Goal: Task Accomplishment & Management: Manage account settings

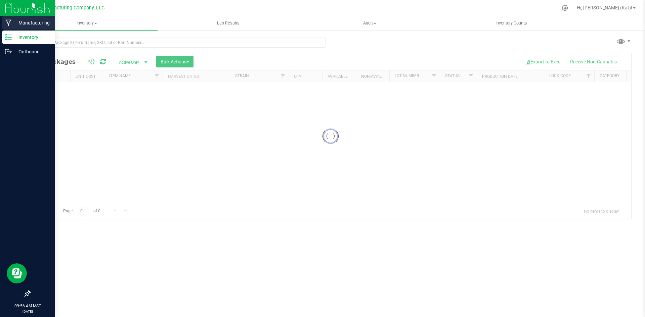
click at [10, 24] on icon at bounding box center [8, 22] width 6 height 7
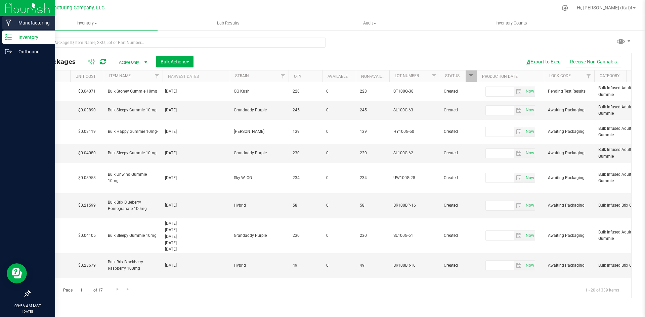
type input "[DATE]"
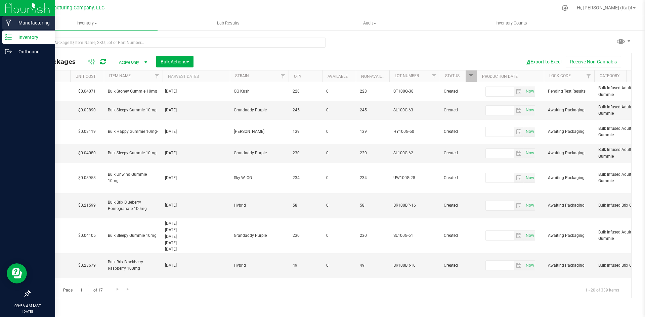
type input "[DATE]"
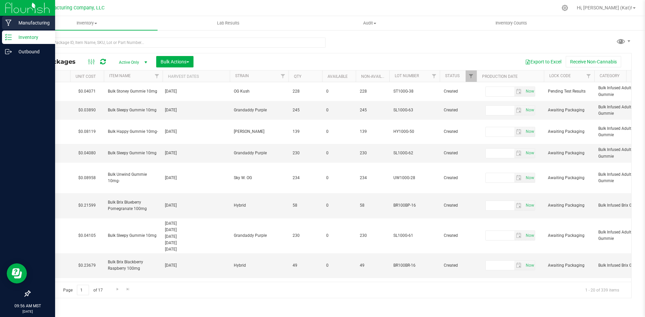
type input "[DATE]"
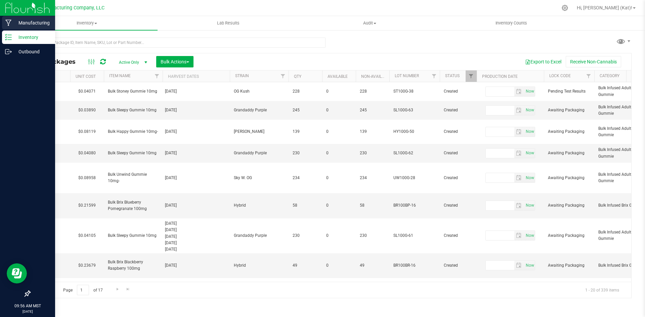
type input "[DATE]"
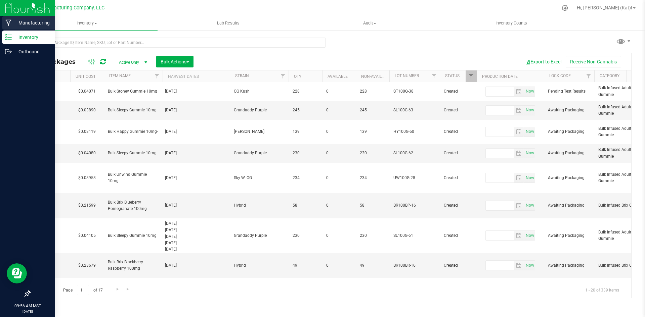
type input "[DATE]"
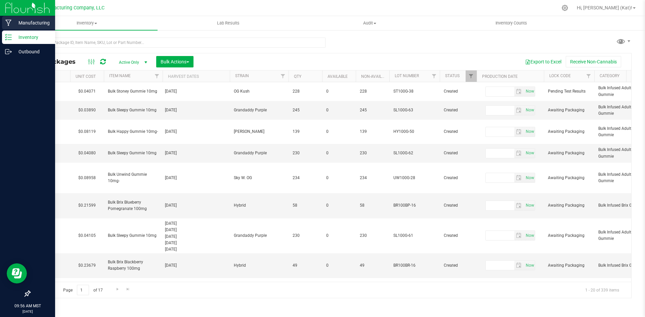
type input "[DATE]"
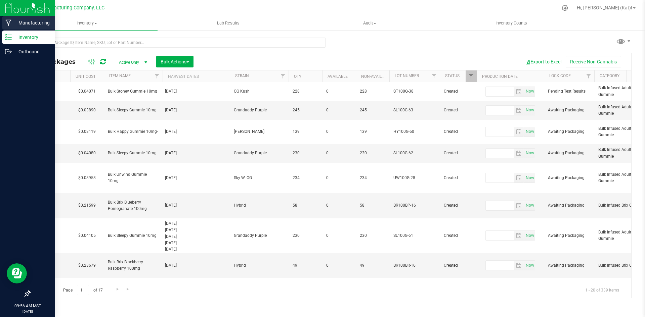
type input "[DATE]"
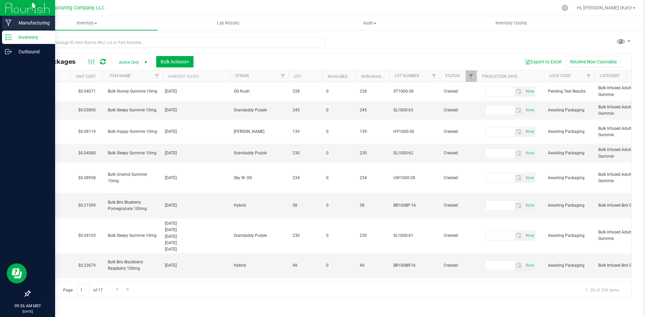
type input "[DATE]"
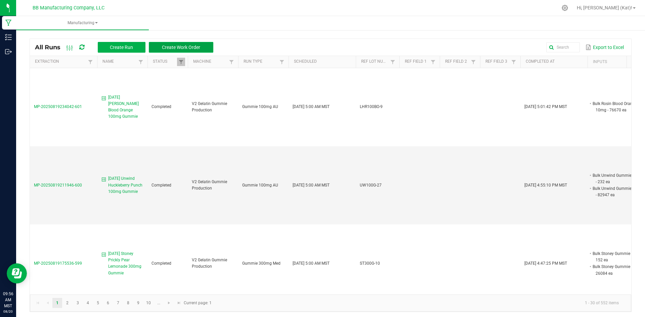
click at [196, 49] on span "Create Work Order" at bounding box center [181, 47] width 38 height 5
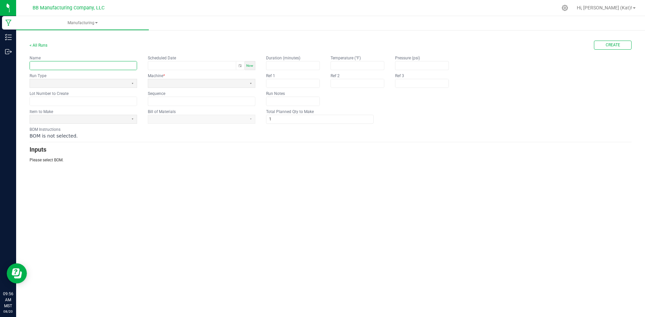
click at [105, 62] on input "text" at bounding box center [83, 65] width 107 height 8
paste input "Stoney Prickly Pear Lemonade 100mg Gummie"
type input "8.19.25 Stoney Prickly Pear Lemonade 100mg Gummie"
click at [82, 82] on span at bounding box center [79, 84] width 93 height 6
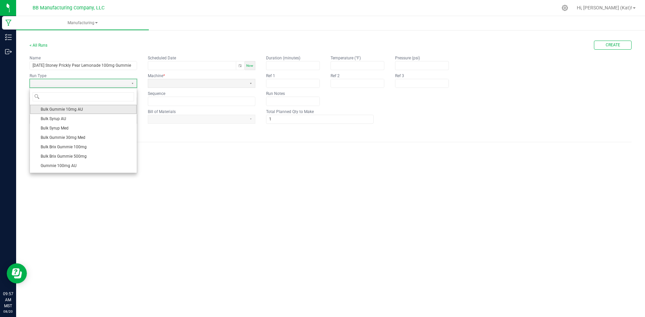
click at [87, 110] on li "Bulk Gummie 10mg AU" at bounding box center [83, 109] width 107 height 9
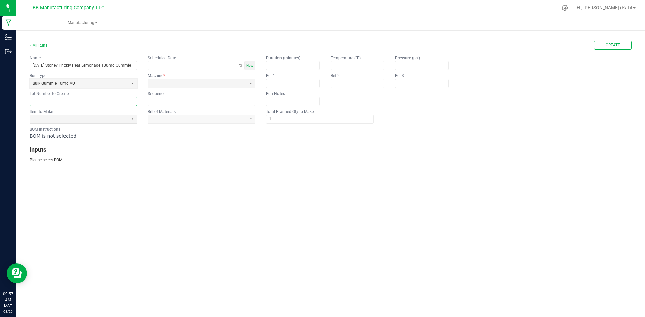
click at [95, 102] on input "text" at bounding box center [83, 101] width 107 height 8
paste input "ST100G-39"
type input "ST100G-39"
click at [96, 119] on span at bounding box center [79, 120] width 93 height 6
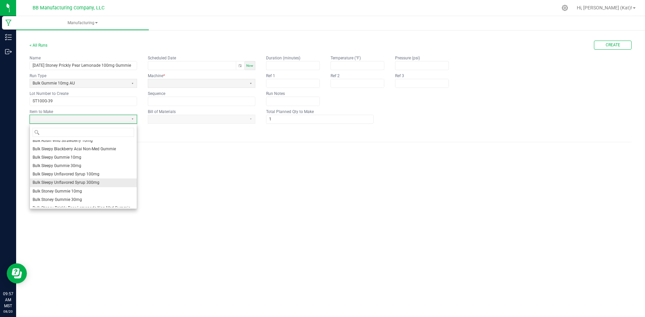
scroll to position [227, 0]
click at [103, 181] on li "Bulk Stoney Gummie 10mg" at bounding box center [83, 180] width 107 height 8
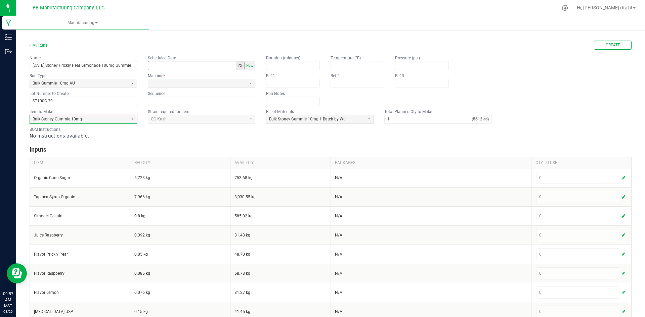
click at [240, 66] on button "Toggle popup" at bounding box center [240, 65] width 8 height 8
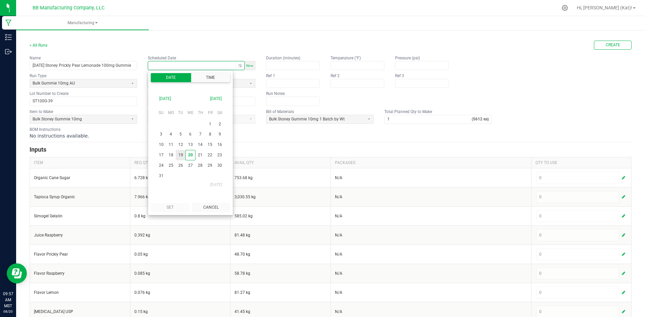
click at [181, 155] on span "19" at bounding box center [181, 155] width 10 height 10
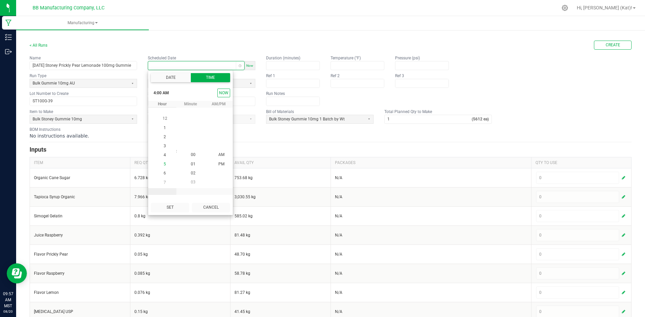
click at [165, 161] on li "5" at bounding box center [165, 164] width 16 height 9
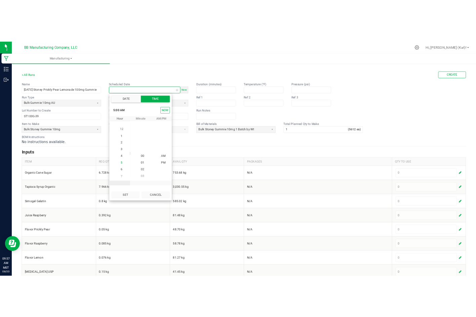
scroll to position [45, 0]
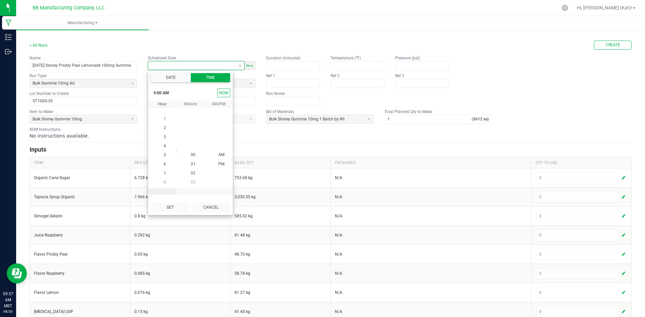
click at [169, 203] on div "Set Cancel" at bounding box center [190, 208] width 85 height 14
click at [170, 206] on button "Set" at bounding box center [170, 207] width 38 height 9
type input "08/19/2025 5:00 AM"
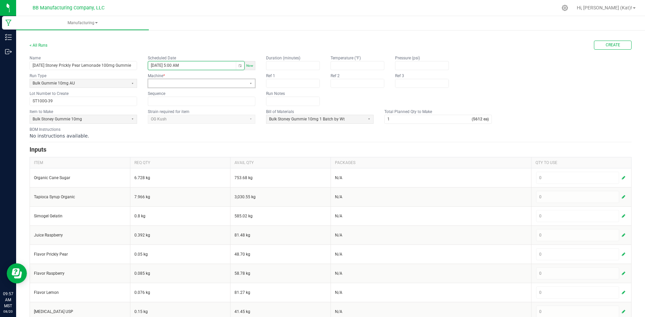
click at [199, 84] on span at bounding box center [197, 84] width 93 height 6
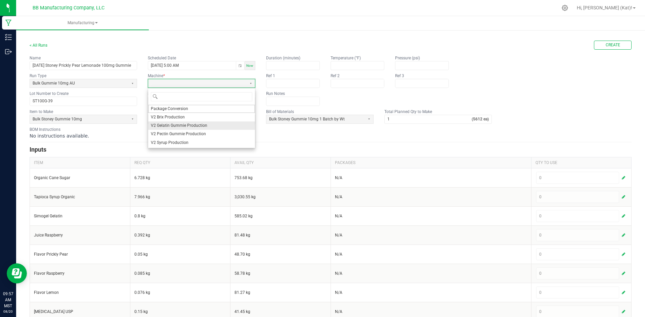
click at [173, 125] on span "V2 Gelatin Gummie Production" at bounding box center [179, 126] width 56 height 6
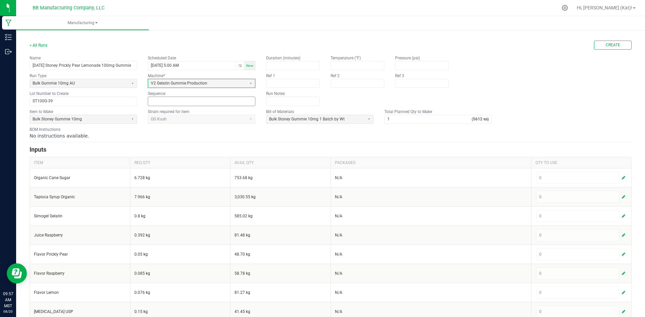
click at [172, 101] on input at bounding box center [201, 101] width 107 height 8
type input "0"
click at [187, 133] on div "No instructions available." at bounding box center [331, 136] width 602 height 7
click at [409, 119] on input "1" at bounding box center [428, 119] width 87 height 8
type input "0"
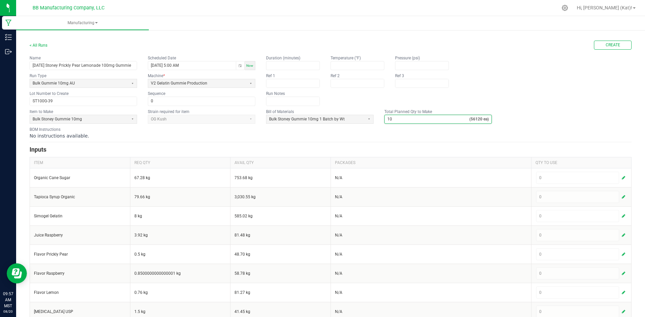
type input "10"
click at [533, 98] on div "Name 8.19.25 Stoney Prickly Pear Lemonade 100mg Gummie Scheduled Date 08/19/202…" at bounding box center [331, 80] width 602 height 51
click at [606, 46] on span "Create" at bounding box center [613, 45] width 14 height 6
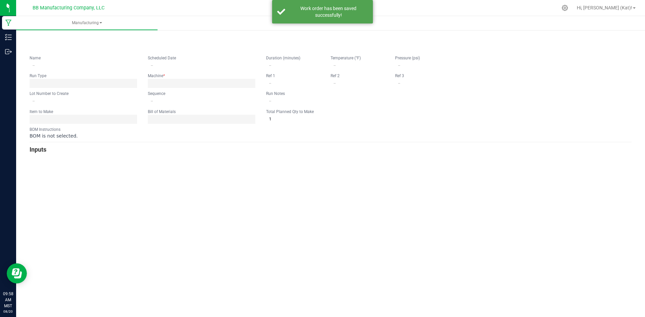
type input "8.19.25 Stoney Prickly Pear Lemonade 100mg Gummie"
type input "08/19/2025 5:00 AM"
type input "ST100G-39"
type input "0"
type input "10"
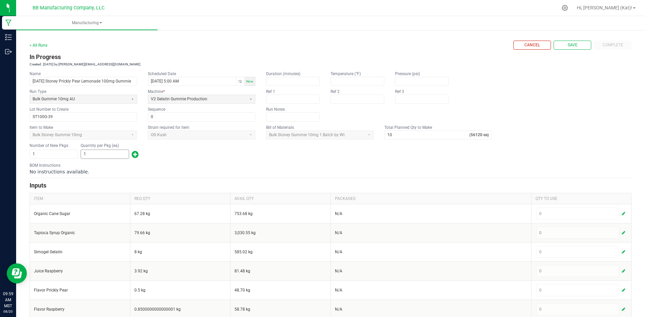
click at [119, 155] on input "1" at bounding box center [105, 154] width 48 height 8
type input "245"
click at [133, 152] on span "button" at bounding box center [135, 154] width 7 height 11
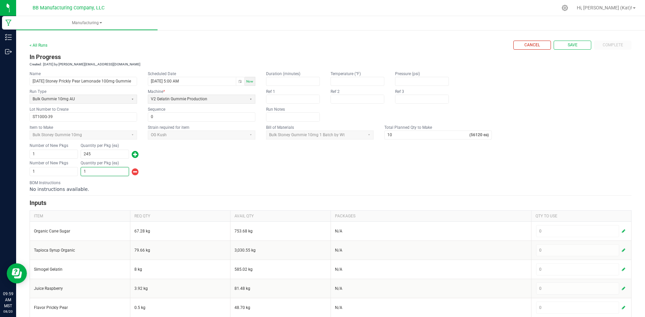
click at [118, 174] on input "1" at bounding box center [105, 172] width 48 height 8
type input "51,112"
click at [190, 183] on div "BOM Instructions No instructions available." at bounding box center [331, 186] width 602 height 13
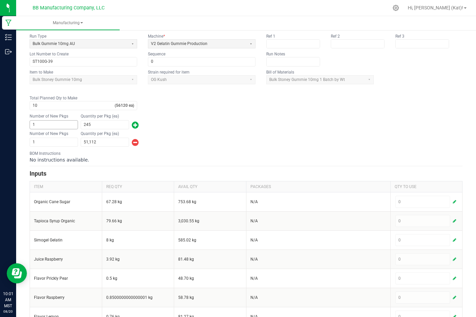
scroll to position [67, 0]
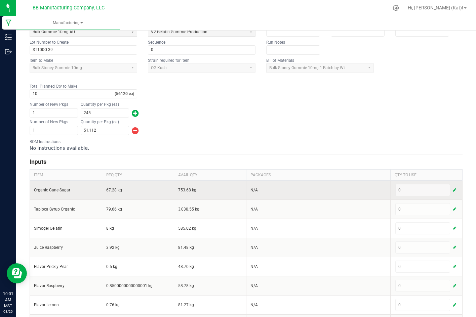
click at [444, 188] on div "0" at bounding box center [426, 190] width 62 height 12
click at [453, 190] on span "button" at bounding box center [454, 189] width 3 height 5
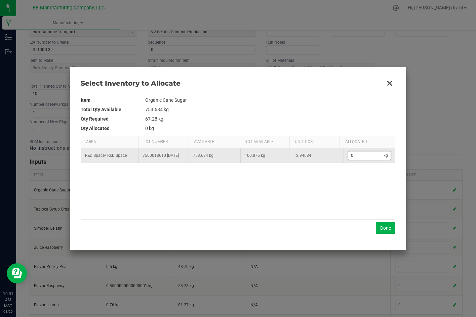
click at [353, 158] on input "0" at bounding box center [366, 156] width 36 height 8
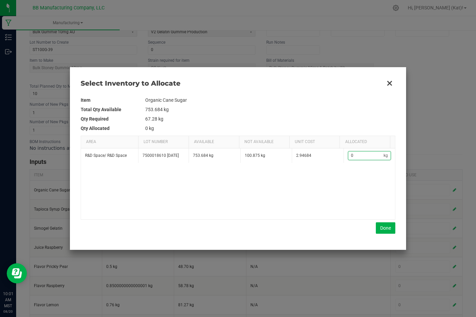
paste input "67.25"
type input "67.25"
click at [384, 229] on button "Done" at bounding box center [385, 227] width 19 height 11
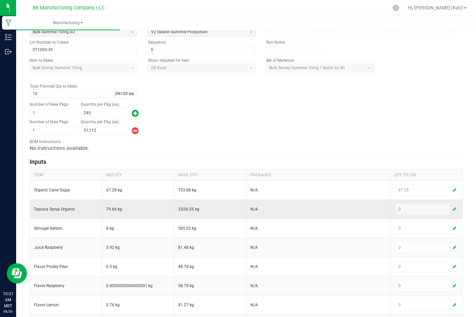
click at [453, 208] on span "button" at bounding box center [454, 209] width 3 height 5
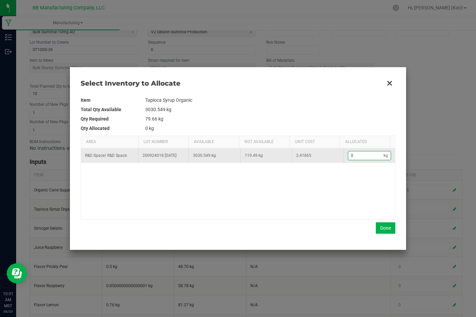
click at [365, 158] on input "0" at bounding box center [366, 156] width 36 height 8
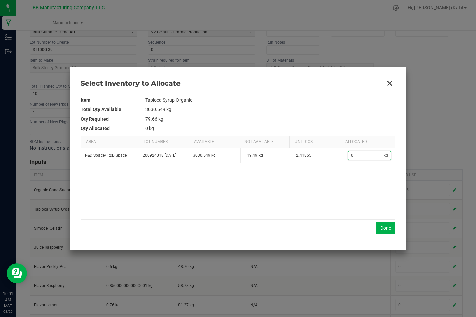
paste input "79.66"
type input "79.66"
click at [384, 230] on button "Done" at bounding box center [385, 227] width 19 height 11
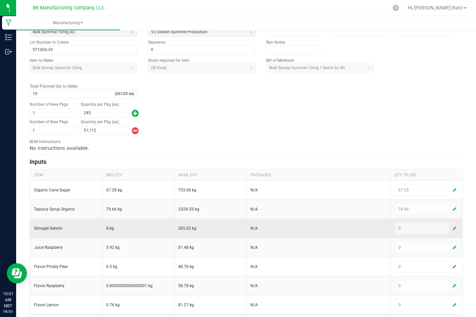
click at [451, 228] on button "button" at bounding box center [454, 228] width 6 height 8
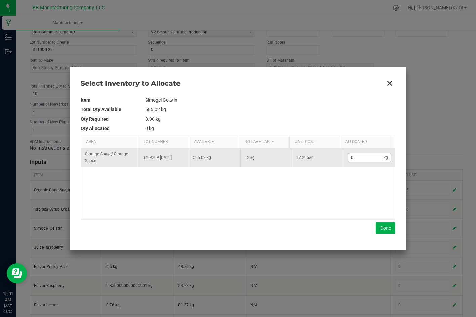
click at [365, 162] on kendo-numerictextbox "0 kg" at bounding box center [369, 157] width 43 height 9
click at [363, 159] on input "0" at bounding box center [366, 158] width 36 height 8
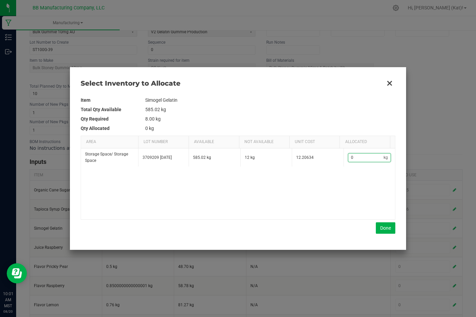
paste input "8"
type input "8"
click at [384, 224] on button "Done" at bounding box center [385, 227] width 19 height 11
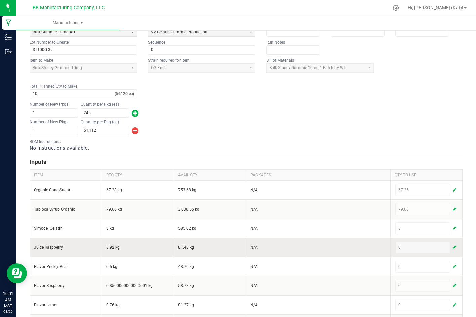
click at [453, 247] on span "button" at bounding box center [454, 247] width 3 height 5
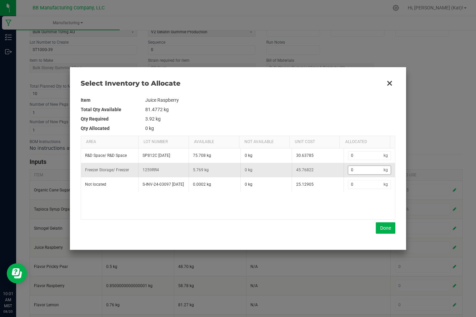
click at [356, 171] on input "0" at bounding box center [366, 170] width 36 height 8
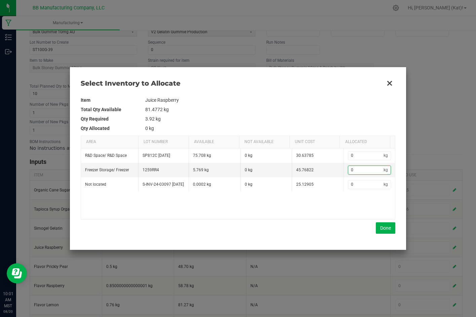
paste input "3.92"
type input "3.92"
click at [386, 227] on button "Done" at bounding box center [385, 227] width 19 height 11
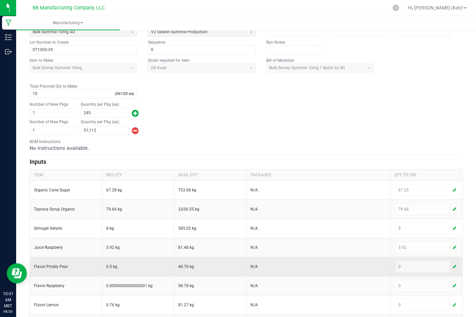
click at [453, 266] on span "button" at bounding box center [454, 266] width 3 height 5
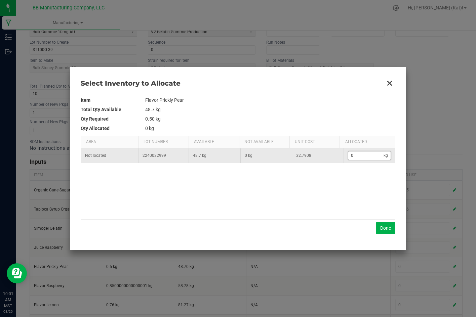
click at [354, 157] on input "0" at bounding box center [366, 156] width 36 height 8
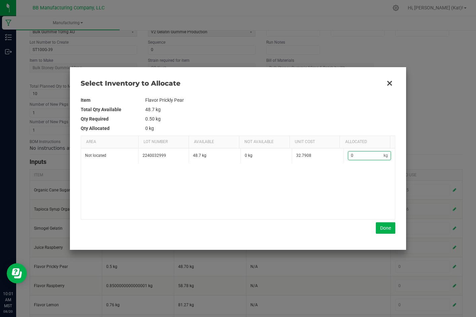
paste input ".5"
type input "0.5"
click at [391, 230] on button "Done" at bounding box center [385, 227] width 19 height 11
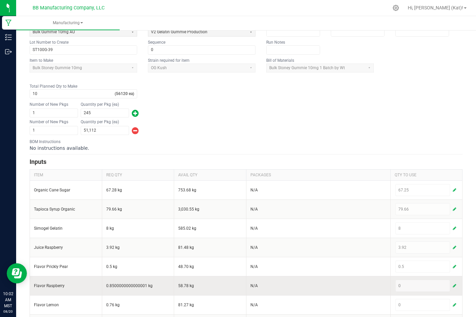
click at [444, 288] on div "0" at bounding box center [426, 286] width 62 height 12
click at [453, 287] on span "button" at bounding box center [454, 285] width 3 height 5
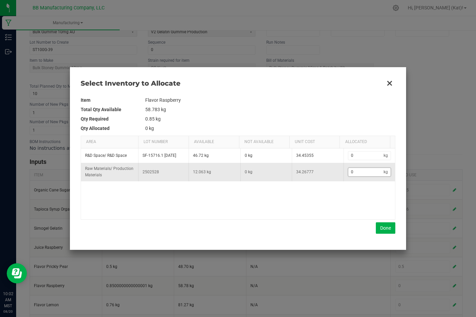
click at [362, 171] on input "0" at bounding box center [366, 172] width 36 height 8
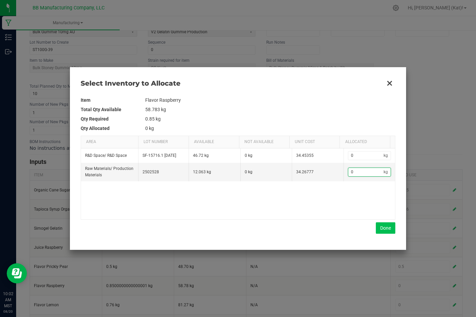
paste input ".85"
type input "0.85"
click at [385, 227] on button "Done" at bounding box center [385, 227] width 19 height 11
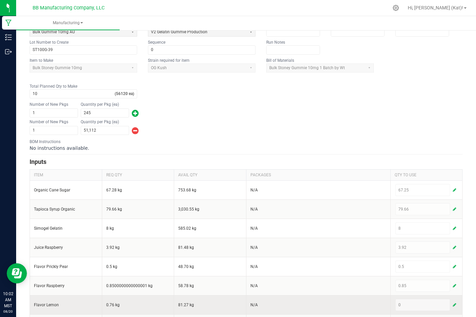
click at [453, 305] on span "button" at bounding box center [454, 304] width 3 height 5
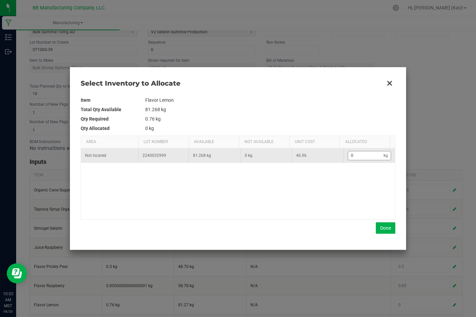
click at [356, 159] on input "0" at bounding box center [366, 156] width 36 height 8
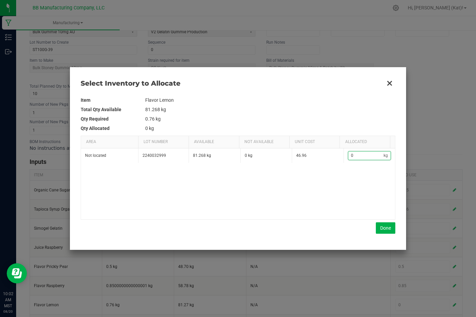
paste input ".76"
type input "0.76"
click at [382, 231] on button "Done" at bounding box center [385, 227] width 19 height 11
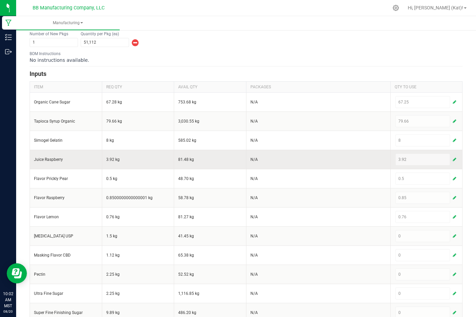
scroll to position [168, 0]
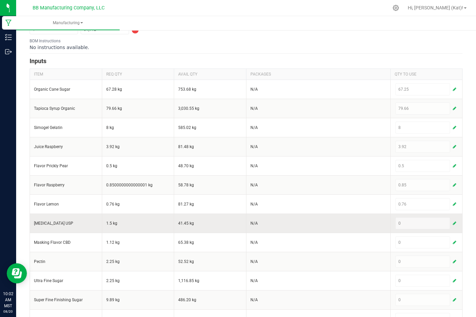
click at [453, 221] on span "button" at bounding box center [454, 223] width 3 height 5
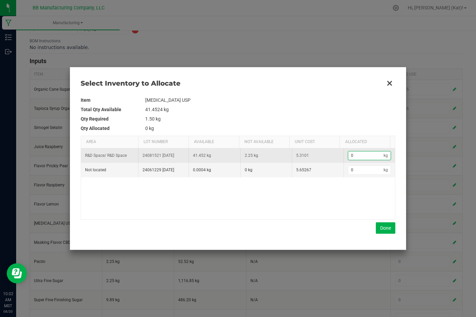
click at [364, 155] on input "0" at bounding box center [366, 156] width 36 height 8
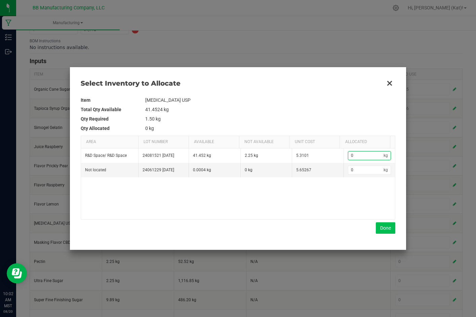
paste input "1.5"
type input "1.5"
click at [388, 230] on button "Done" at bounding box center [385, 227] width 19 height 11
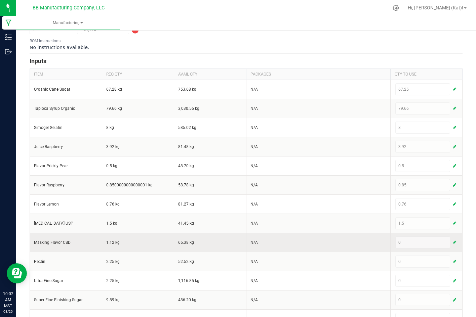
click at [452, 239] on button "button" at bounding box center [454, 243] width 6 height 8
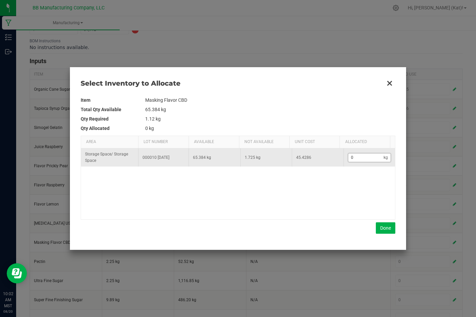
click at [374, 159] on input "0" at bounding box center [366, 158] width 36 height 8
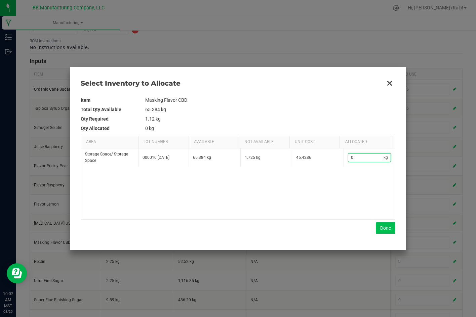
paste input "1.12"
type input "1.12"
click at [381, 227] on button "Done" at bounding box center [385, 227] width 19 height 11
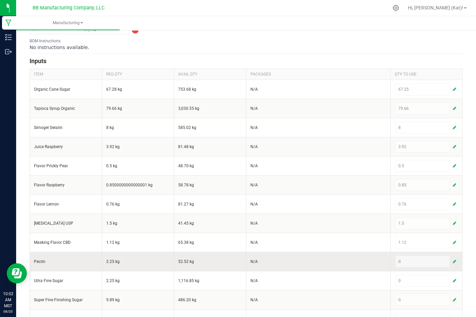
click at [453, 264] on span "button" at bounding box center [454, 261] width 3 height 5
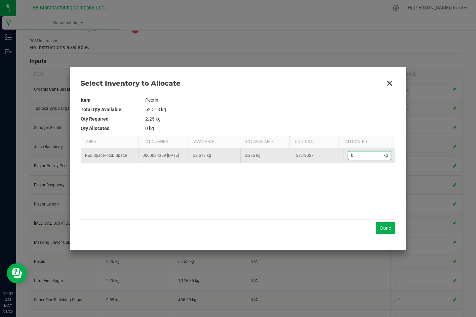
click at [358, 160] on input "0" at bounding box center [366, 156] width 36 height 8
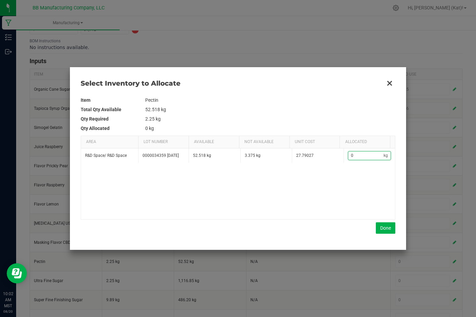
paste input "2.25"
type input "2.25"
click at [389, 227] on button "Done" at bounding box center [385, 227] width 19 height 11
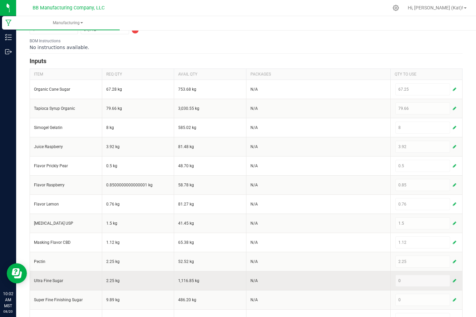
click at [449, 285] on div "0" at bounding box center [426, 281] width 62 height 12
click at [451, 277] on button "button" at bounding box center [454, 281] width 6 height 8
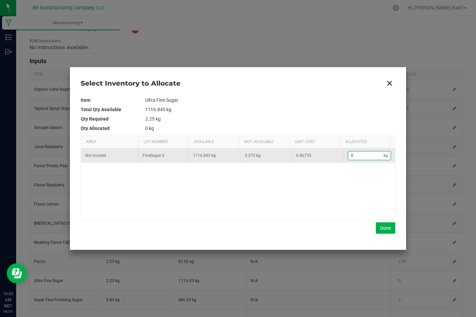
click at [371, 155] on input "0" at bounding box center [366, 156] width 36 height 8
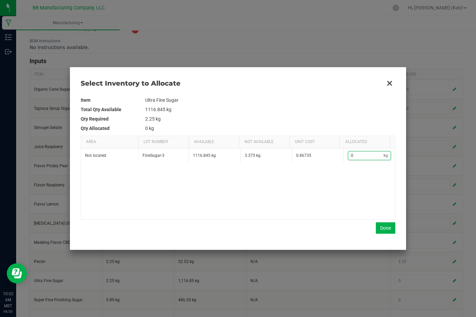
paste input "2.25"
type input "2.25"
click at [382, 230] on button "Done" at bounding box center [385, 227] width 19 height 11
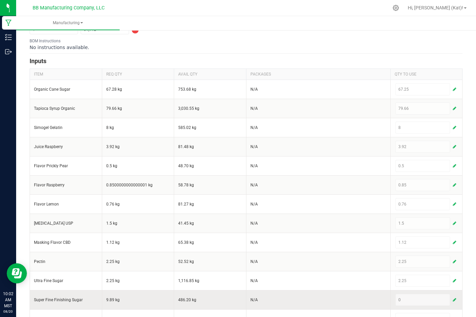
click at [451, 301] on button "button" at bounding box center [454, 300] width 6 height 8
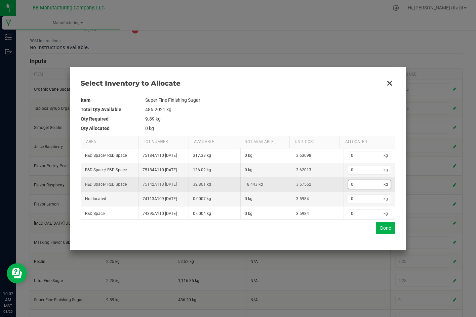
click at [368, 189] on input "0" at bounding box center [366, 184] width 36 height 8
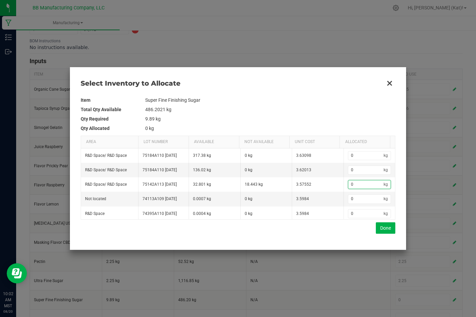
paste input "15.39"
type input "15.39"
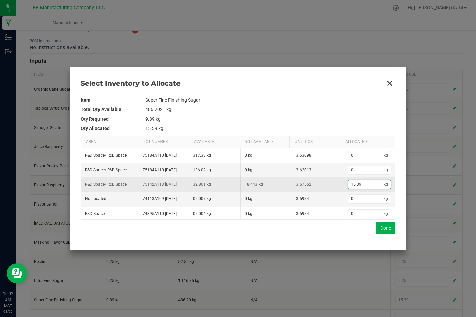
type input "15.39"
click at [271, 192] on td "18.443 kg" at bounding box center [266, 184] width 52 height 14
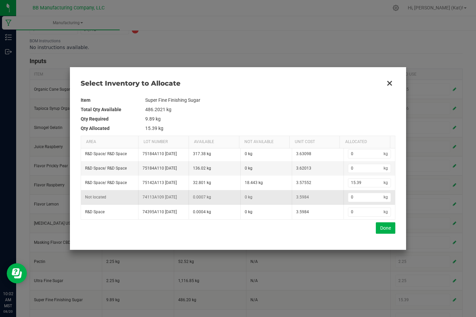
scroll to position [13, 0]
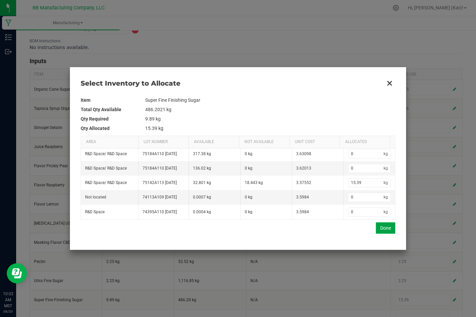
click at [386, 229] on button "Done" at bounding box center [385, 227] width 19 height 11
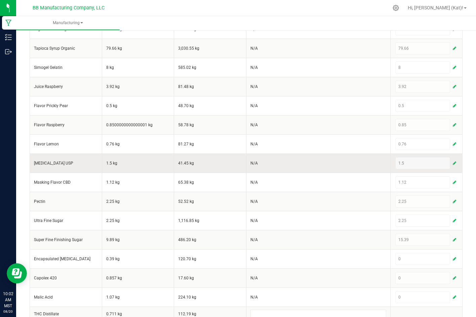
scroll to position [235, 0]
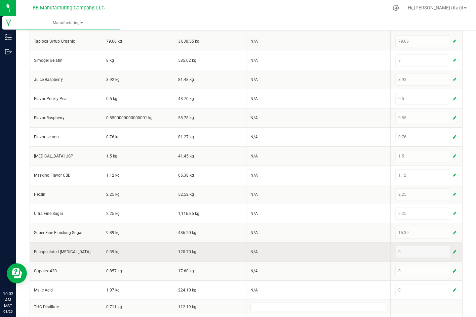
click at [453, 251] on span "button" at bounding box center [454, 251] width 3 height 5
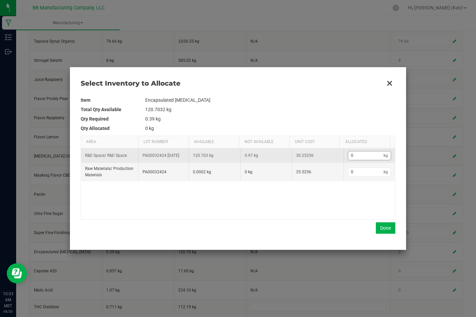
click at [375, 158] on input "0" at bounding box center [366, 156] width 36 height 8
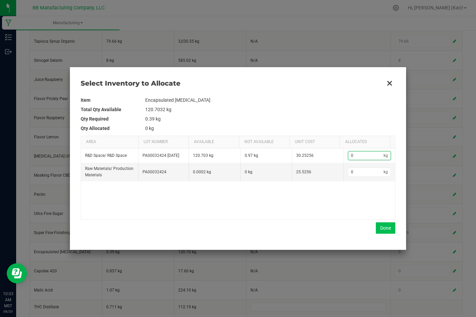
paste input ".81"
type input "0.81"
click at [389, 230] on button "Done" at bounding box center [385, 227] width 19 height 11
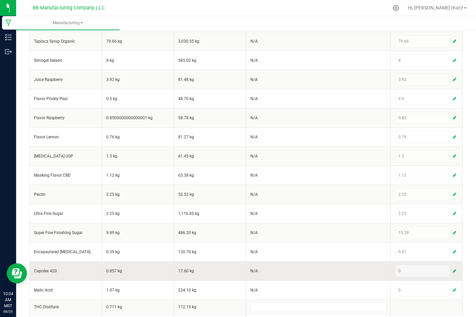
click at [453, 268] on span "button" at bounding box center [454, 270] width 3 height 5
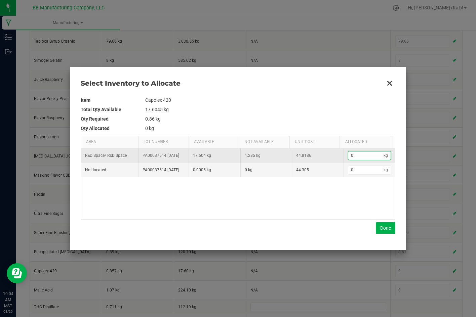
click at [360, 155] on input "0" at bounding box center [366, 156] width 36 height 8
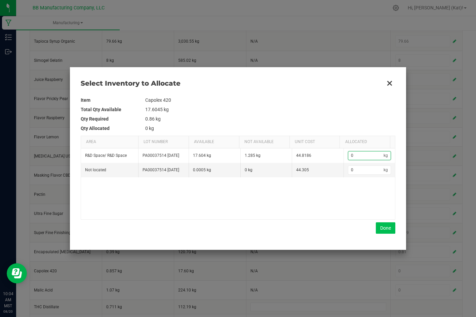
paste input ".856"
type input "0.856"
click at [387, 226] on button "Done" at bounding box center [385, 227] width 19 height 11
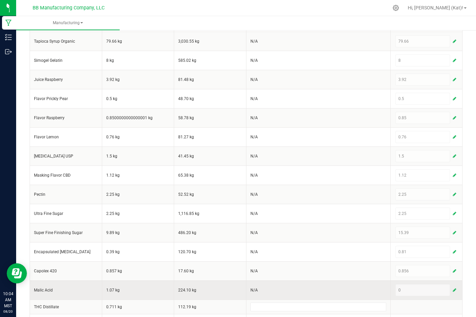
click at [453, 291] on span "button" at bounding box center [454, 290] width 3 height 5
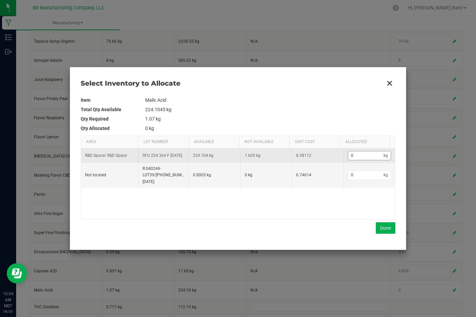
click at [355, 156] on input "0" at bounding box center [366, 156] width 36 height 8
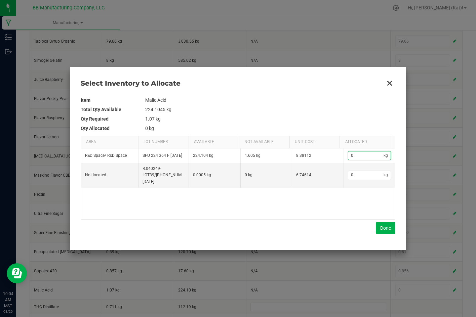
paste input "1.07"
type input "1.07"
click at [387, 228] on button "Done" at bounding box center [385, 227] width 19 height 11
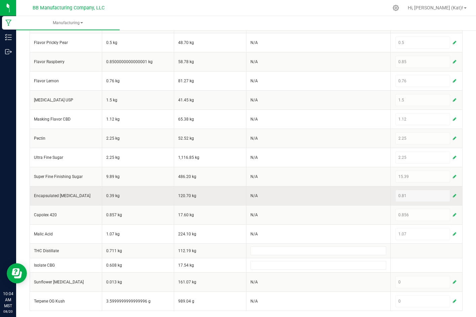
scroll to position [292, 0]
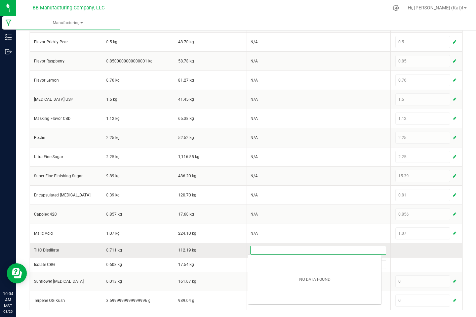
click at [329, 251] on input at bounding box center [318, 250] width 135 height 8
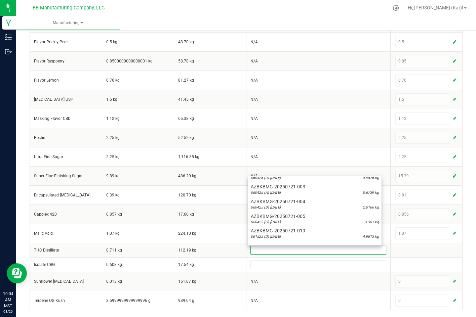
scroll to position [168, 0]
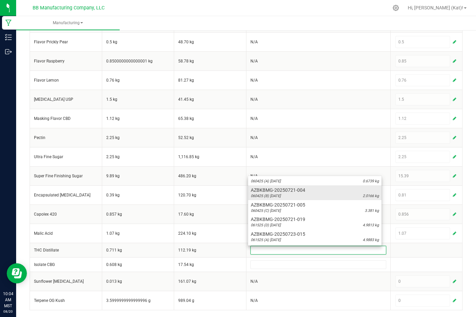
click at [287, 198] on div "060425 (B) 7.9.25 2.0166 kg" at bounding box center [315, 196] width 128 height 5
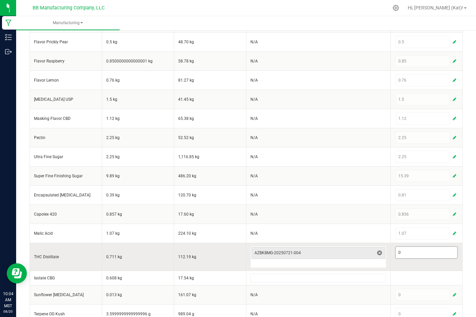
click at [417, 251] on input "0" at bounding box center [426, 252] width 62 height 11
paste input ".64"
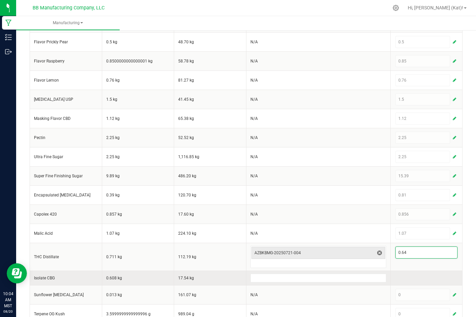
type input "0.64"
click at [442, 271] on td at bounding box center [426, 278] width 72 height 14
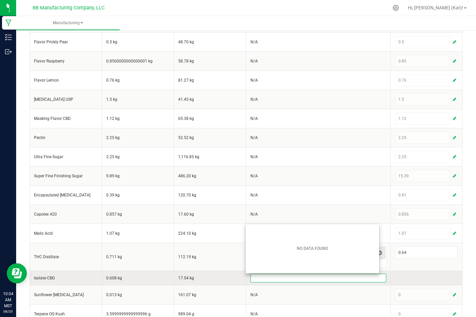
click at [314, 276] on input at bounding box center [318, 278] width 135 height 8
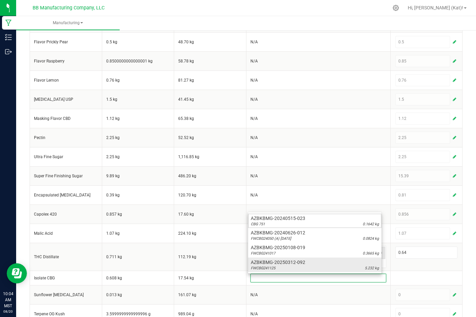
click at [292, 267] on div "FWCBG241125 5.232 kg" at bounding box center [315, 268] width 128 height 5
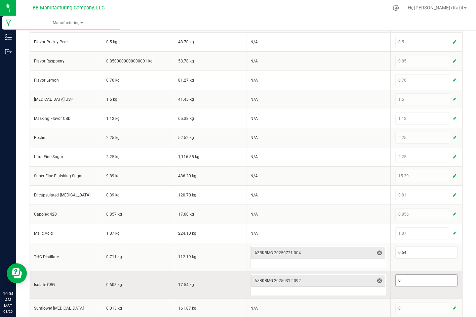
click at [410, 281] on input "0" at bounding box center [426, 280] width 62 height 11
paste input ".587"
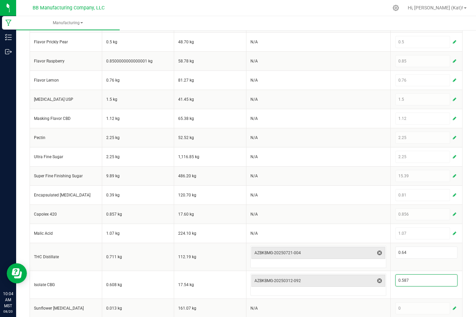
type input "0.587"
click at [461, 274] on div "< All Runs Cancel Save Complete In Progress Created: Aug 20, 2025 by kat@bakedb…" at bounding box center [246, 40] width 460 height 607
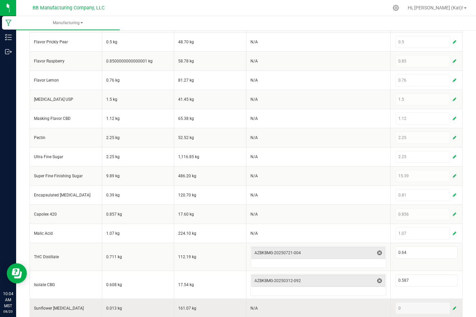
click at [451, 305] on button "button" at bounding box center [454, 308] width 6 height 8
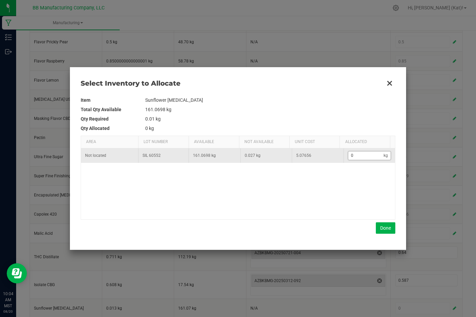
click at [370, 155] on input "0" at bounding box center [366, 156] width 36 height 8
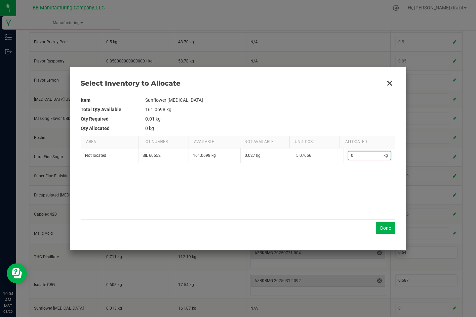
paste input ".012"
type input "0.012"
click at [386, 229] on button "Done" at bounding box center [385, 227] width 19 height 11
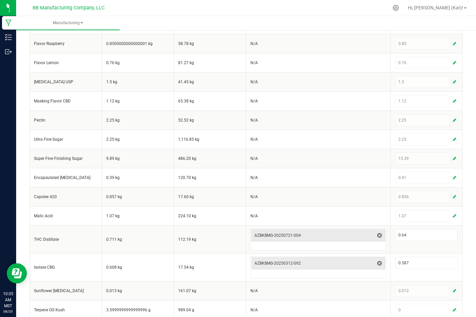
scroll to position [319, 0]
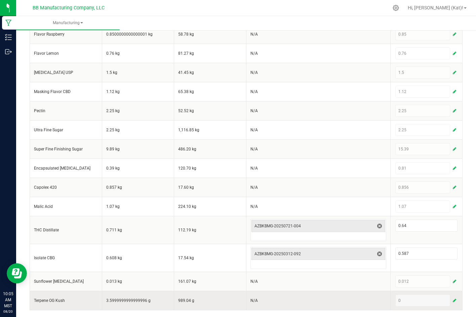
click at [453, 299] on span "button" at bounding box center [454, 300] width 3 height 5
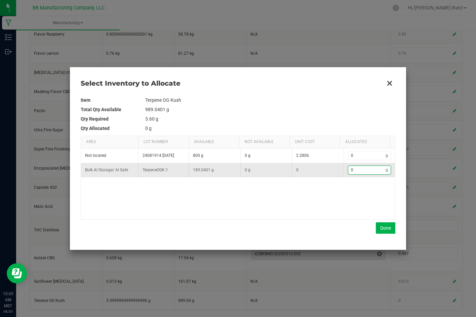
click at [358, 167] on input "0" at bounding box center [367, 170] width 38 height 8
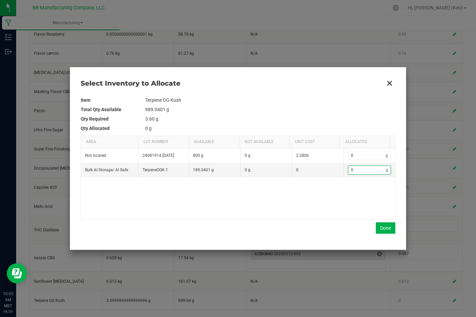
paste input "3.2"
type input "3.2"
click at [383, 228] on button "Done" at bounding box center [385, 227] width 19 height 11
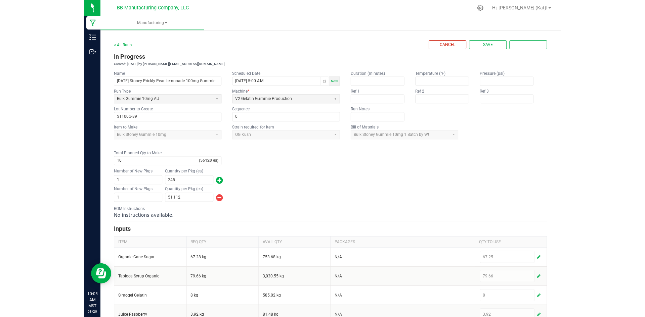
scroll to position [0, 0]
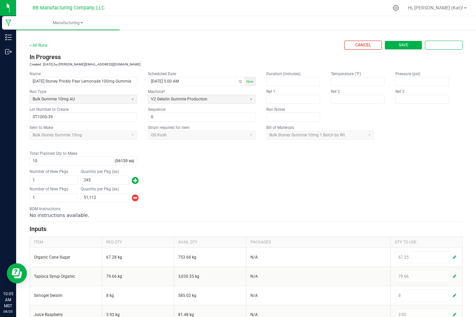
click at [406, 45] on button "Save" at bounding box center [403, 45] width 38 height 9
type input "1"
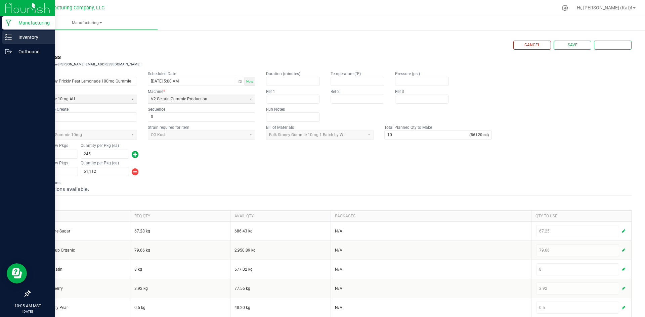
click at [12, 39] on p "Inventory" at bounding box center [32, 37] width 40 height 8
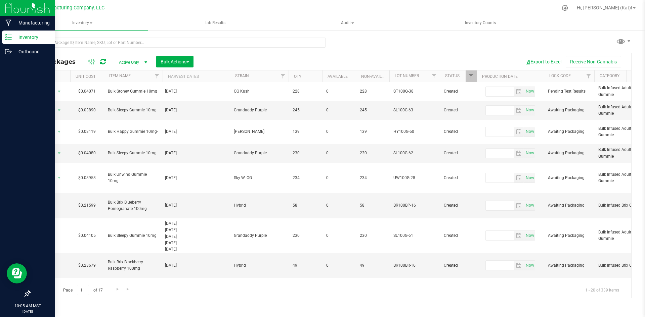
type input "[DATE]"
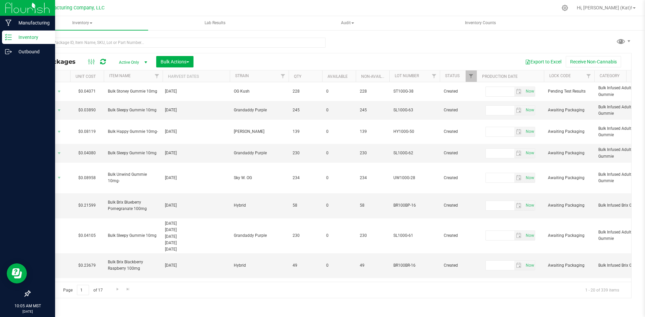
type input "[DATE]"
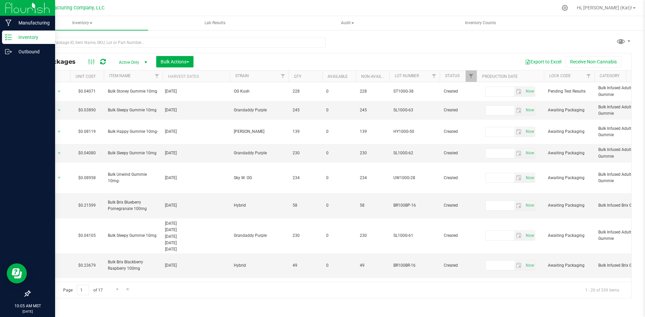
type input "[DATE]"
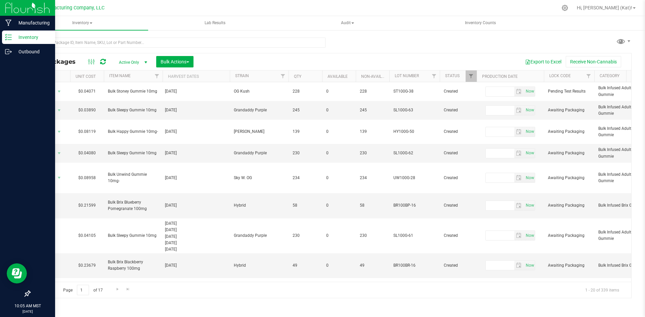
type input "[DATE]"
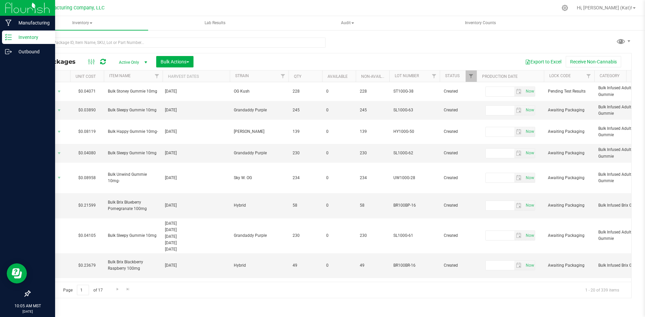
type input "[DATE]"
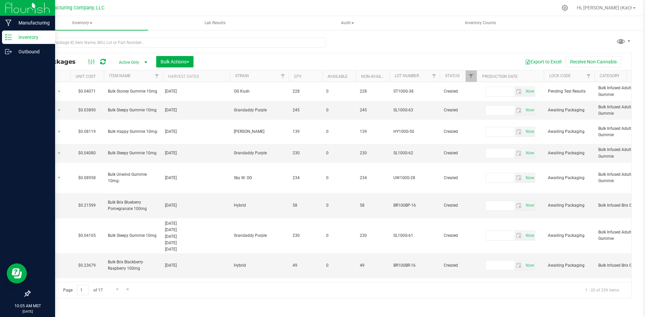
type input "[DATE]"
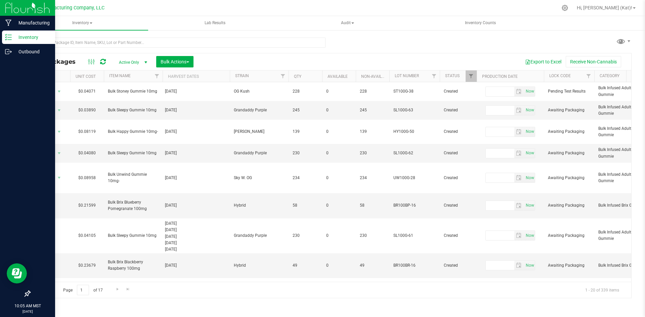
type input "[DATE]"
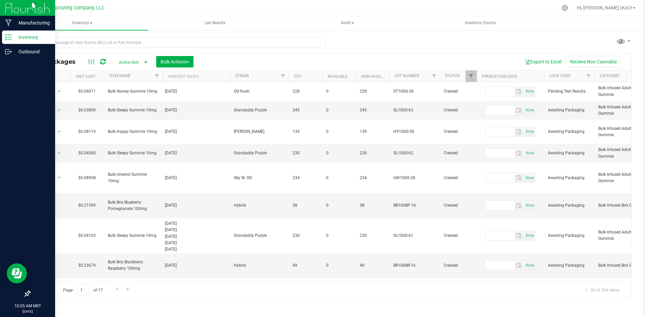
type input "[DATE]"
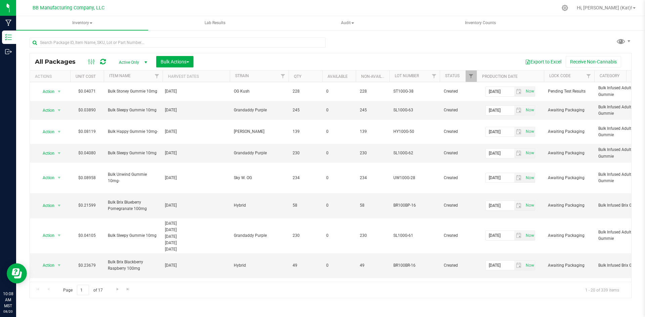
click at [396, 53] on div "All Packages Active Only Active Only Lab Samples Locked All Bulk Actions Add to…" at bounding box center [331, 176] width 602 height 246
type input "[DATE]"
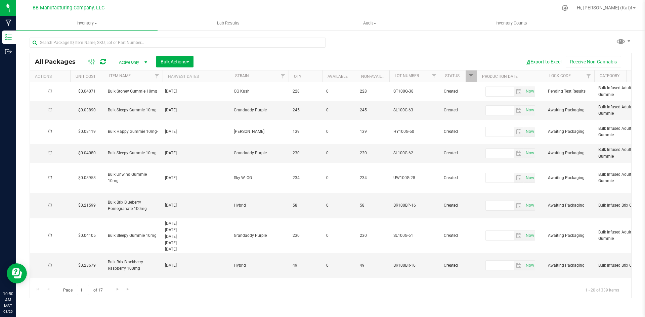
type input "[DATE]"
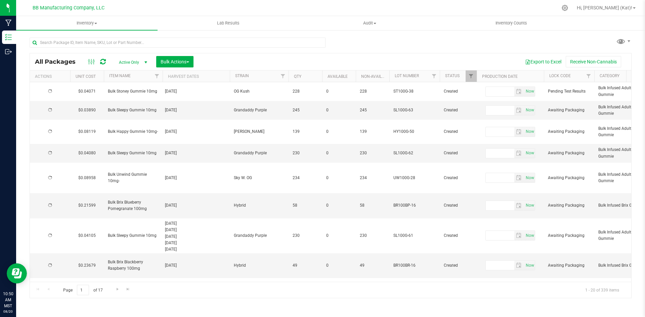
type input "[DATE]"
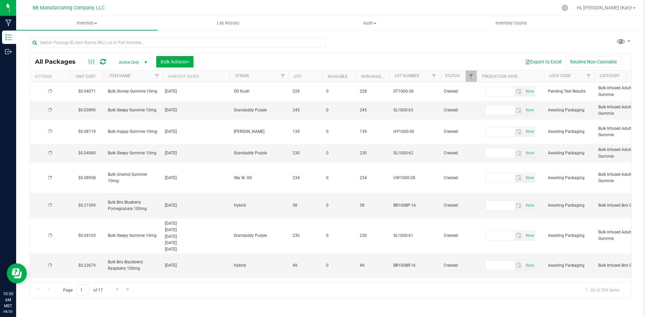
type input "[DATE]"
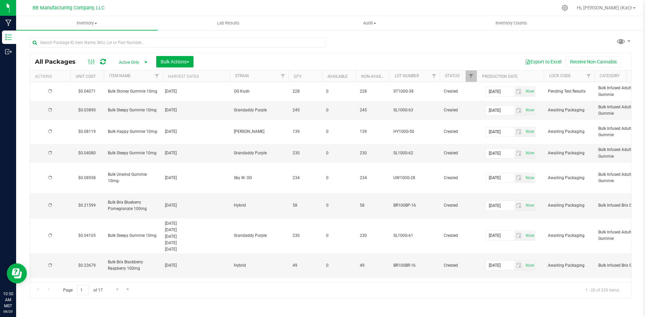
type input "[DATE]"
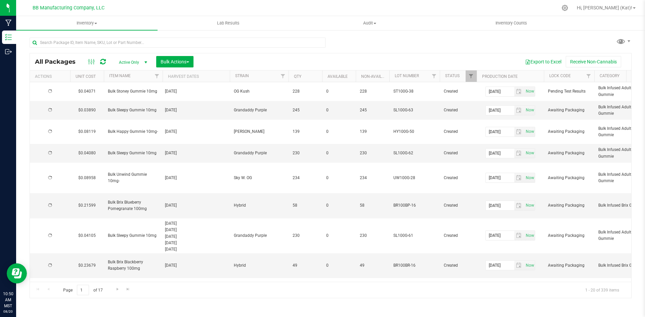
type input "[DATE]"
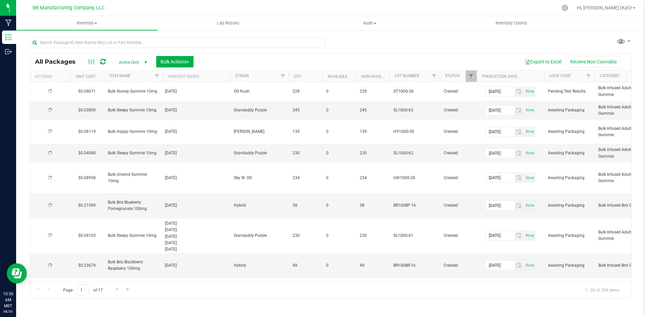
type input "[DATE]"
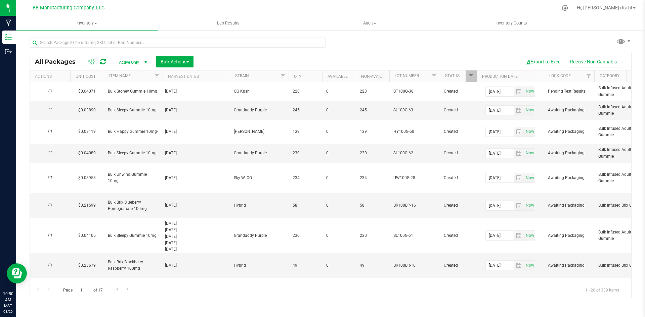
type input "[DATE]"
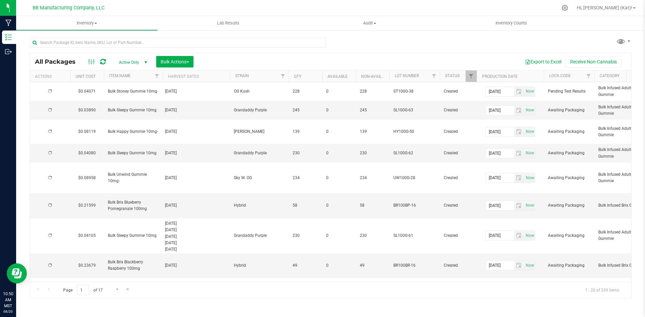
type input "[DATE]"
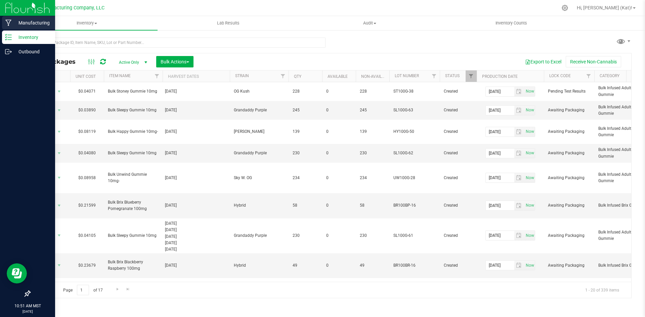
click at [28, 23] on p "Manufacturing" at bounding box center [32, 23] width 40 height 8
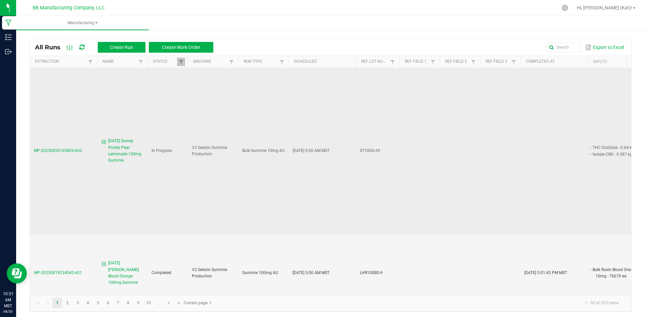
click at [131, 150] on span "8.19.25 Stoney Prickly Pear Lemonade 100mg Gummie" at bounding box center [125, 151] width 35 height 26
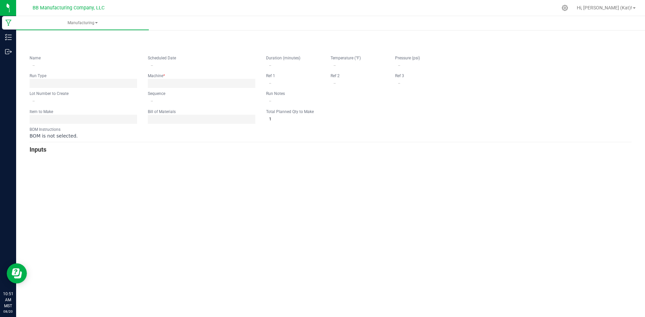
type input "8.19.25 Stoney Prickly Pear Lemonade 100mg Gummie"
type input "08/19/2025 5:00 AM"
type input "ST100G-39"
type input "0"
type input "10"
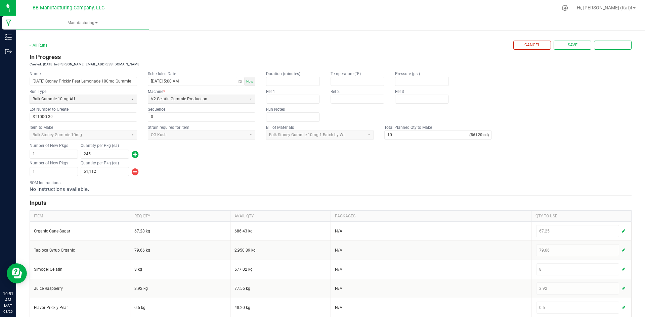
click at [309, 170] on div "Number of New Pkgs 1 Quantity per Pkg (ea) 51,112" at bounding box center [331, 168] width 602 height 17
click at [615, 42] on button "Complete" at bounding box center [613, 45] width 38 height 9
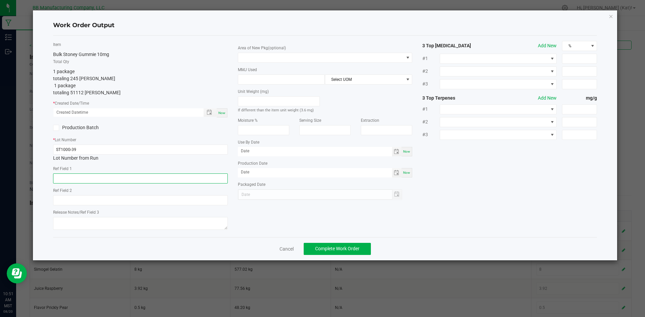
click at [131, 176] on input "text" at bounding box center [140, 179] width 175 height 10
paste input "73g"
type input "73g"
click at [111, 204] on input "text" at bounding box center [140, 201] width 175 height 10
paste input "36g"
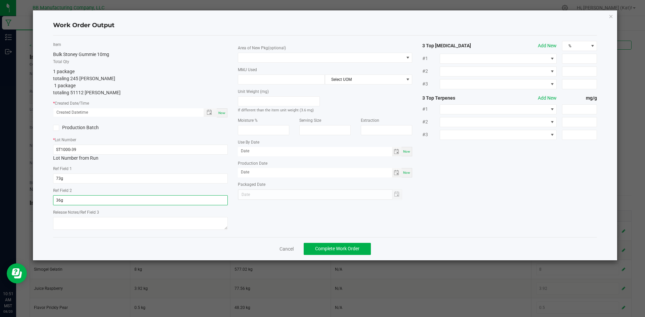
type input "36g"
click at [115, 229] on textarea at bounding box center [140, 223] width 175 height 13
paste textarea "060425 (B) 7.9.25"
drag, startPoint x: 101, startPoint y: 222, endPoint x: 70, endPoint y: 221, distance: 31.6
click at [70, 221] on textarea "060425 (B) 7.9.25" at bounding box center [140, 223] width 175 height 13
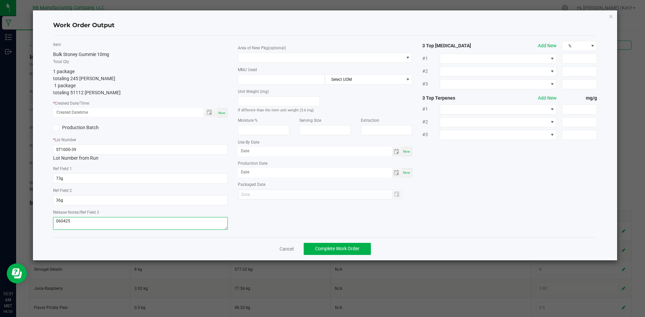
type textarea "060425"
click at [224, 112] on span "Now" at bounding box center [221, 113] width 7 height 4
type input "08/20/2025 10:51 AM"
type input "[DATE]"
click at [268, 58] on span at bounding box center [321, 57] width 166 height 9
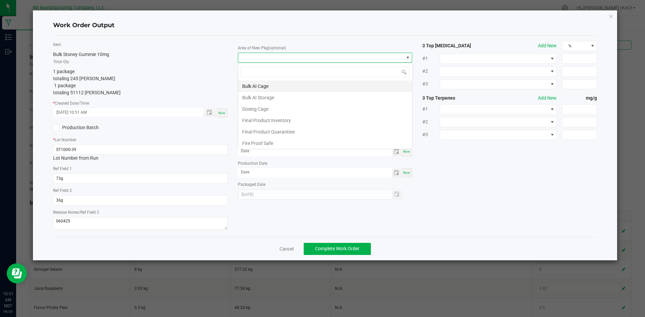
scroll to position [10, 175]
click at [295, 131] on li "Final Product Quarantine" at bounding box center [325, 131] width 174 height 11
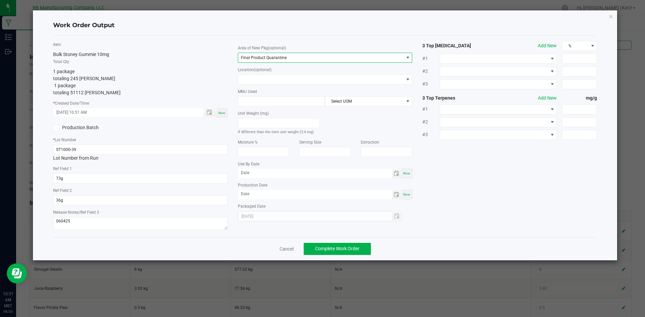
click at [409, 176] on div "Now" at bounding box center [406, 173] width 11 height 9
type input "[DATE]"
click at [407, 196] on span "Now" at bounding box center [406, 195] width 7 height 4
type input "[DATE]"
click at [249, 175] on input "[DATE]" at bounding box center [315, 173] width 154 height 8
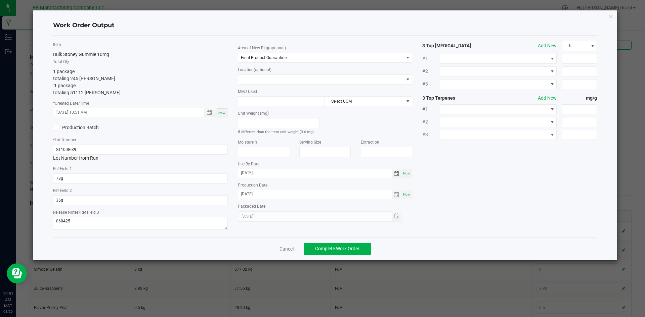
type input "08/19/2026"
drag, startPoint x: 251, startPoint y: 195, endPoint x: 278, endPoint y: 183, distance: 29.3
click at [251, 195] on input "[DATE]" at bounding box center [315, 194] width 154 height 8
type input "08/19/2025"
click at [328, 250] on span "Complete Work Order" at bounding box center [337, 248] width 44 height 5
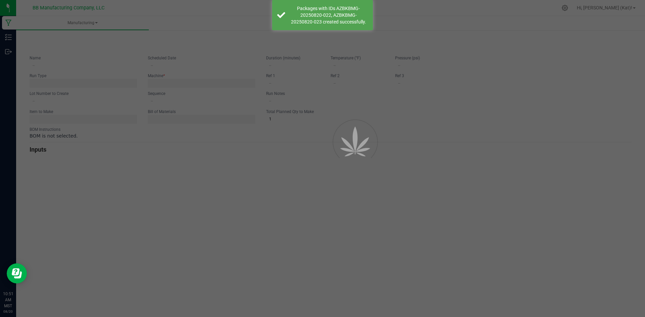
type input "8.19.25 Stoney Prickly Pear Lemonade 100mg Gummie"
type input "08/19/2025 5:00 AM"
type input "ST100G-39"
type input "0"
type input "10"
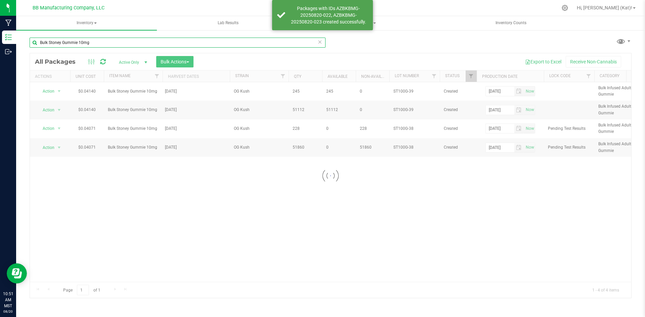
click at [124, 41] on input "Bulk Stoney Gummie 10mg" at bounding box center [178, 43] width 296 height 10
type input "st100g-39"
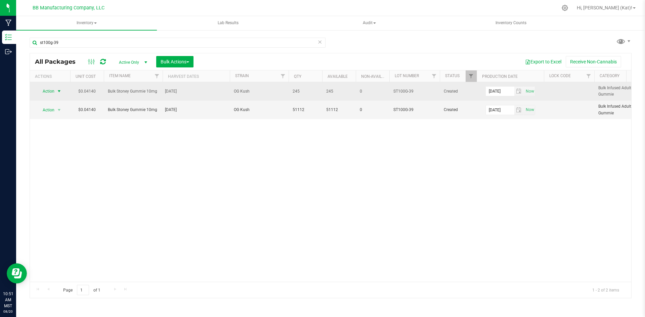
click at [53, 93] on span "Action" at bounding box center [46, 91] width 18 height 9
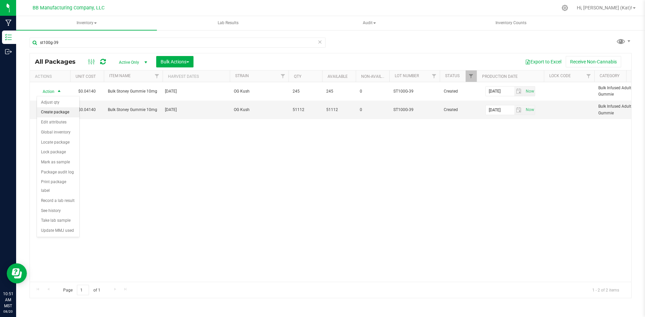
click at [60, 115] on li "Create package" at bounding box center [58, 113] width 42 height 10
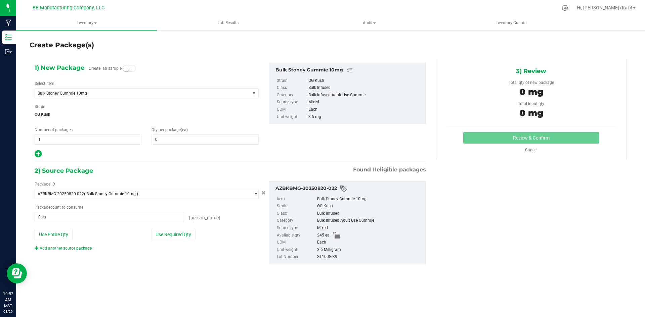
click at [128, 68] on small at bounding box center [126, 69] width 6 height 6
click at [163, 136] on span at bounding box center [205, 140] width 107 height 10
type input "10"
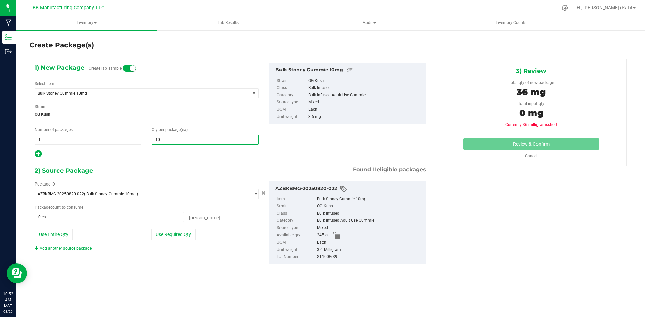
type input "10"
drag, startPoint x: 152, startPoint y: 166, endPoint x: 159, endPoint y: 188, distance: 23.2
click at [153, 166] on div "2) Source Package Found 11 eligible packages" at bounding box center [230, 171] width 391 height 10
click at [172, 232] on button "Use Required Qty" at bounding box center [173, 234] width 44 height 11
type input "10 ea"
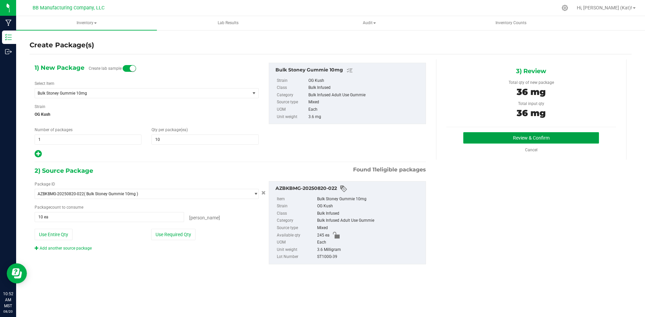
click at [496, 141] on button "Review & Confirm" at bounding box center [531, 137] width 136 height 11
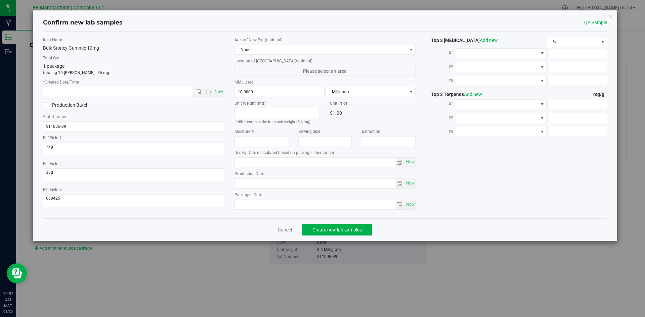
type input "[DATE]"
click at [219, 88] on span "Now" at bounding box center [218, 92] width 11 height 10
type input "8/20/2025 10:52 AM"
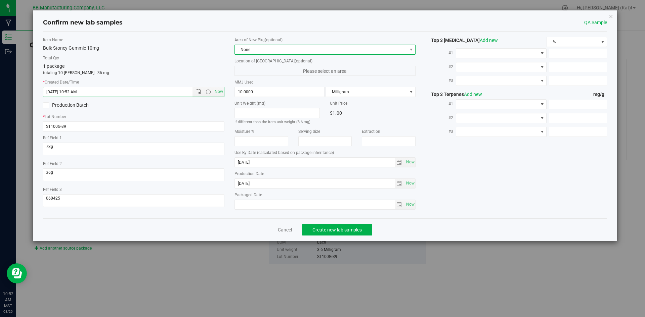
click at [252, 53] on span "None" at bounding box center [321, 49] width 172 height 9
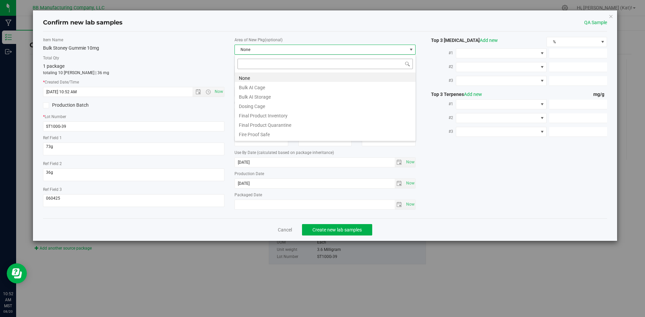
scroll to position [10, 181]
click at [291, 126] on li "Final Product Quarantine" at bounding box center [325, 124] width 181 height 9
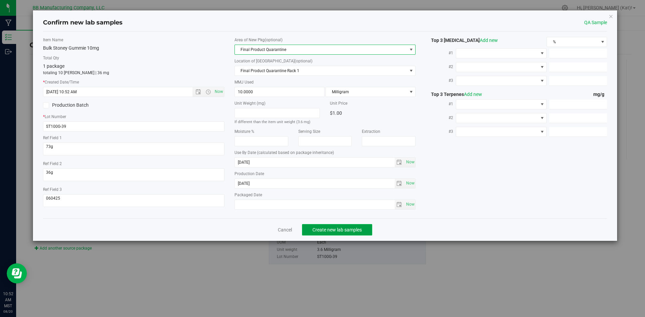
click at [335, 232] on span "Create new lab samples" at bounding box center [336, 229] width 49 height 5
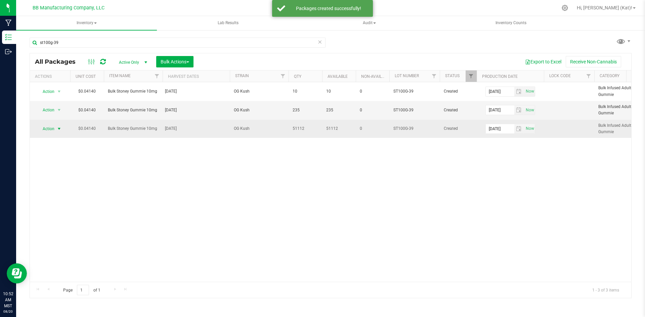
click at [58, 129] on span "select" at bounding box center [58, 128] width 5 height 5
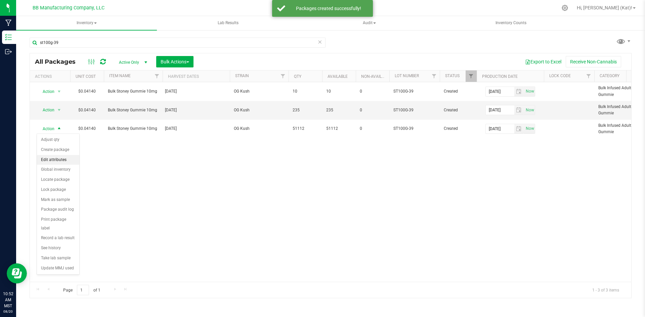
click at [58, 158] on li "Edit attributes" at bounding box center [58, 160] width 42 height 10
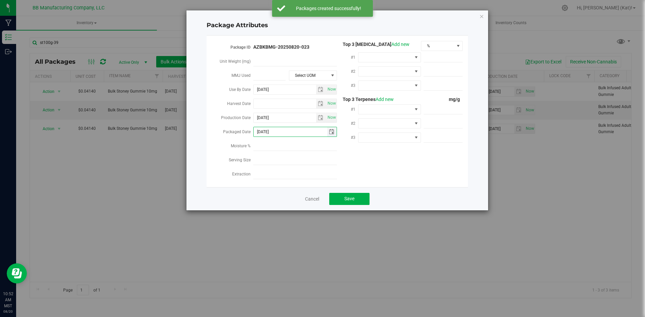
drag, startPoint x: 280, startPoint y: 130, endPoint x: 264, endPoint y: 129, distance: 15.2
click at [264, 129] on input "2025-08-20" at bounding box center [291, 131] width 74 height 9
type input "[DATE]"
click at [359, 195] on button "Save" at bounding box center [349, 199] width 40 height 12
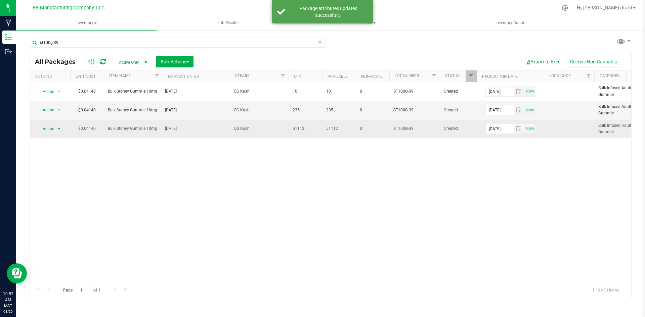
click at [53, 131] on span "Action" at bounding box center [46, 128] width 18 height 9
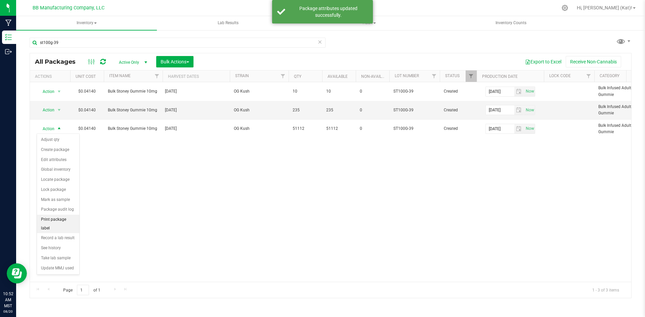
click at [71, 217] on li "Print package label" at bounding box center [58, 224] width 42 height 18
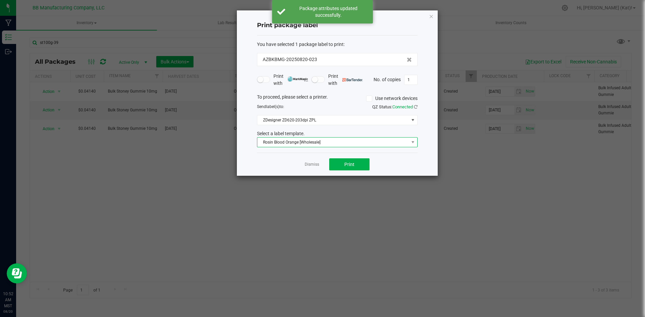
click at [355, 141] on span "Rosin Blood Orange [Wholesale]" at bounding box center [333, 142] width 152 height 9
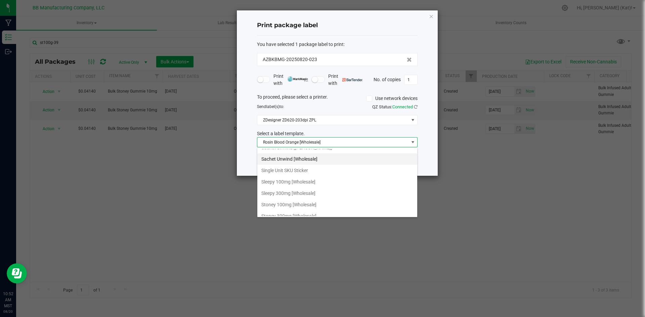
scroll to position [430, 0]
drag, startPoint x: 312, startPoint y: 191, endPoint x: 319, endPoint y: 187, distance: 8.1
click at [313, 191] on li "Stoney 100mg [Wholesale]" at bounding box center [337, 192] width 160 height 11
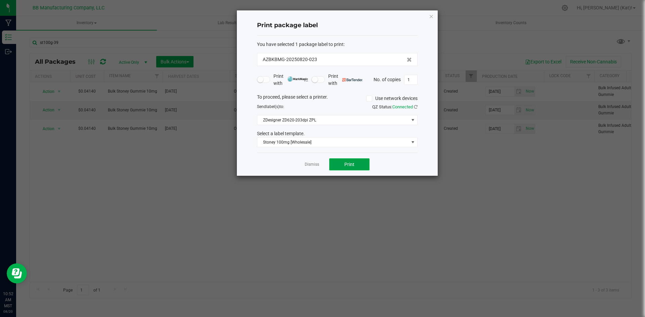
click at [344, 163] on button "Print" at bounding box center [349, 165] width 40 height 12
click at [346, 162] on span "Print" at bounding box center [349, 164] width 10 height 5
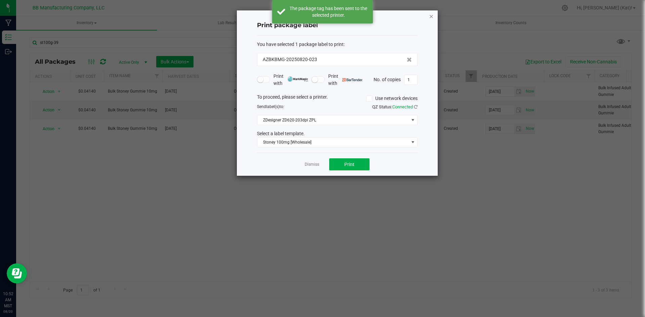
click at [433, 16] on icon "button" at bounding box center [431, 16] width 5 height 8
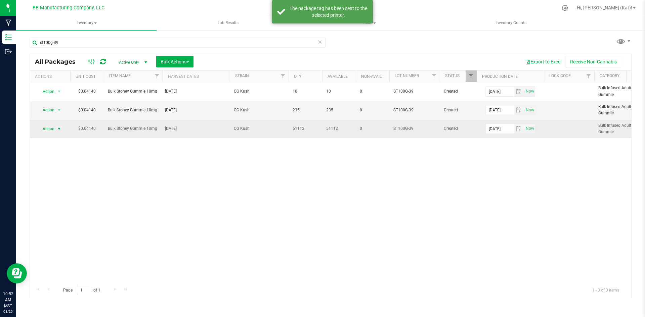
click at [52, 126] on span "Action" at bounding box center [46, 128] width 18 height 9
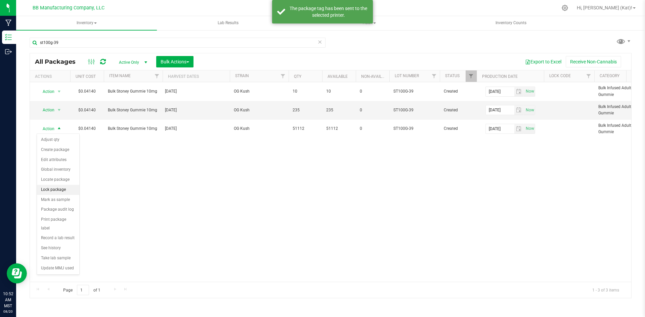
click at [55, 188] on li "Lock package" at bounding box center [58, 190] width 42 height 10
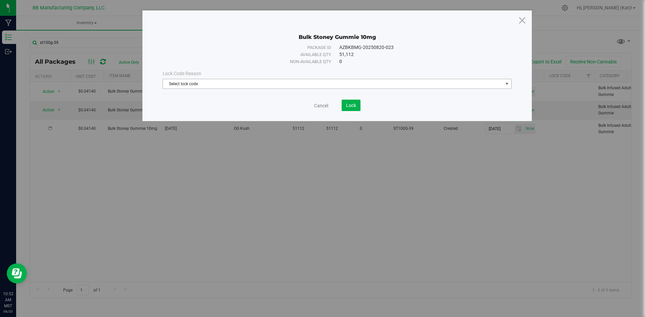
click at [271, 87] on span "Select lock code" at bounding box center [333, 83] width 340 height 9
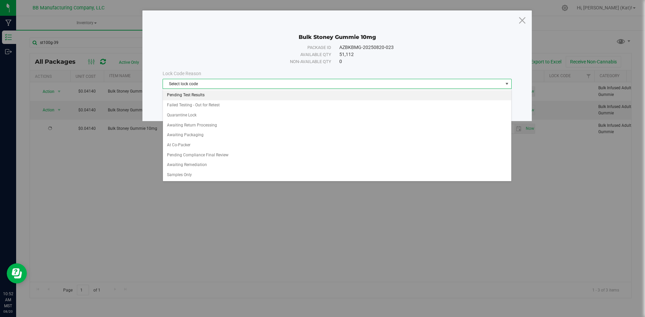
click at [210, 97] on li "Pending Test Results" at bounding box center [337, 95] width 348 height 10
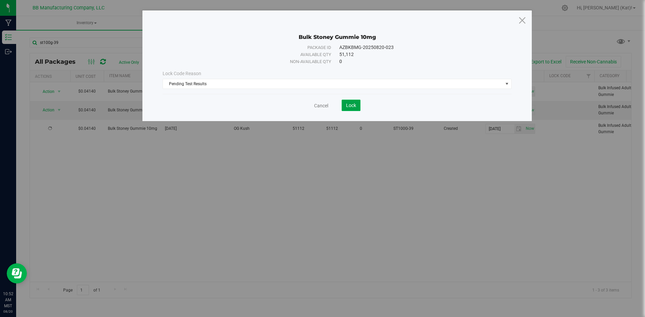
click at [354, 103] on span "Lock" at bounding box center [351, 105] width 10 height 5
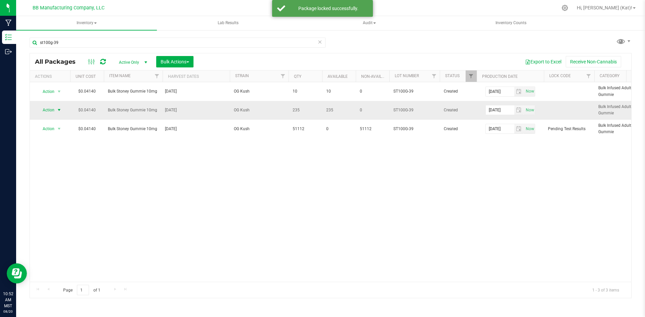
click at [57, 111] on span "select" at bounding box center [58, 110] width 5 height 5
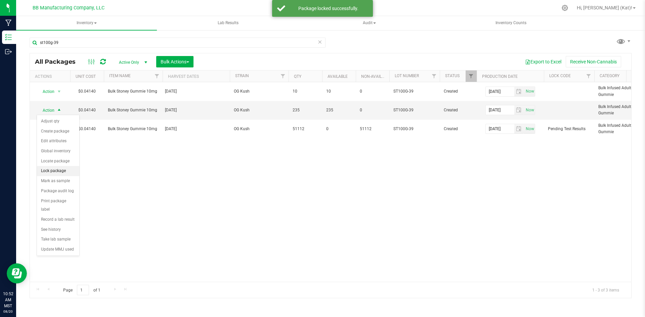
click at [55, 173] on li "Lock package" at bounding box center [58, 171] width 42 height 10
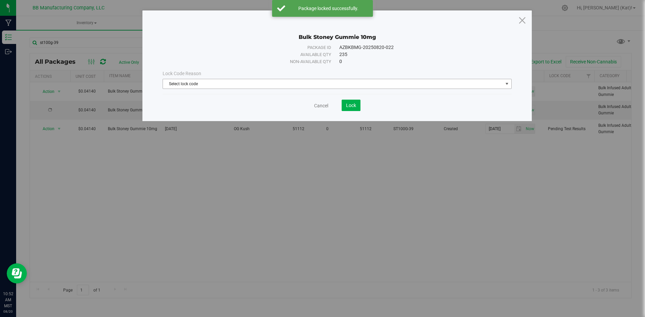
click at [338, 83] on span "Select lock code" at bounding box center [333, 83] width 340 height 9
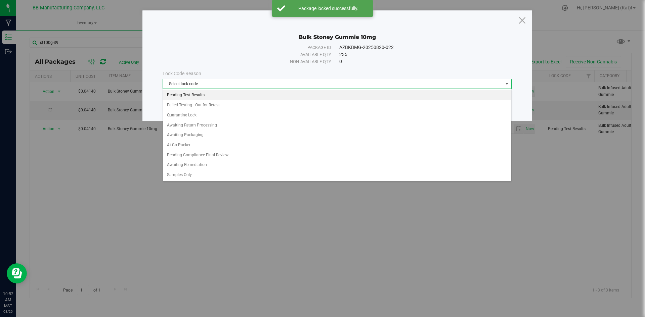
click at [201, 93] on li "Pending Test Results" at bounding box center [337, 95] width 348 height 10
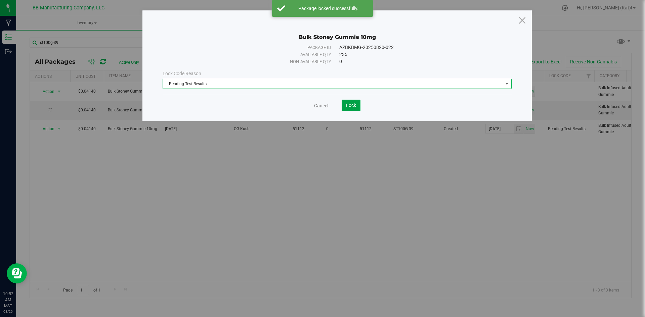
click at [351, 104] on span "Lock" at bounding box center [351, 105] width 10 height 5
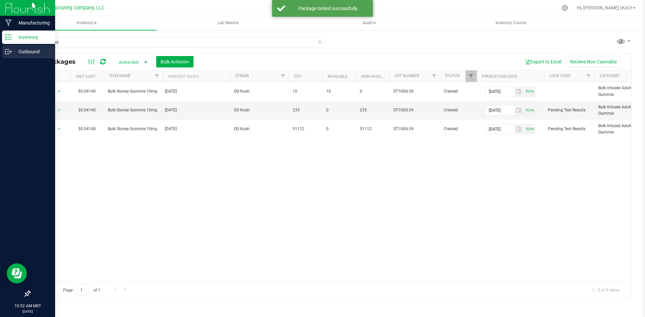
click at [11, 51] on icon at bounding box center [8, 51] width 7 height 7
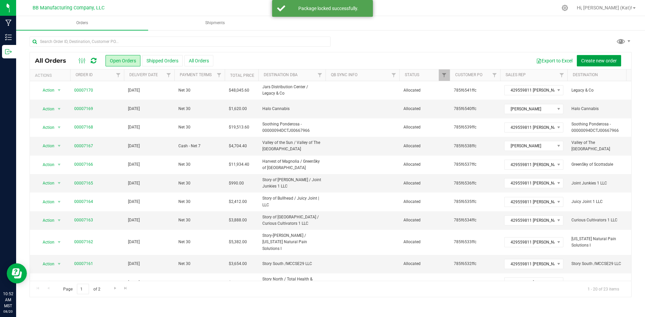
click at [589, 60] on span "Create new order" at bounding box center [599, 60] width 36 height 5
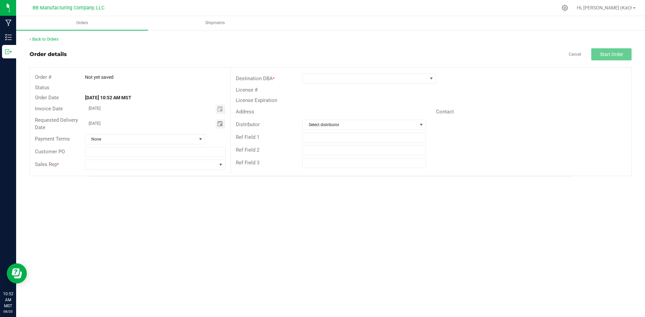
click at [218, 121] on span "Toggle calendar" at bounding box center [219, 123] width 5 height 5
click at [148, 191] on span "20" at bounding box center [145, 190] width 10 height 10
type input "[DATE]"
click at [317, 80] on span at bounding box center [365, 78] width 124 height 9
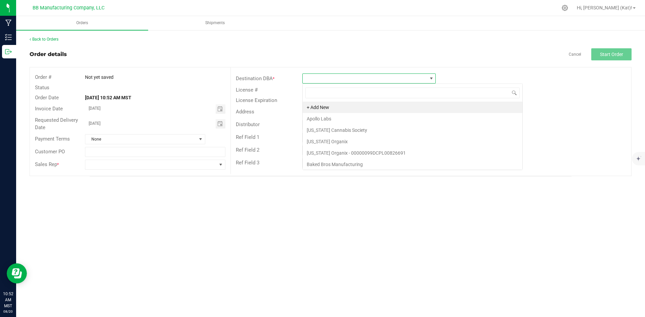
scroll to position [10, 133]
click at [330, 118] on li "Apollo Labs" at bounding box center [413, 118] width 220 height 11
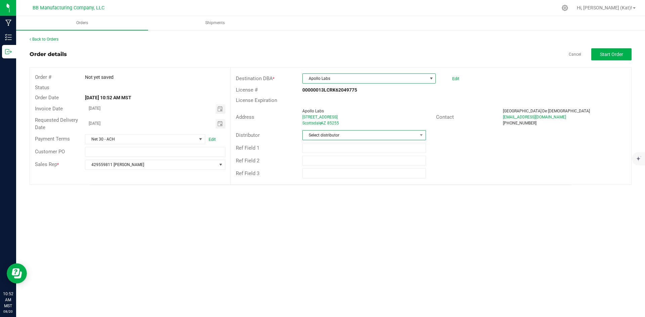
click at [332, 133] on span "Select distributor" at bounding box center [360, 135] width 114 height 9
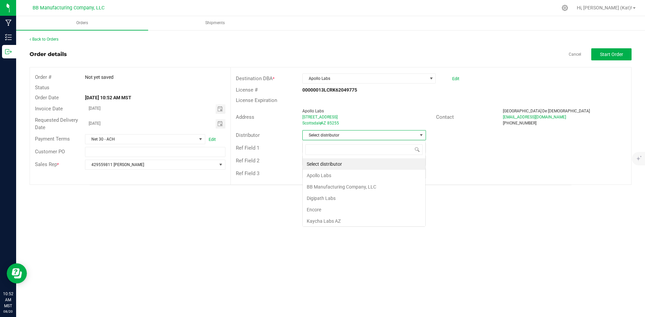
scroll to position [10, 124]
click at [334, 184] on li "BB Manufacturing Company, LLC" at bounding box center [364, 186] width 123 height 11
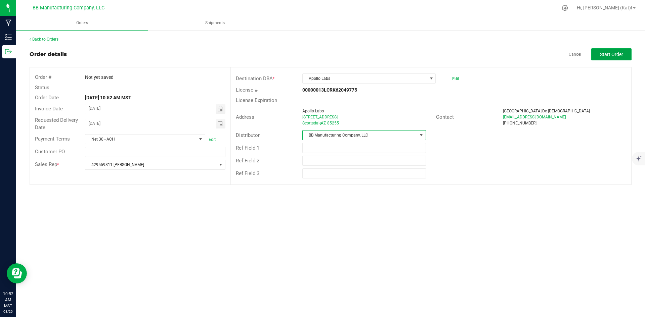
click at [629, 53] on button "Start Order" at bounding box center [611, 54] width 40 height 12
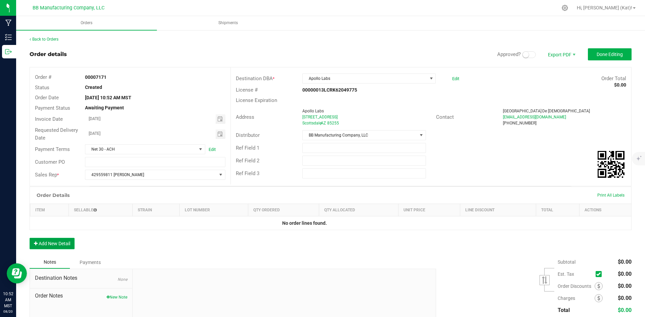
click at [66, 240] on button "Add New Detail" at bounding box center [52, 243] width 45 height 11
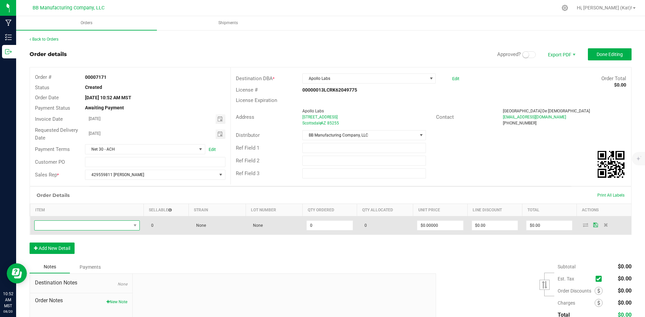
click at [89, 226] on span "NO DATA FOUND" at bounding box center [83, 225] width 96 height 9
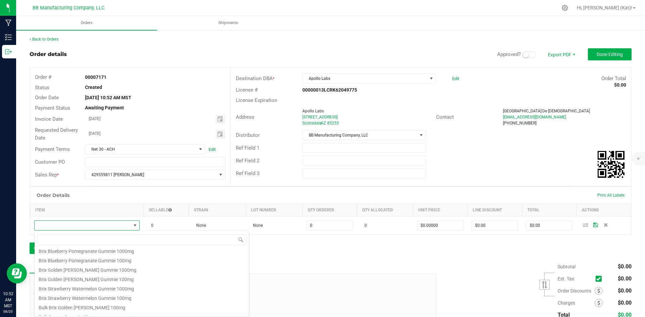
scroll to position [34, 0]
click at [65, 302] on li "Bulk Stoney Gummie 10mg" at bounding box center [142, 304] width 214 height 9
type input "0 ea"
type input "$1.00000"
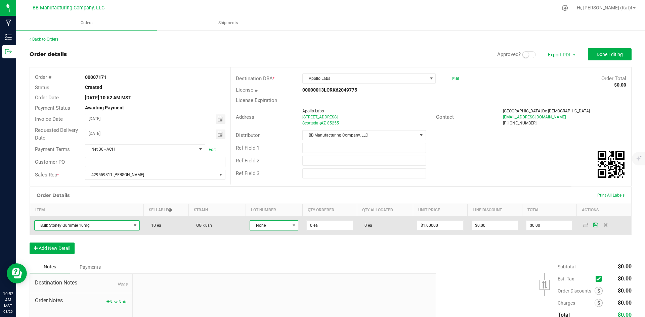
click at [272, 225] on span "None" at bounding box center [270, 225] width 40 height 9
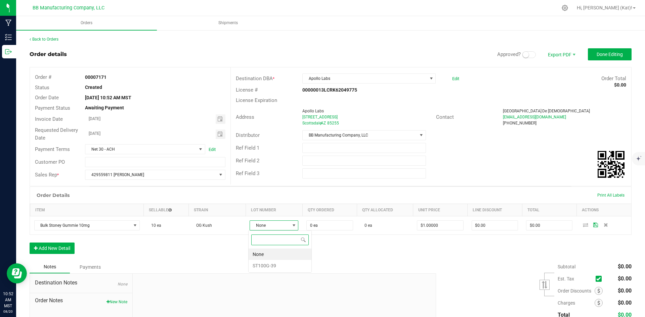
scroll to position [10, 48]
click at [273, 266] on li "ST100G-39" at bounding box center [280, 265] width 63 height 11
click at [273, 266] on div "Notes Payments" at bounding box center [230, 267] width 401 height 13
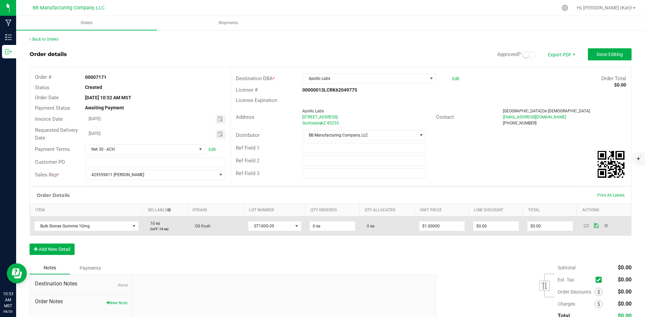
click at [332, 221] on td "0 ea" at bounding box center [332, 226] width 54 height 19
click at [332, 223] on input "0" at bounding box center [332, 226] width 45 height 9
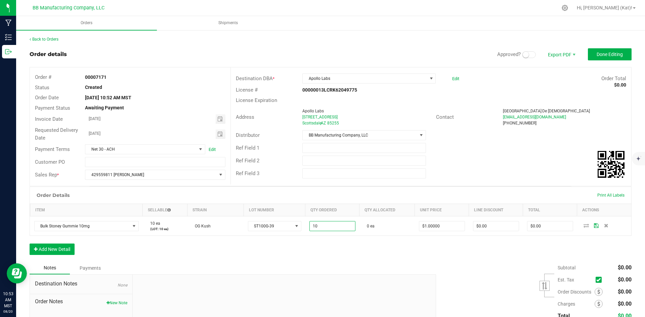
type input "10 ea"
type input "$10.00"
click at [336, 256] on div "Order Details Print All Labels Item Sellable Strain Lot Number Qty Ordered Qty …" at bounding box center [331, 224] width 602 height 75
click at [523, 56] on small at bounding box center [526, 55] width 6 height 6
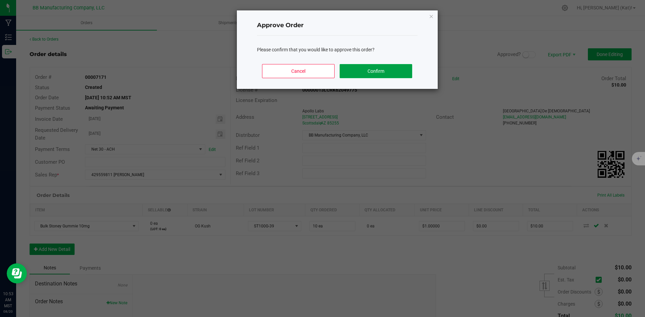
click at [359, 74] on button "Confirm" at bounding box center [376, 71] width 72 height 14
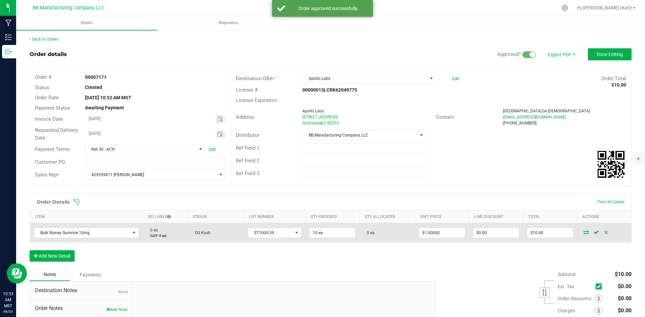
click at [584, 234] on icon at bounding box center [586, 232] width 5 height 4
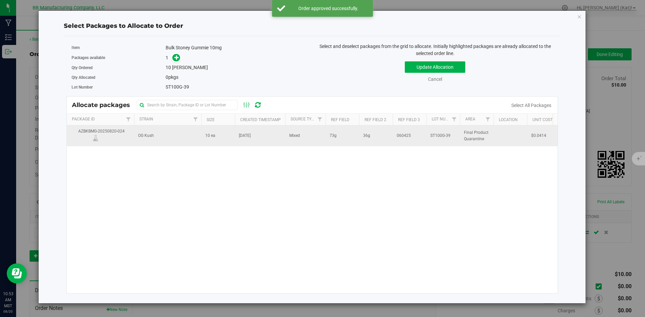
click at [344, 137] on td "73g" at bounding box center [343, 136] width 34 height 20
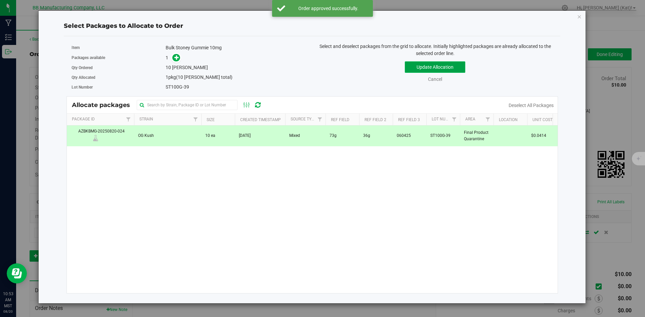
click at [408, 67] on button "Update Allocation" at bounding box center [435, 66] width 60 height 11
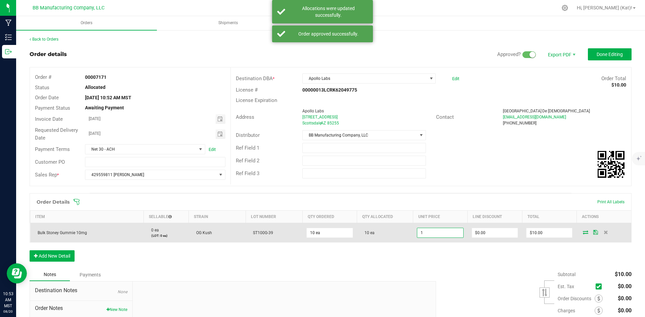
click at [457, 232] on input "1" at bounding box center [440, 232] width 46 height 9
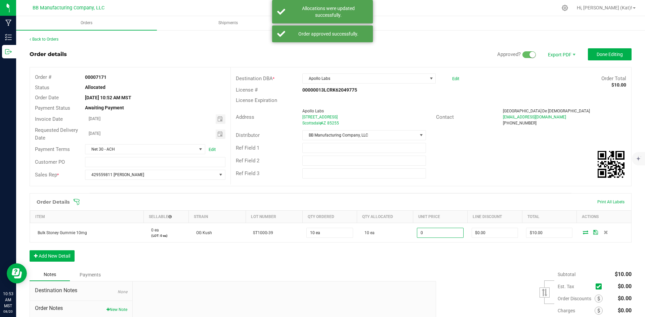
type input "$0.00000"
type input "$0.00"
click at [445, 255] on div "Order Details Print All Labels Item Sellable Strain Lot Number Qty Ordered Qty …" at bounding box center [331, 231] width 602 height 75
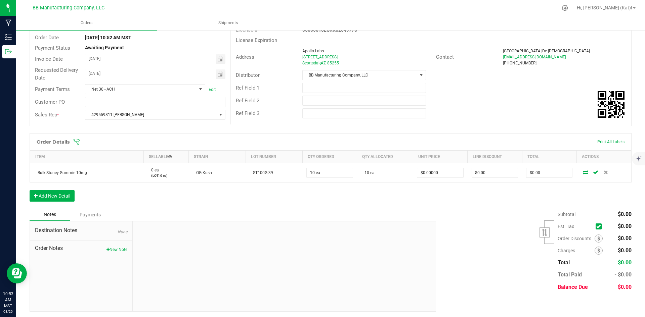
scroll to position [61, 0]
click at [114, 251] on button "New Note" at bounding box center [116, 249] width 21 height 6
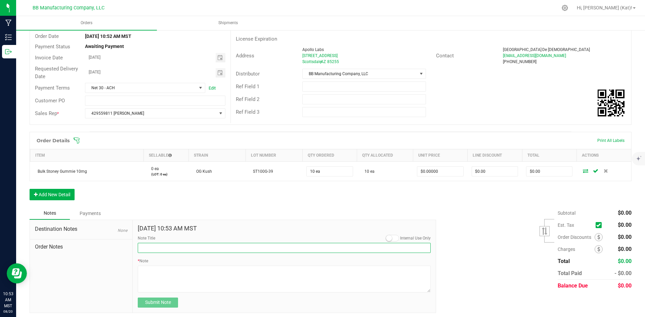
click at [164, 243] on input "Note Title" at bounding box center [284, 248] width 293 height 10
type input "Directions to Apollo Labs"
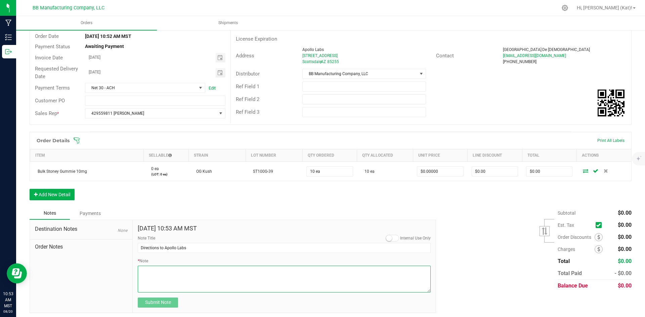
click at [205, 279] on textarea "* Note" at bounding box center [284, 279] width 293 height 27
paste textarea "Get on I-17 N from W [GEOGRAPHIC_DATA] Follow I-[GEOGRAPHIC_DATA] E to E [GEOGR…"
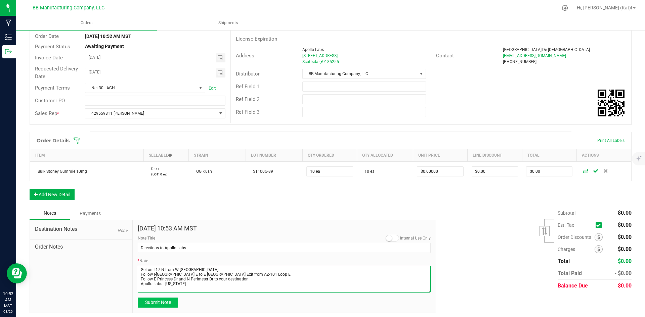
type textarea "Get on I-17 N from W [GEOGRAPHIC_DATA] Follow I-[GEOGRAPHIC_DATA] E to E [GEOGR…"
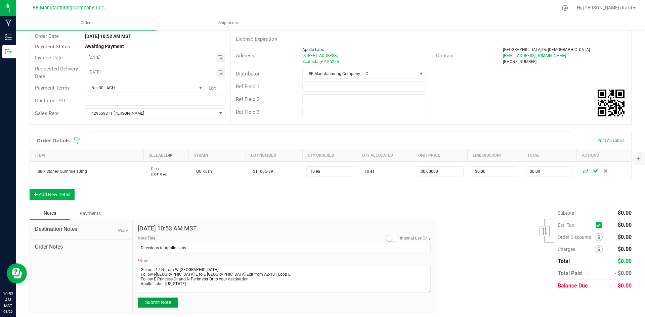
click at [168, 304] on span "Submit Note" at bounding box center [158, 302] width 26 height 5
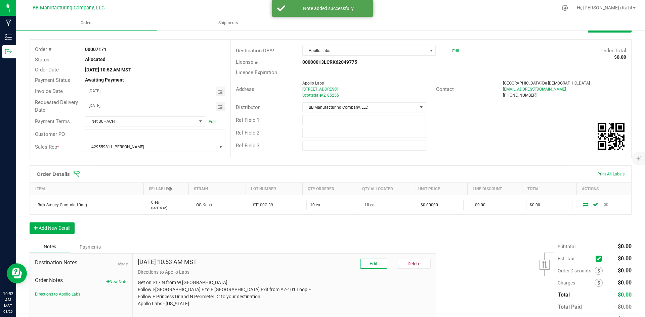
scroll to position [0, 0]
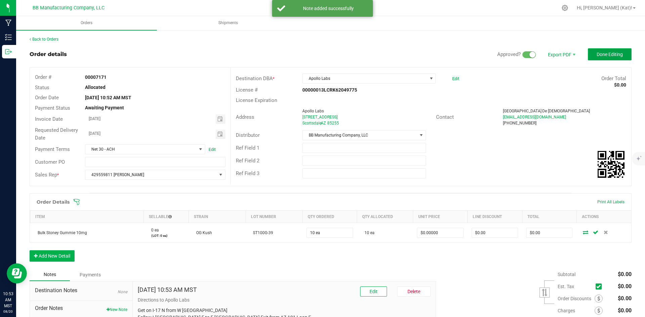
click at [597, 55] on span "Done Editing" at bounding box center [610, 54] width 26 height 5
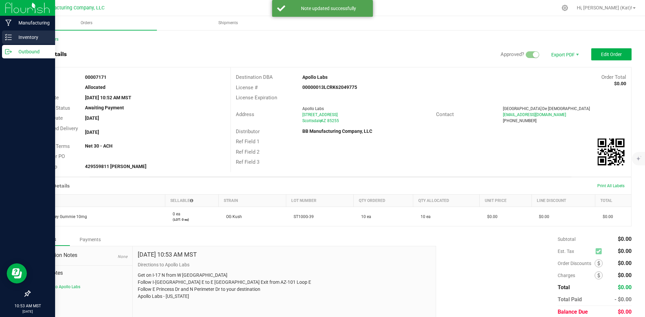
click at [11, 39] on icon at bounding box center [8, 37] width 7 height 7
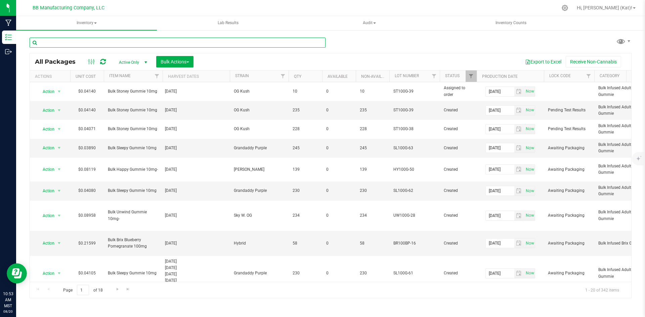
click at [116, 40] on input "text" at bounding box center [178, 43] width 296 height 10
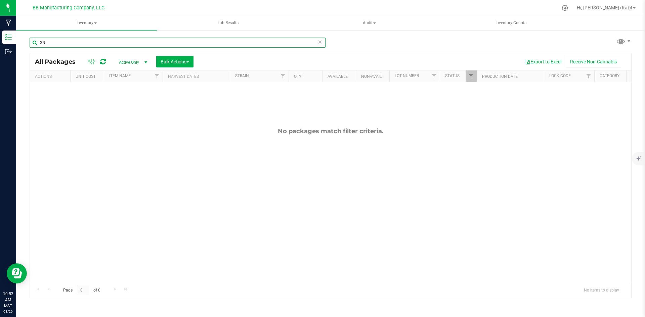
type input "2"
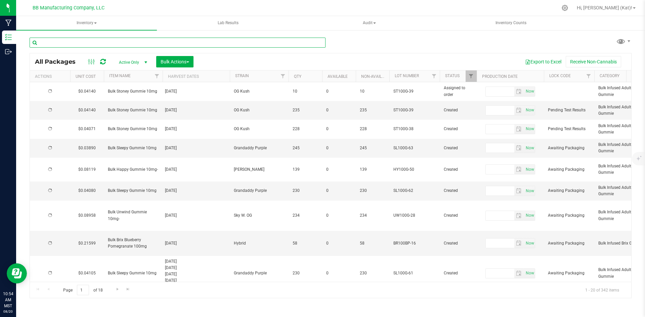
type input "[DATE]"
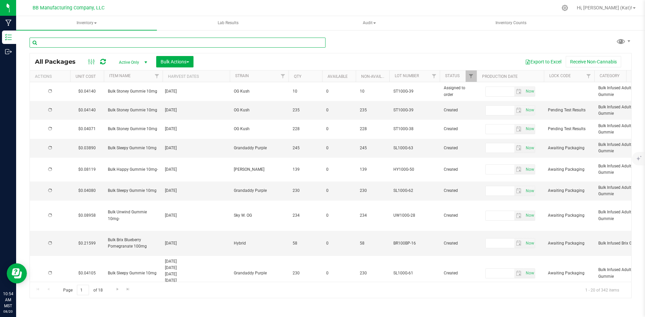
type input "[DATE]"
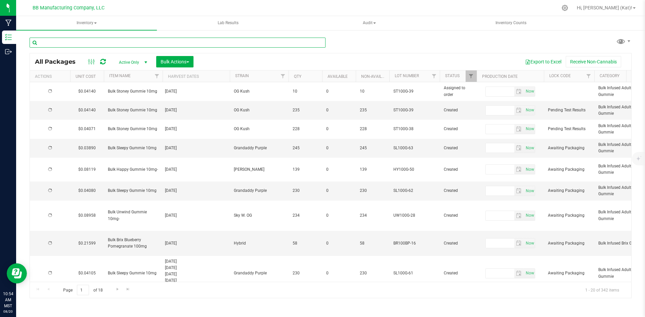
type input "[DATE]"
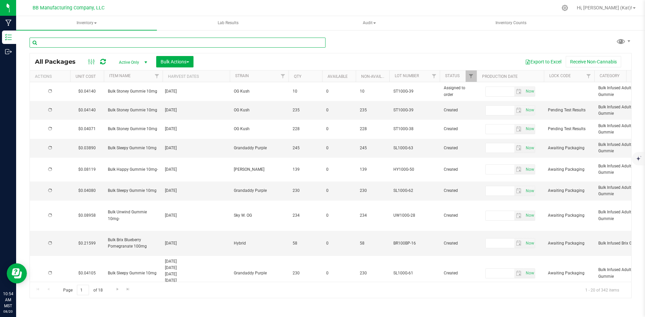
type input "[DATE]"
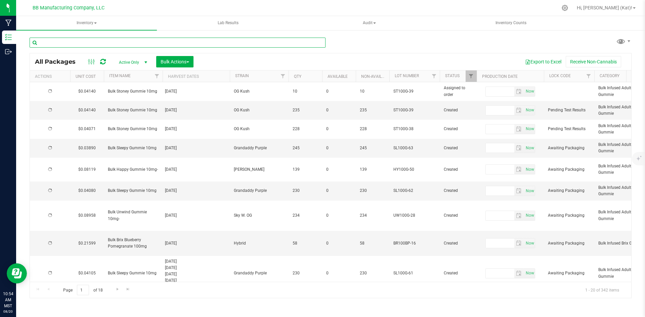
type input "[DATE]"
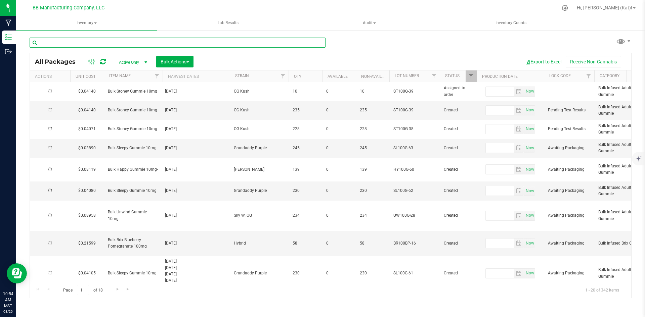
type input "[DATE]"
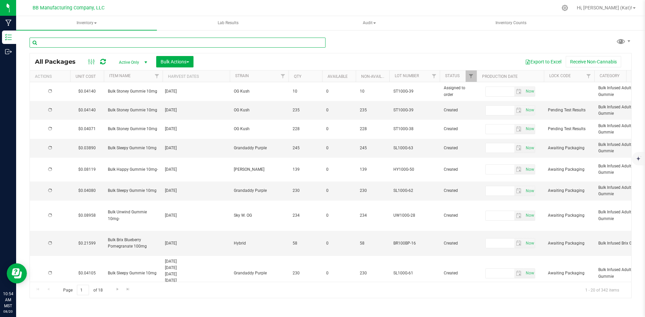
type input "[DATE]"
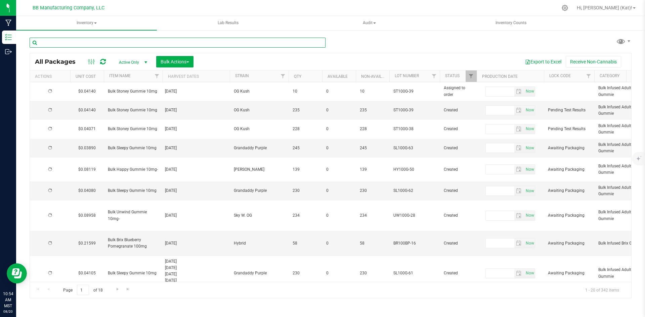
type input "[DATE]"
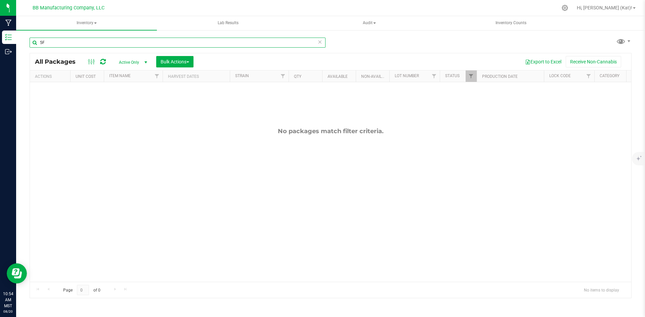
type input "5"
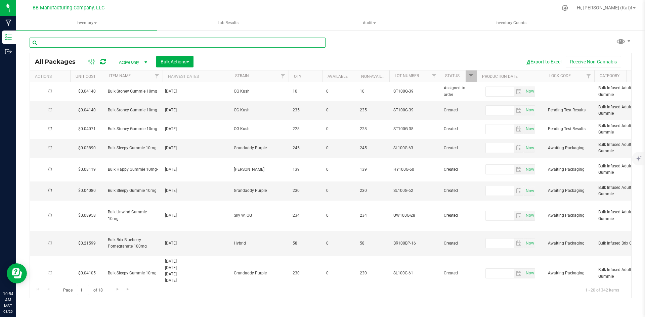
type input "[DATE]"
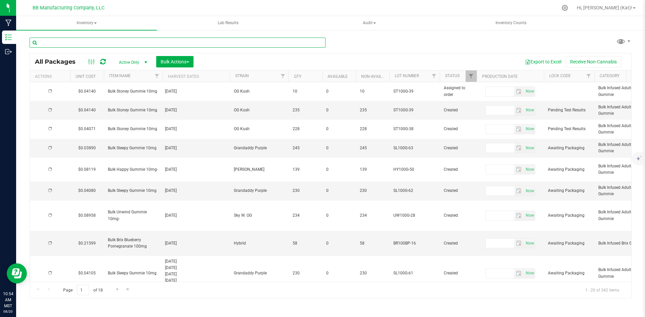
type input "[DATE]"
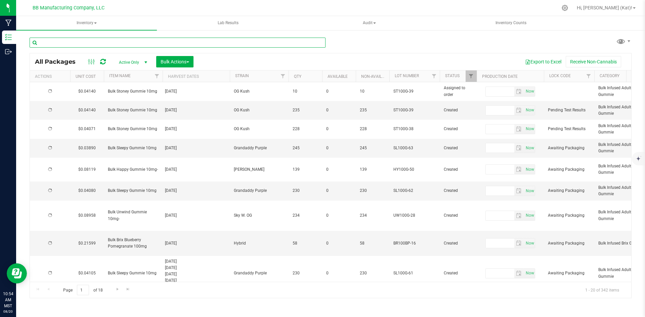
type input "[DATE]"
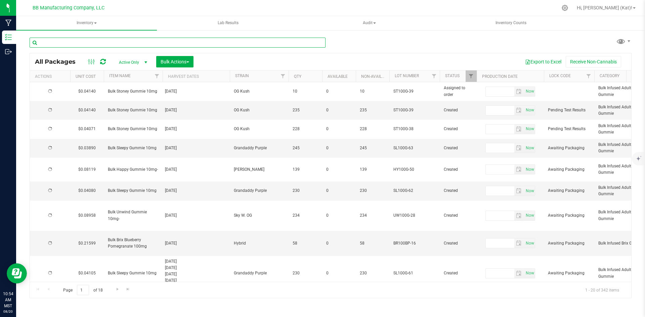
type input "[DATE]"
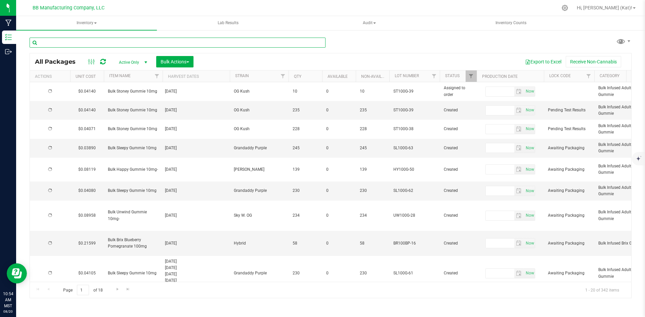
type input "[DATE]"
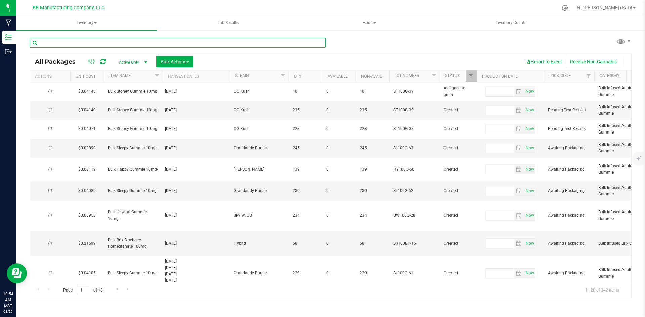
type input "[DATE]"
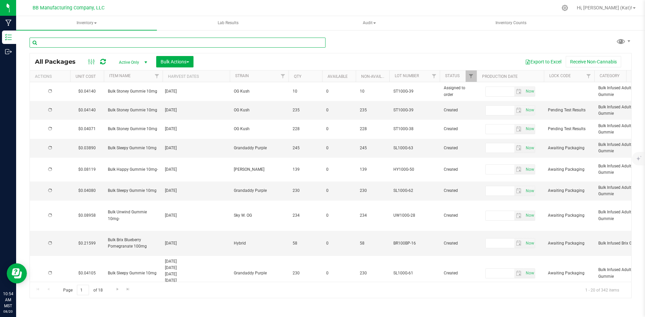
type input "[DATE]"
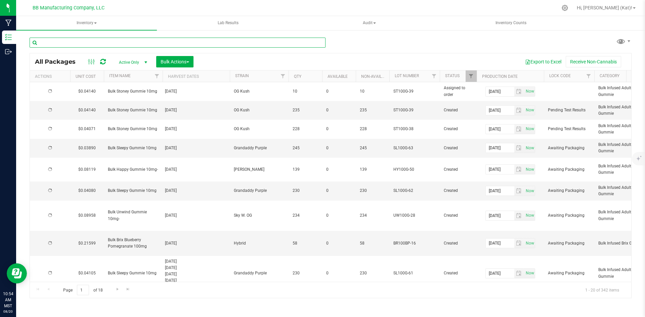
type input "[DATE]"
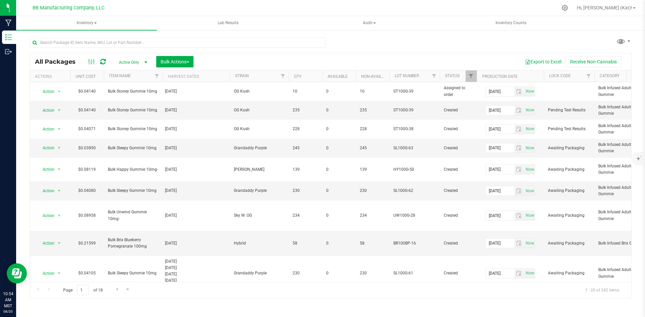
click at [376, 53] on div "All Packages Active Only Active Only Lab Samples Locked All Bulk Actions Add to…" at bounding box center [331, 176] width 602 height 246
drag, startPoint x: 383, startPoint y: 50, endPoint x: 384, endPoint y: 71, distance: 20.8
click at [383, 62] on div "All Packages Active Only Active Only Lab Samples Locked All Bulk Actions Add to…" at bounding box center [331, 164] width 602 height 267
click at [409, 45] on div "All Packages Active Only Active Only Lab Samples Locked All Bulk Actions Add to…" at bounding box center [331, 164] width 602 height 267
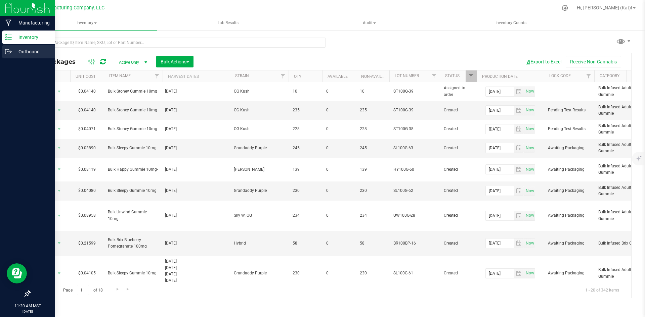
click at [34, 50] on p "Outbound" at bounding box center [32, 52] width 40 height 8
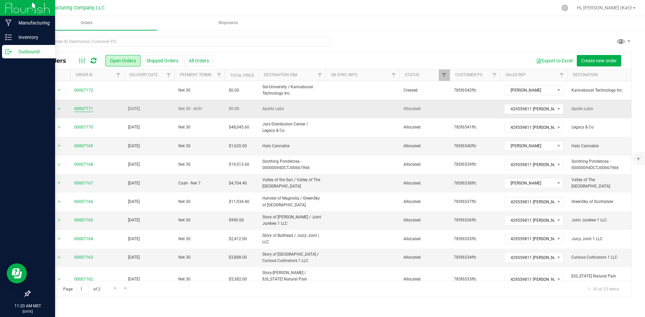
click at [79, 109] on link "00007171" at bounding box center [83, 109] width 19 height 6
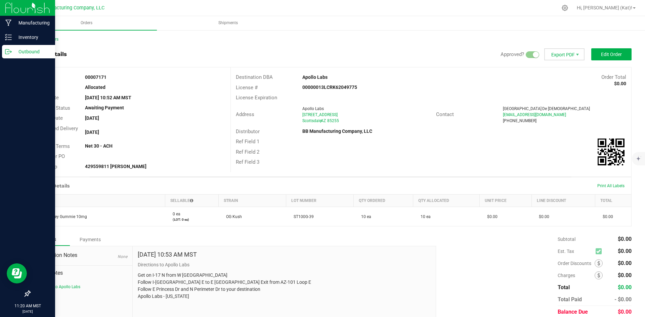
click at [560, 55] on span "Export PDF" at bounding box center [564, 54] width 40 height 12
click at [561, 72] on span "Invoice PDF" at bounding box center [561, 76] width 42 height 10
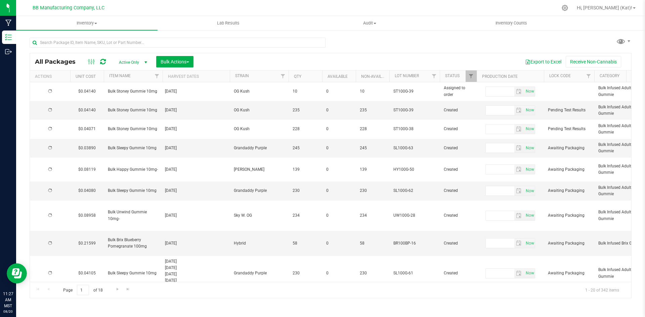
type input "2025-08-19"
type input "[DATE]"
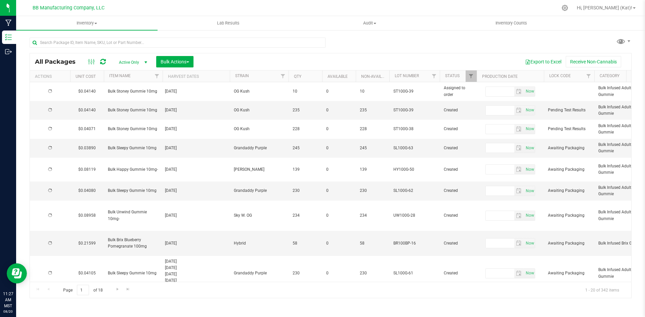
type input "[DATE]"
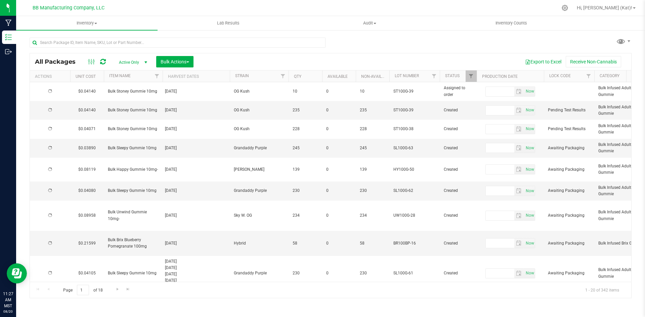
type input "[DATE]"
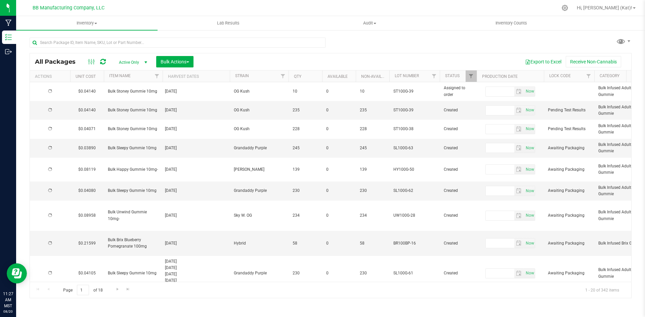
type input "[DATE]"
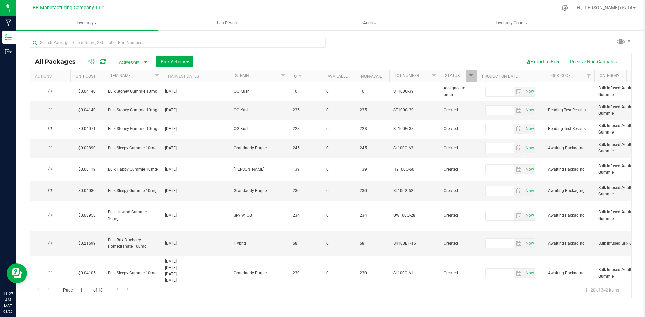
type input "[DATE]"
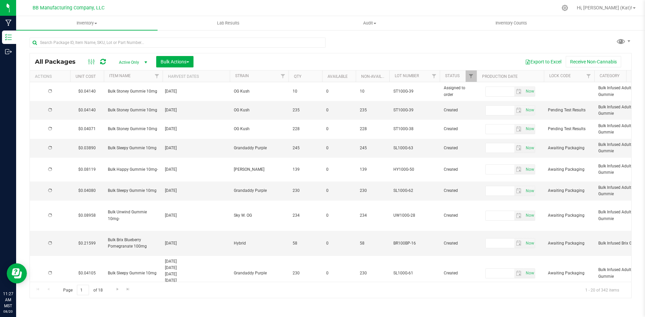
type input "[DATE]"
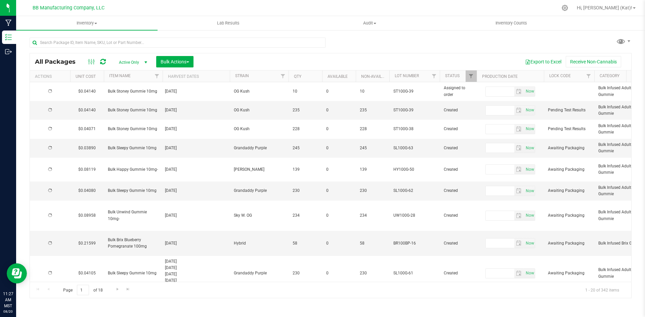
type input "[DATE]"
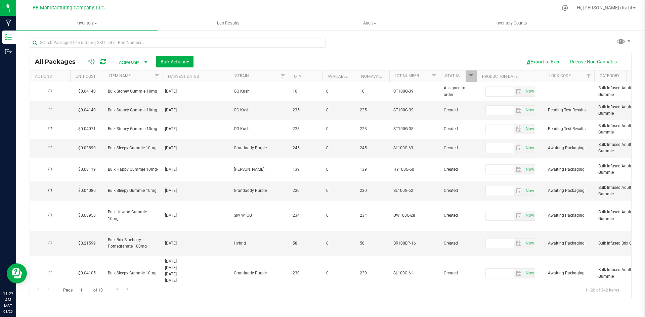
type input "[DATE]"
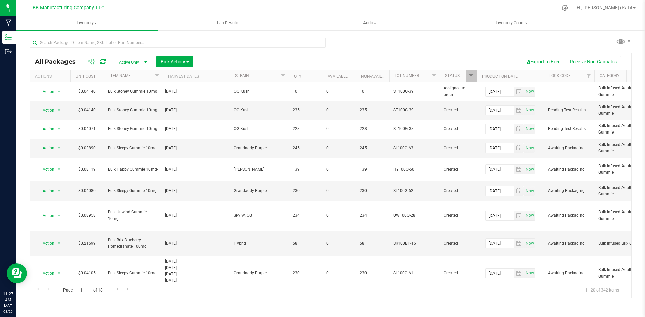
click at [140, 60] on span "Active Only" at bounding box center [131, 62] width 37 height 9
click at [90, 20] on uib-tab-heading "Inventory All packages All inventory Waste log Create inventory" at bounding box center [86, 23] width 141 height 14
click at [68, 47] on li "All inventory" at bounding box center [86, 49] width 141 height 8
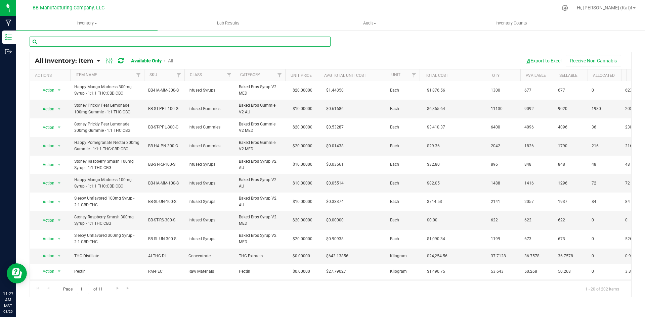
click at [150, 42] on input "text" at bounding box center [180, 42] width 301 height 10
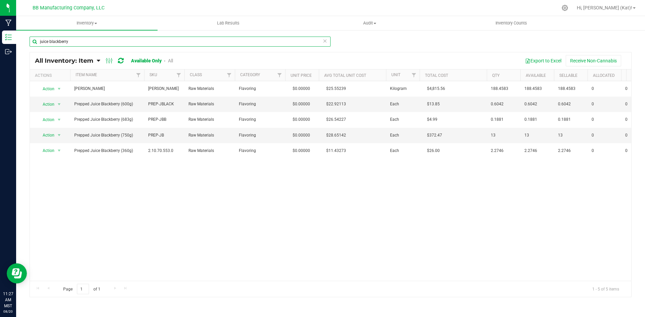
type input "juice blackberry"
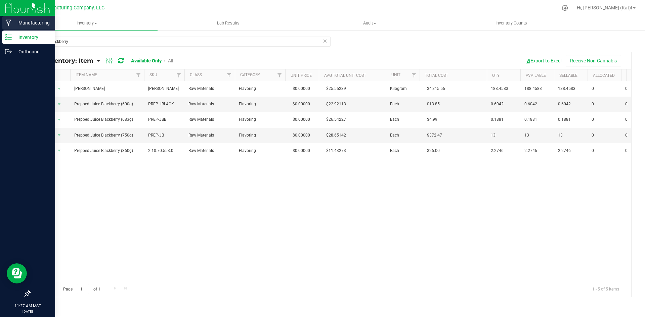
click at [30, 25] on p "Manufacturing" at bounding box center [32, 23] width 40 height 8
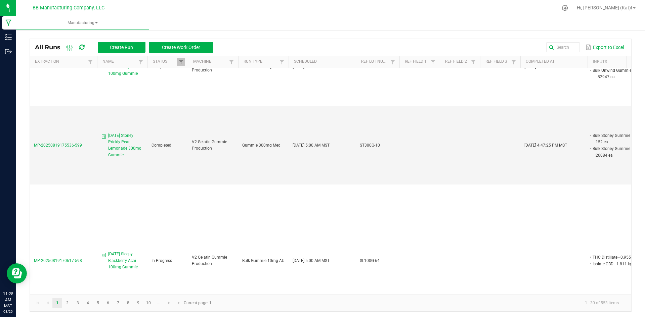
scroll to position [336, 0]
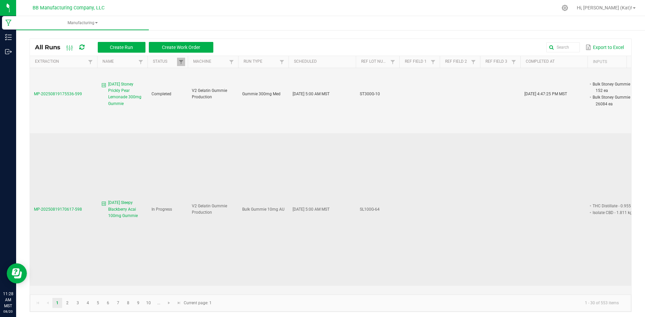
click at [127, 200] on span "8.18.25 Sleepy Blackberry Acai 100mg Gummie" at bounding box center [125, 209] width 35 height 19
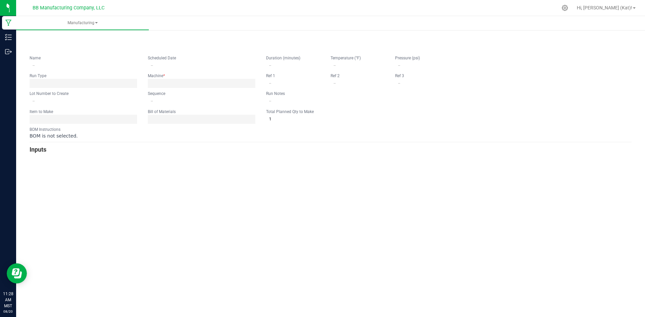
type input "8.18.25 Sleepy Blackberry Acai 100mg Gummie"
type input "08/18/2025 5:00 AM"
type input "SL100G-64"
type input "0"
type input "15"
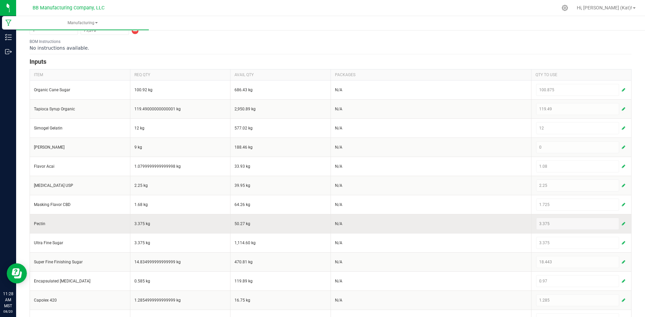
scroll to position [67, 0]
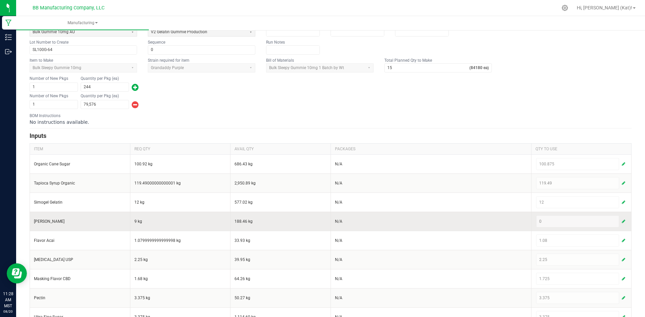
click at [622, 220] on span "button" at bounding box center [623, 221] width 3 height 5
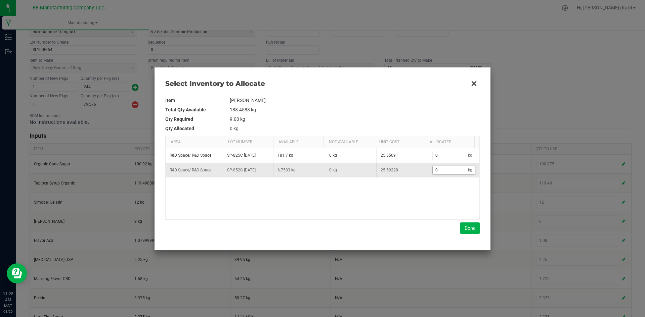
click at [444, 170] on input "0" at bounding box center [451, 170] width 36 height 8
type input "6"
type input "6."
type input "6.7"
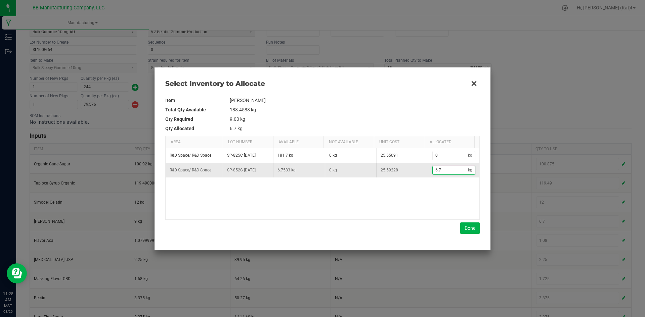
type input "6.75"
type input "6.758"
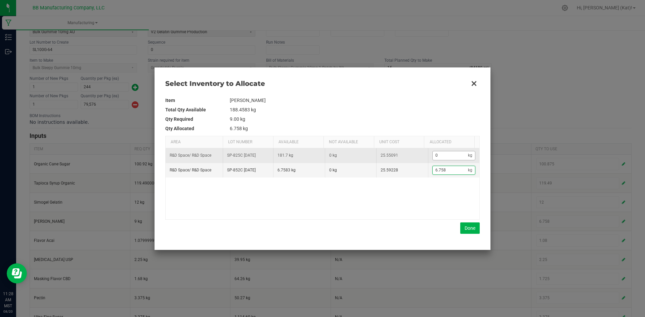
type input "6.758"
click at [433, 157] on input "0" at bounding box center [451, 156] width 36 height 8
type input "8.758"
type input "2."
type input "8.958"
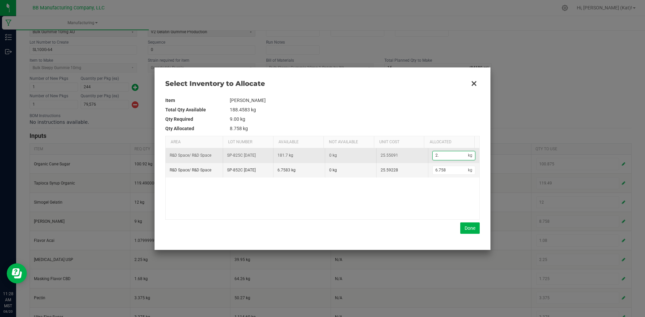
type input "2.2"
type input "8.998"
type input "2.24"
type input "9"
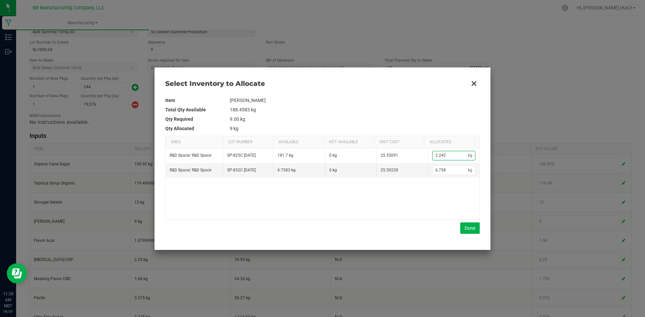
type input "2.242"
click at [474, 222] on div "Item Juice Blackberry Total Qty Available 188.4583 kg Qty Required 9.00 kg Qty …" at bounding box center [322, 165] width 314 height 138
click at [472, 227] on button "Done" at bounding box center [469, 228] width 19 height 11
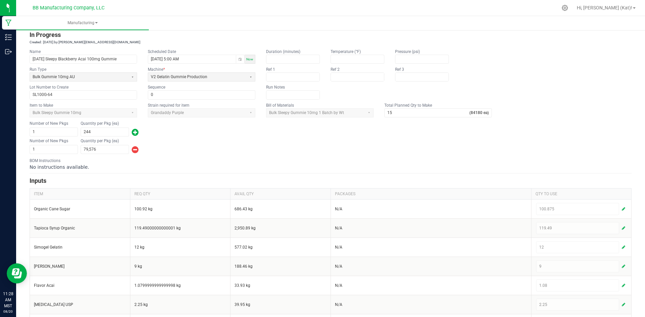
scroll to position [0, 0]
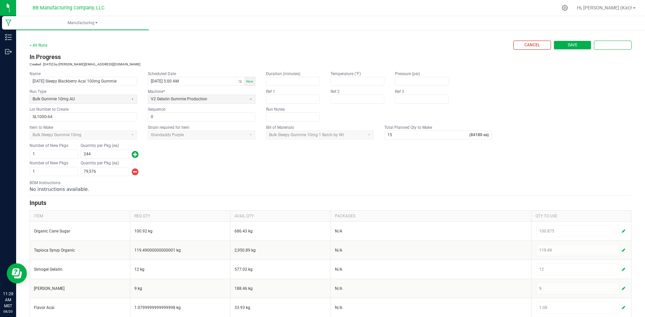
click at [559, 47] on button "Save" at bounding box center [573, 45] width 38 height 9
type input "1"
click at [616, 46] on span "Complete" at bounding box center [613, 45] width 20 height 6
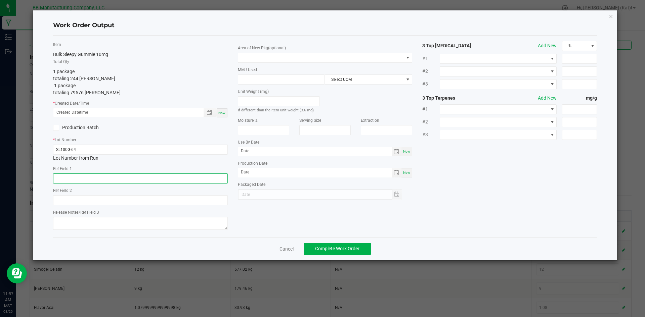
click at [125, 178] on input "text" at bounding box center [140, 179] width 175 height 10
paste input "73g"
type input "73g"
click at [71, 202] on input "text" at bounding box center [140, 201] width 175 height 10
paste input "36g"
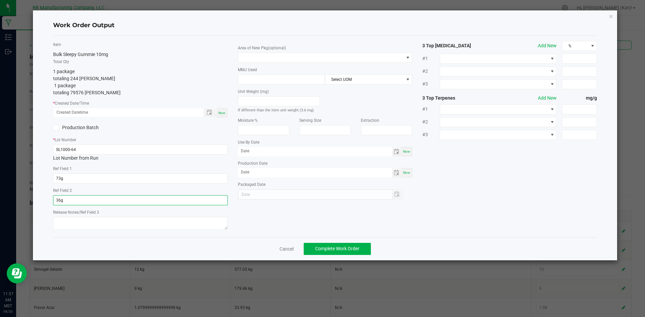
type input "36g"
click at [139, 221] on textarea at bounding box center [140, 223] width 175 height 13
paste textarea "060425 (C) 7.15.25"
drag, startPoint x: 103, startPoint y: 224, endPoint x: 70, endPoint y: 225, distance: 33.3
click at [70, 225] on textarea "060425 (C) 7.15.25" at bounding box center [140, 223] width 175 height 13
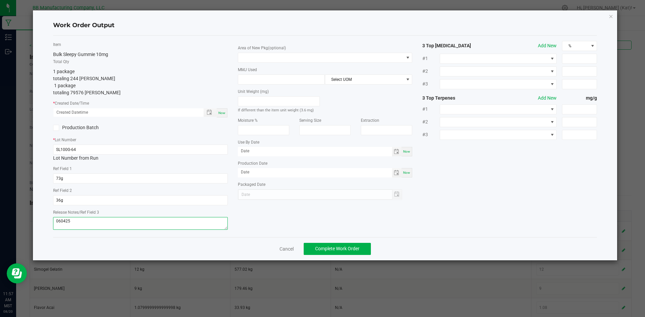
type textarea "060425"
click at [222, 114] on span "Now" at bounding box center [221, 113] width 7 height 4
type input "08/20/2025 11:57 AM"
type input "[DATE]"
click at [398, 60] on span at bounding box center [321, 57] width 166 height 9
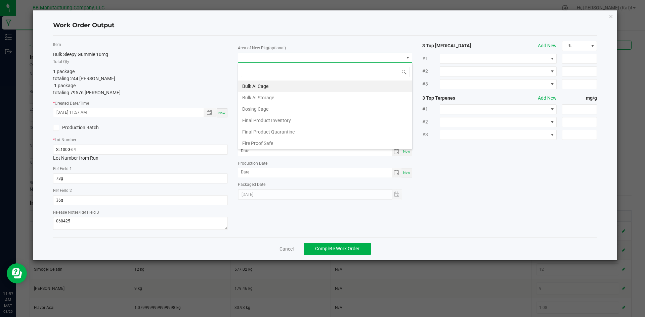
scroll to position [10, 175]
click at [293, 129] on li "Final Product Quarantine" at bounding box center [325, 131] width 174 height 11
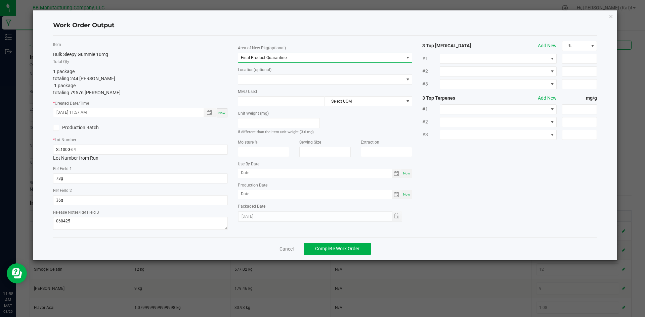
click at [404, 172] on span "Now" at bounding box center [406, 174] width 7 height 4
type input "[DATE]"
click at [412, 194] on div "Now" at bounding box center [406, 194] width 11 height 9
type input "[DATE]"
click at [249, 173] on input "[DATE]" at bounding box center [315, 173] width 154 height 8
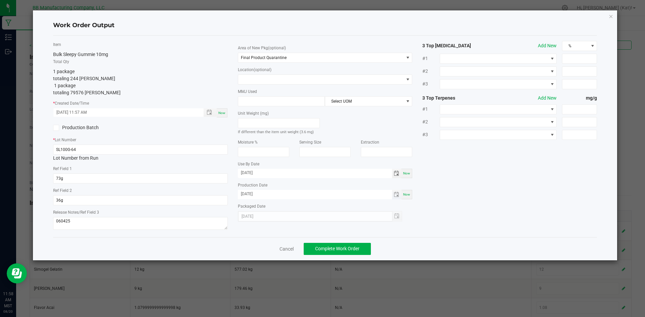
type input "08/18/2026"
click at [247, 195] on input "[DATE]" at bounding box center [315, 194] width 154 height 8
type input "08/18/2025"
click at [346, 251] on span "Complete Work Order" at bounding box center [337, 248] width 44 height 5
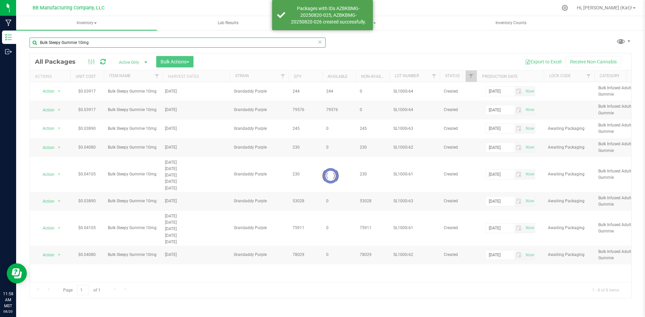
click at [116, 42] on input "Bulk Sleepy Gummie 10mg" at bounding box center [178, 43] width 296 height 10
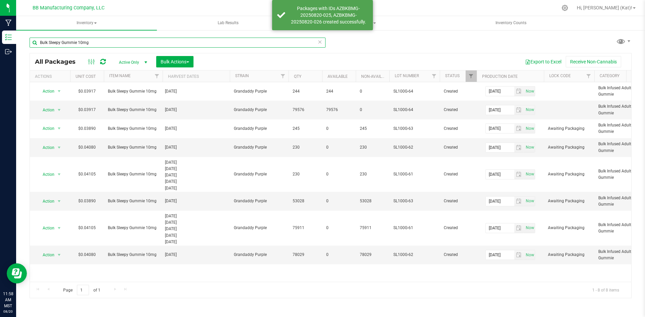
click at [116, 42] on input "Bulk Sleepy Gummie 10mg" at bounding box center [178, 43] width 296 height 10
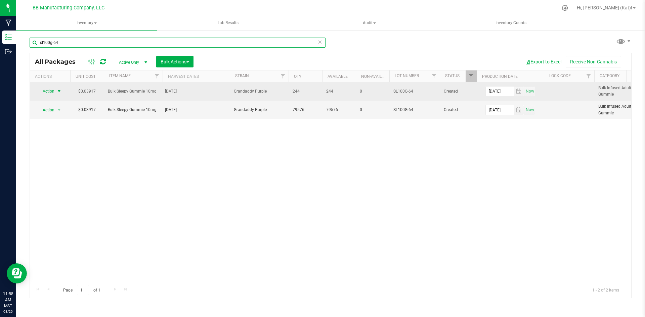
type input "sl100g-64"
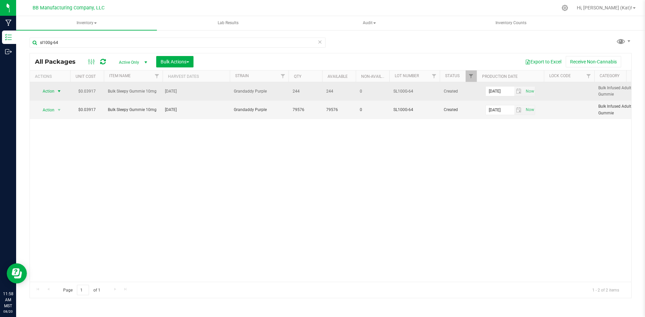
click at [53, 92] on span "Action" at bounding box center [46, 91] width 18 height 9
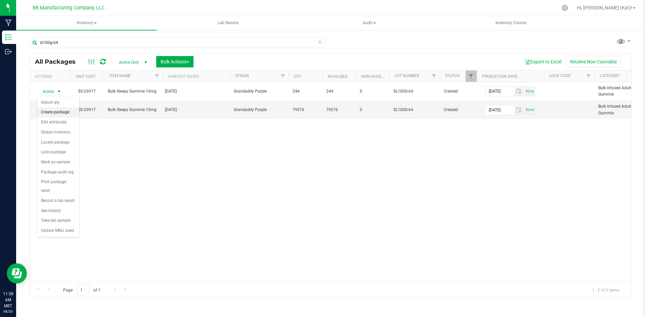
click at [71, 113] on li "Create package" at bounding box center [58, 113] width 42 height 10
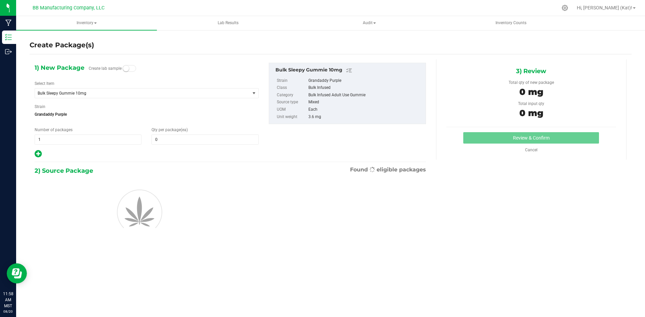
click at [130, 68] on span at bounding box center [129, 68] width 13 height 7
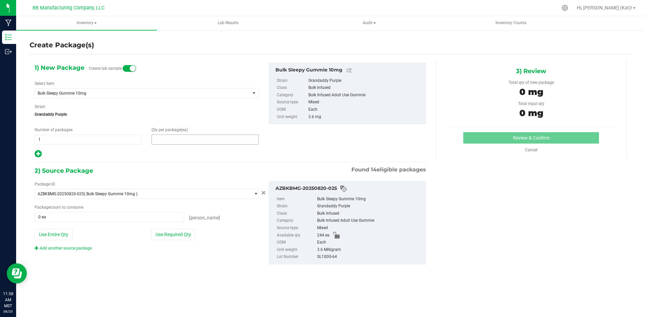
click at [175, 139] on span at bounding box center [205, 140] width 107 height 10
type input "10"
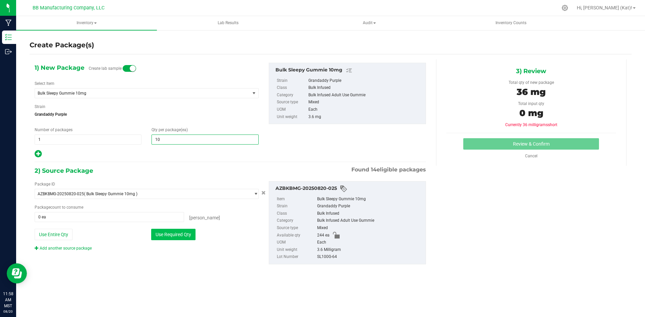
type input "10"
drag, startPoint x: 182, startPoint y: 234, endPoint x: 208, endPoint y: 229, distance: 25.7
click at [183, 234] on button "Use Required Qty" at bounding box center [173, 234] width 44 height 11
type input "10 ea"
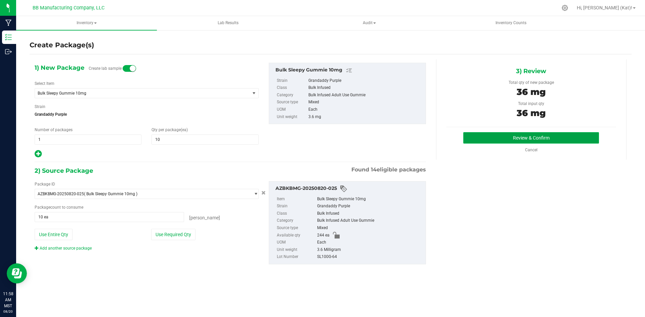
click at [584, 137] on button "Review & Confirm" at bounding box center [531, 137] width 136 height 11
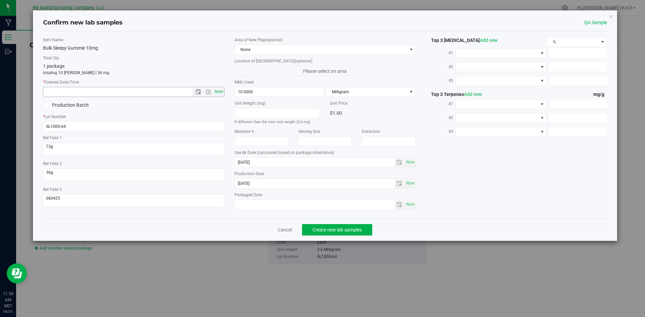
click at [221, 93] on span "Now" at bounding box center [218, 92] width 11 height 10
type input "8/20/2025 11:58 AM"
click at [262, 51] on span "None" at bounding box center [321, 49] width 172 height 9
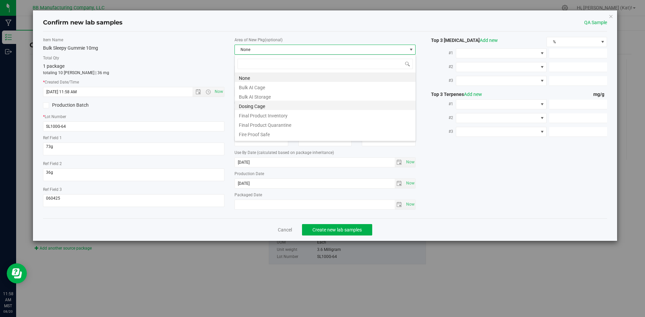
scroll to position [10, 181]
click at [299, 128] on li "Final Product Quarantine" at bounding box center [325, 124] width 181 height 9
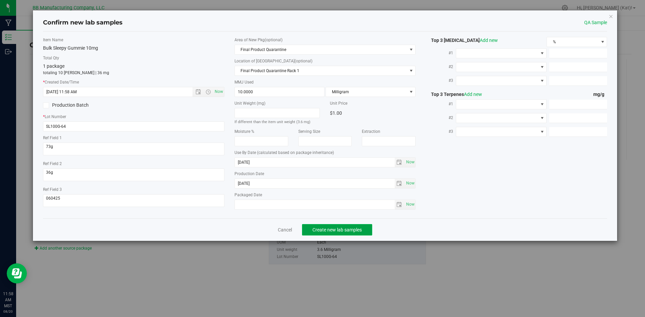
click at [336, 230] on span "Create new lab samples" at bounding box center [336, 229] width 49 height 5
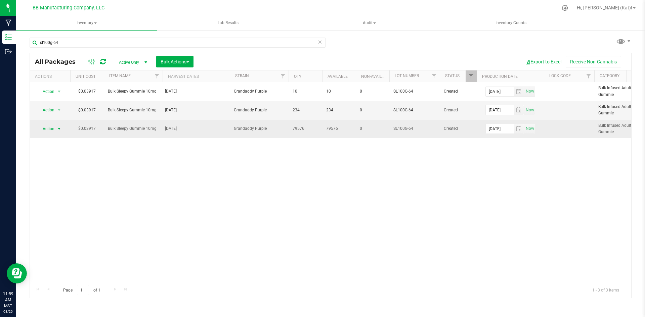
click at [58, 126] on span "select" at bounding box center [58, 128] width 5 height 5
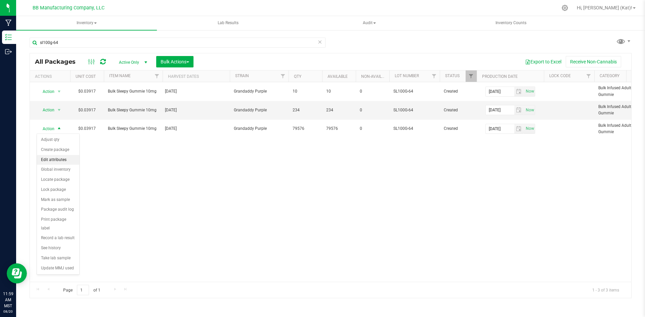
click at [56, 163] on li "Edit attributes" at bounding box center [58, 160] width 42 height 10
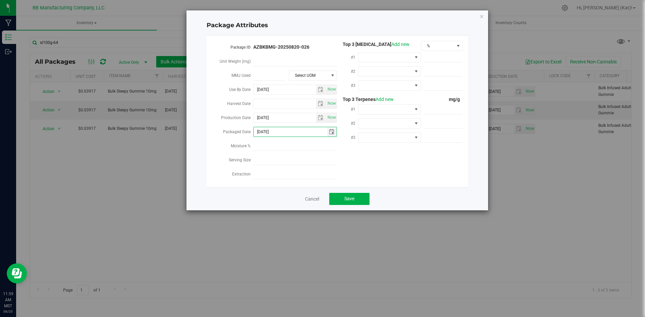
drag, startPoint x: 272, startPoint y: 131, endPoint x: 264, endPoint y: 130, distance: 8.2
click at [264, 130] on input "2025-08-20" at bounding box center [291, 131] width 74 height 9
type input "[DATE]"
click at [342, 200] on button "Save" at bounding box center [349, 199] width 40 height 12
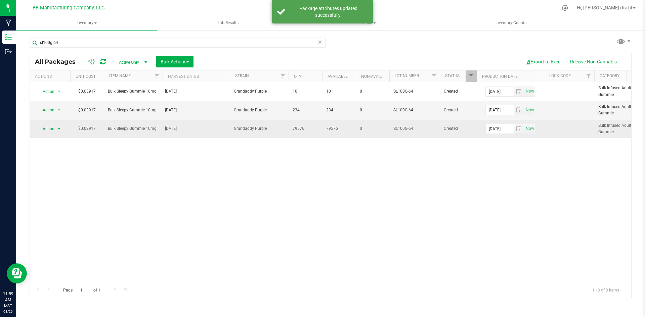
click at [56, 130] on span "select" at bounding box center [59, 128] width 8 height 9
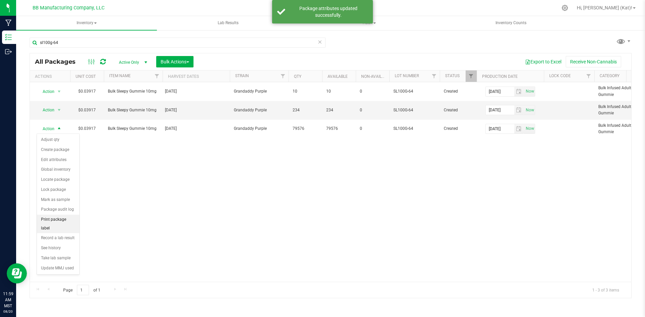
click at [66, 221] on li "Print package label" at bounding box center [58, 224] width 42 height 18
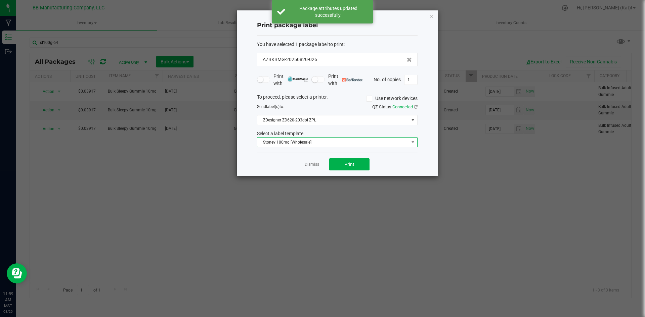
click at [299, 142] on span "Stoney 100mg [Wholesale]" at bounding box center [333, 142] width 152 height 9
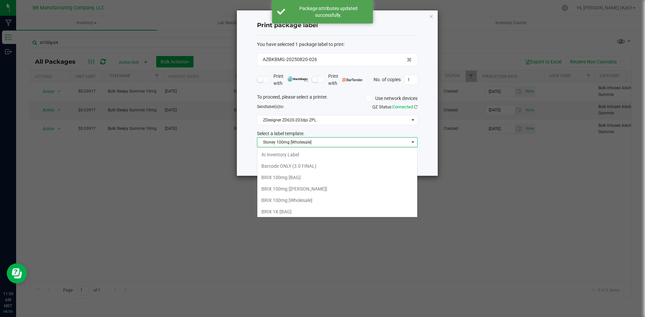
scroll to position [10, 161]
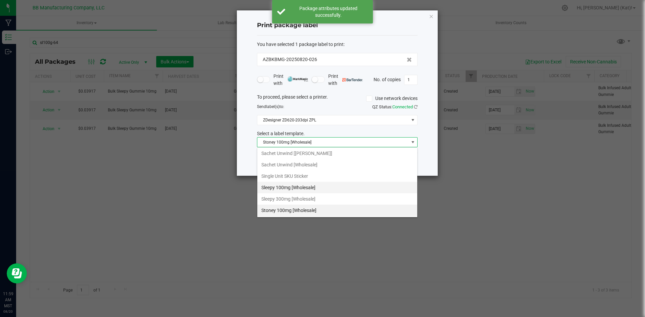
click at [301, 184] on li "Sleepy 100mg [Wholesale]" at bounding box center [337, 187] width 160 height 11
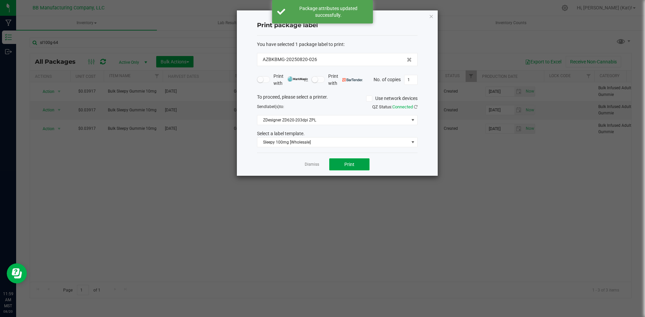
click at [344, 167] on span "Print" at bounding box center [349, 164] width 10 height 5
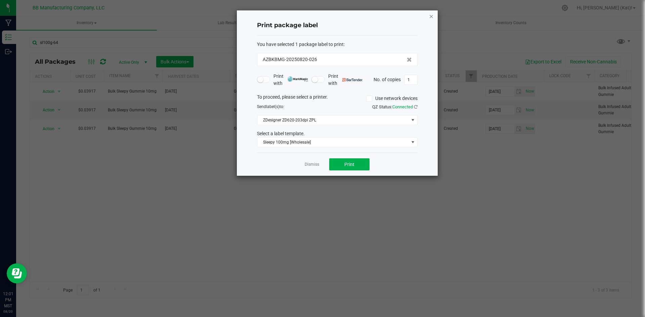
click at [432, 15] on icon "button" at bounding box center [431, 16] width 5 height 8
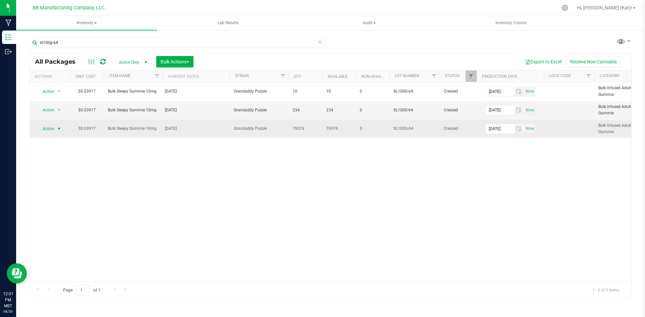
click at [54, 129] on span "Action" at bounding box center [46, 128] width 18 height 9
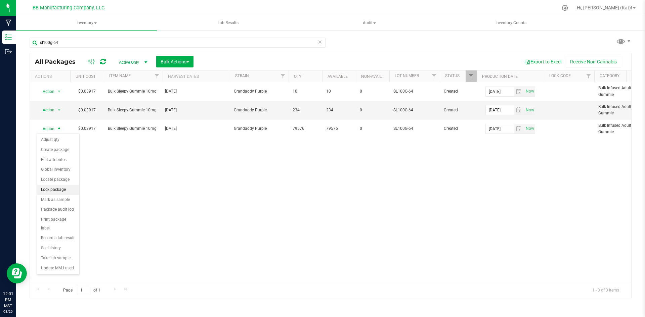
click at [72, 192] on li "Lock package" at bounding box center [58, 190] width 42 height 10
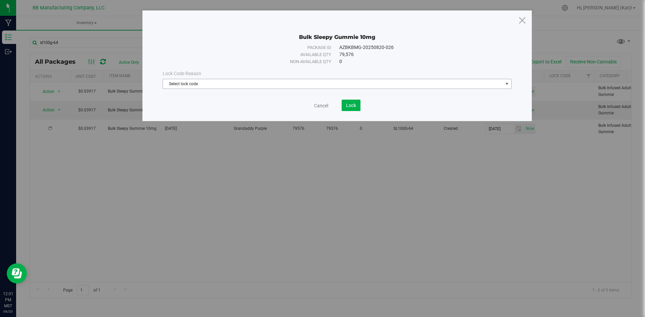
click at [206, 83] on span "Select lock code" at bounding box center [333, 83] width 340 height 9
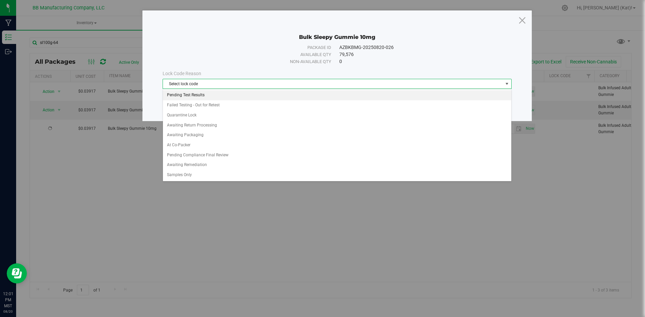
click at [202, 97] on li "Pending Test Results" at bounding box center [337, 95] width 348 height 10
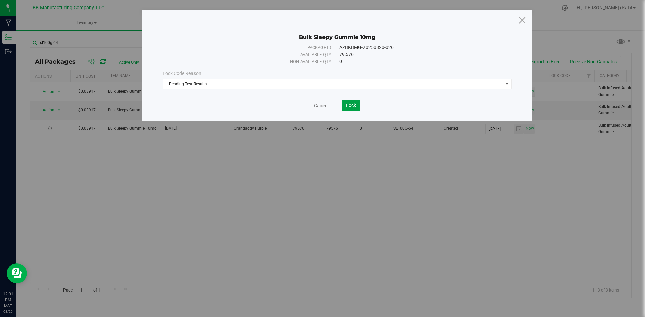
click at [353, 106] on span "Lock" at bounding box center [351, 105] width 10 height 5
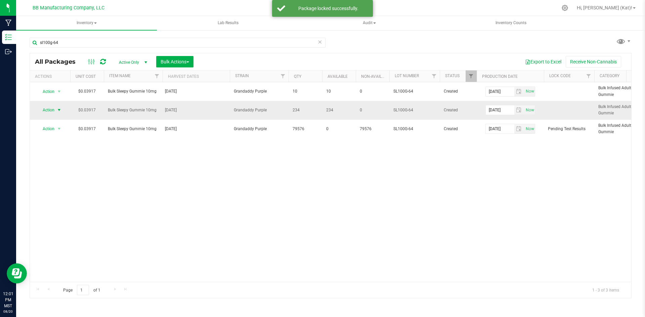
click at [57, 110] on span "select" at bounding box center [58, 110] width 5 height 5
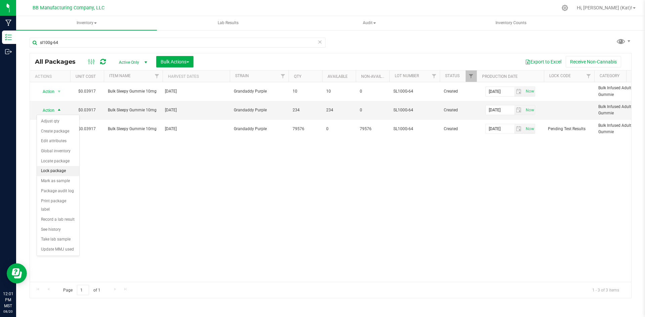
click at [55, 175] on li "Lock package" at bounding box center [58, 171] width 42 height 10
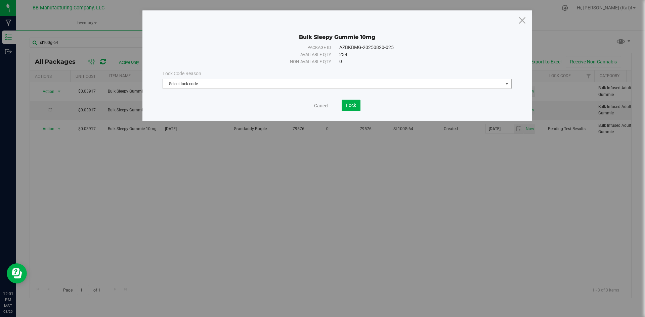
click at [371, 87] on span "Select lock code" at bounding box center [333, 83] width 340 height 9
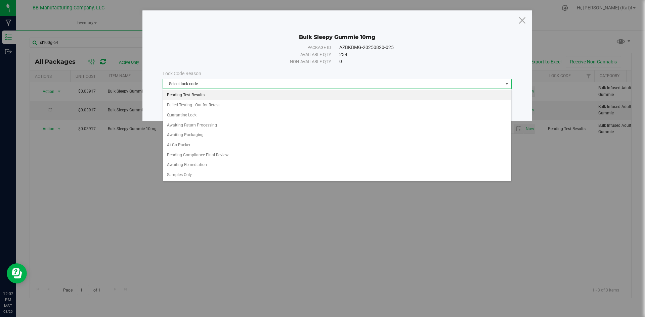
click at [206, 99] on li "Pending Test Results" at bounding box center [337, 95] width 348 height 10
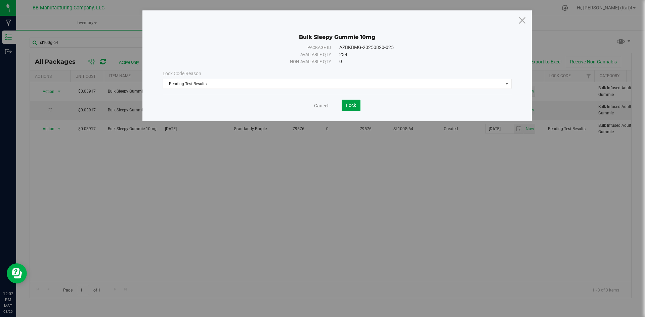
click at [350, 105] on span "Lock" at bounding box center [351, 105] width 10 height 5
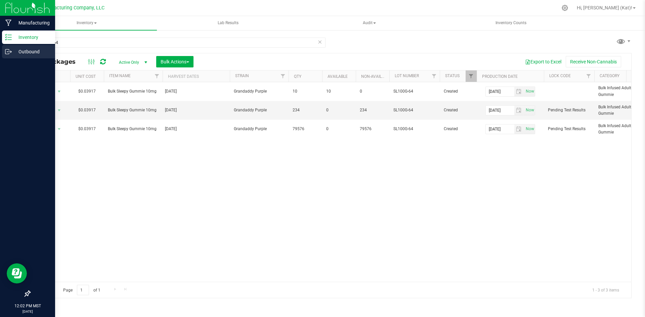
click at [37, 50] on p "Outbound" at bounding box center [32, 52] width 40 height 8
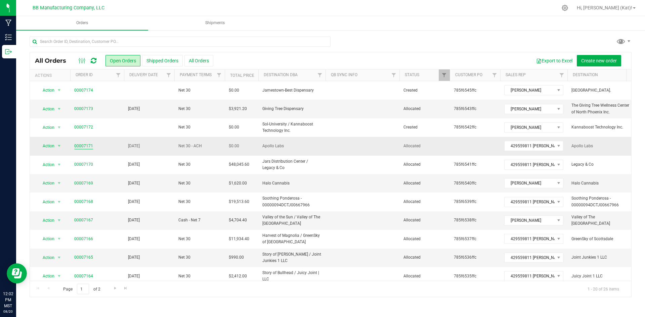
click at [84, 148] on link "00007171" at bounding box center [83, 146] width 19 height 6
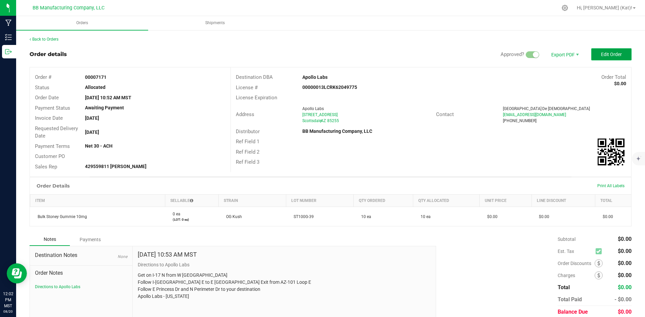
click at [605, 57] on span "Edit Order" at bounding box center [611, 54] width 21 height 5
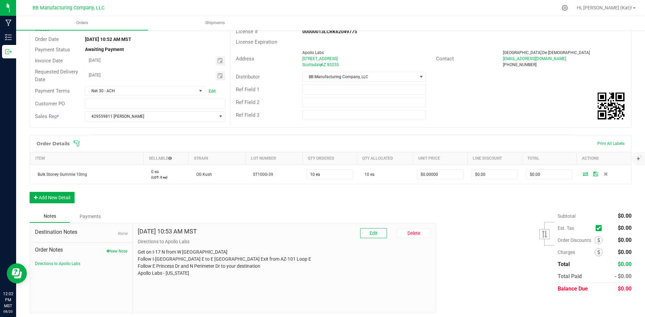
scroll to position [61, 0]
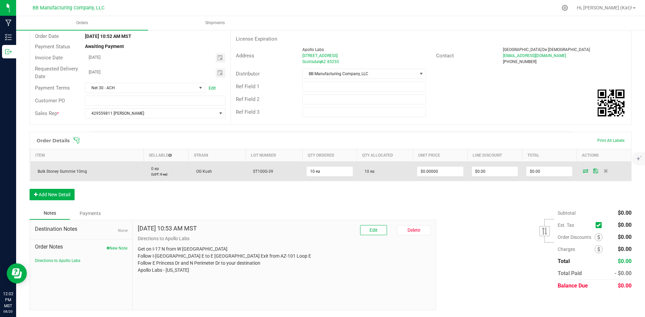
click at [583, 171] on icon at bounding box center [585, 171] width 5 height 4
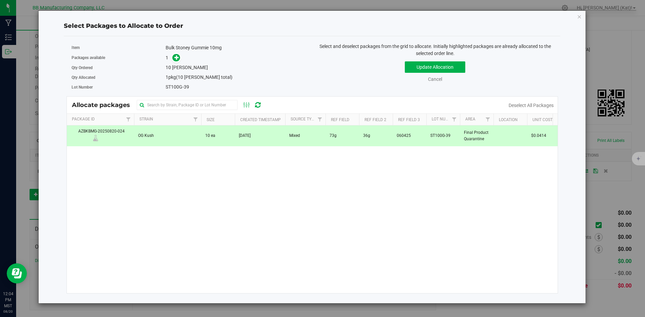
click at [358, 134] on td "73g" at bounding box center [343, 136] width 34 height 20
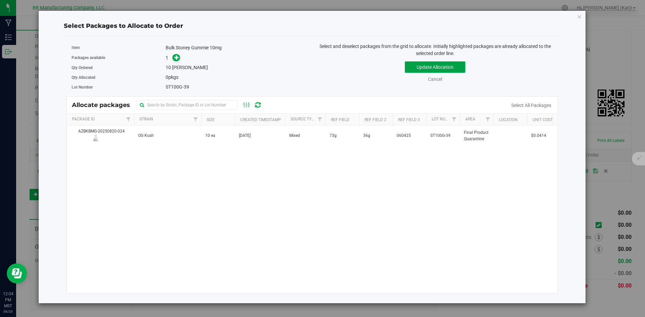
click at [443, 62] on button "Update Allocation" at bounding box center [435, 66] width 60 height 11
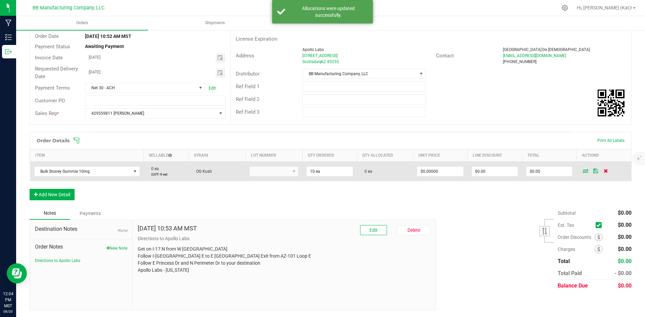
click at [604, 170] on icon at bounding box center [606, 171] width 4 height 4
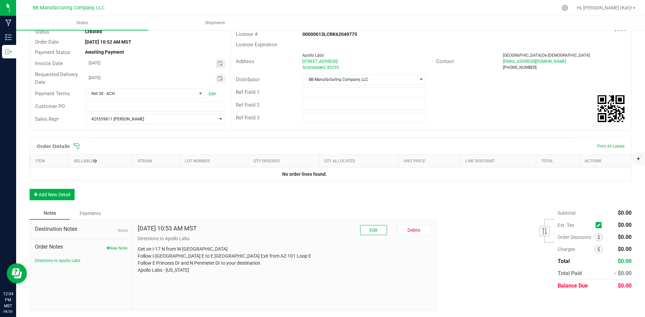
scroll to position [56, 0]
click at [61, 197] on button "Add New Detail" at bounding box center [52, 194] width 45 height 11
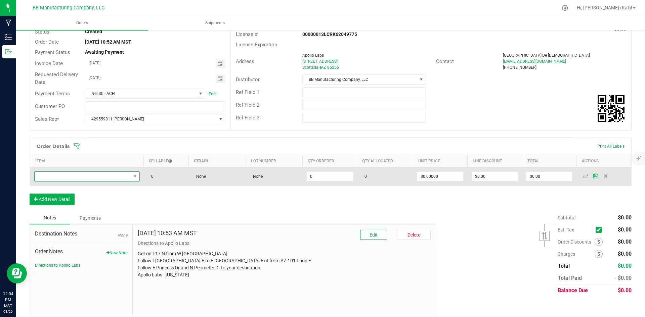
click at [109, 178] on span "NO DATA FOUND" at bounding box center [83, 176] width 96 height 9
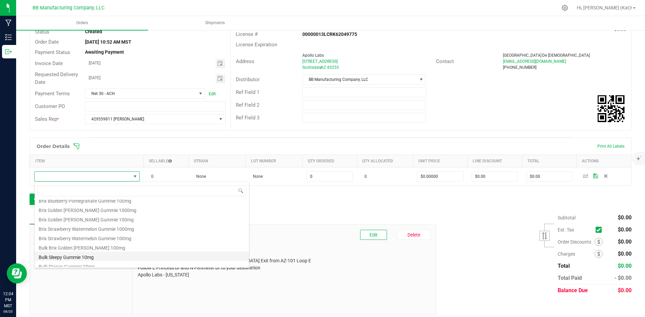
scroll to position [67, 0]
click at [103, 220] on li "Bulk Sleepy Gummie 10mg" at bounding box center [142, 221] width 214 height 9
type input "0 ea"
type input "$1.00000"
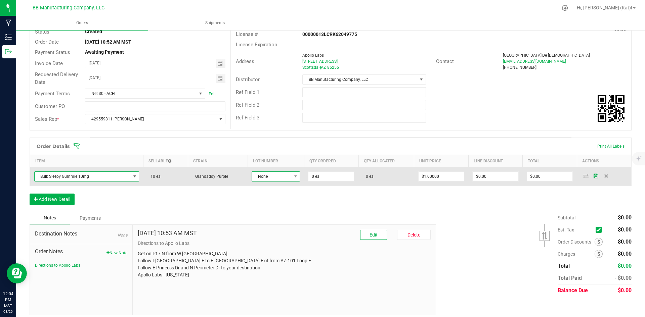
click at [268, 174] on span "None" at bounding box center [271, 176] width 39 height 9
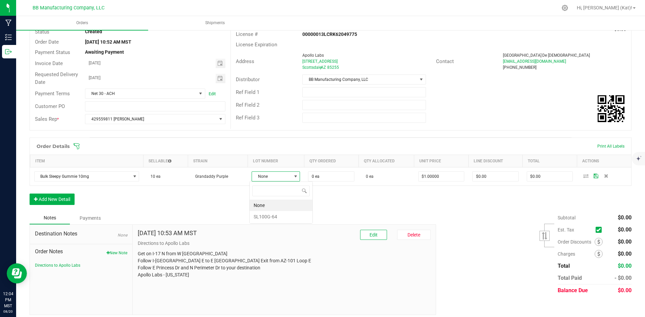
scroll to position [10, 48]
click at [279, 217] on li "SL100G-64" at bounding box center [281, 216] width 63 height 11
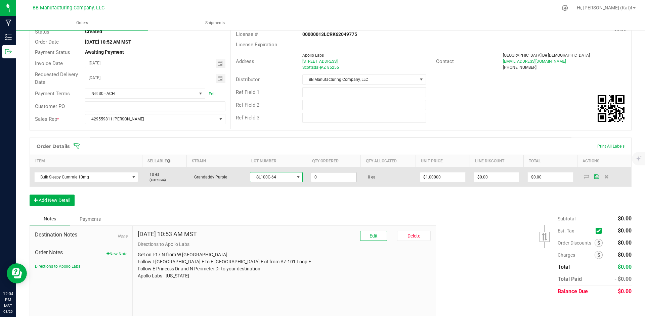
click at [328, 178] on input "0" at bounding box center [333, 177] width 45 height 9
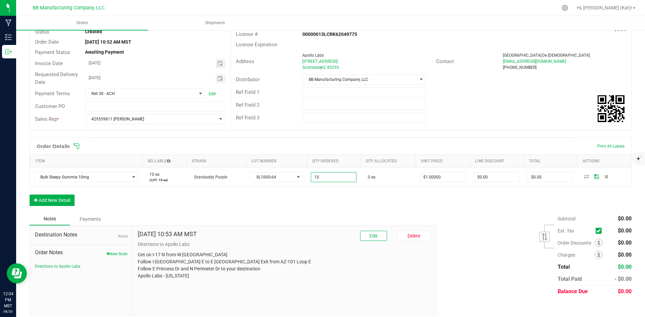
type input "10 ea"
type input "$10.00"
click at [332, 202] on div "Order Details Print All Labels Item Sellable Strain Lot Number Qty Ordered Qty …" at bounding box center [331, 175] width 602 height 75
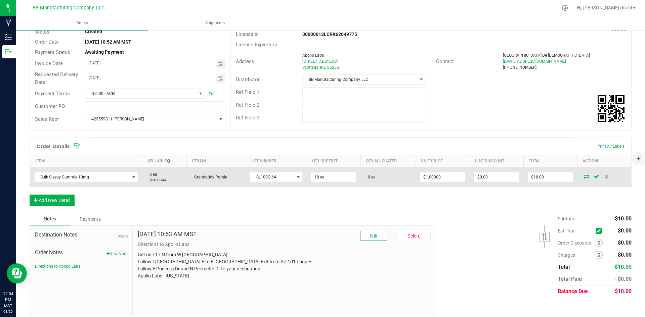
click at [584, 178] on icon at bounding box center [586, 177] width 5 height 4
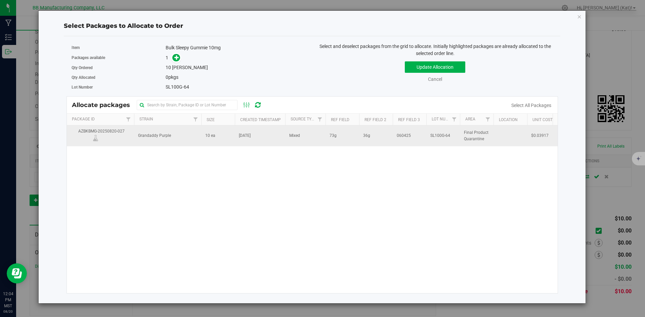
click at [271, 140] on td "[DATE]" at bounding box center [260, 136] width 50 height 20
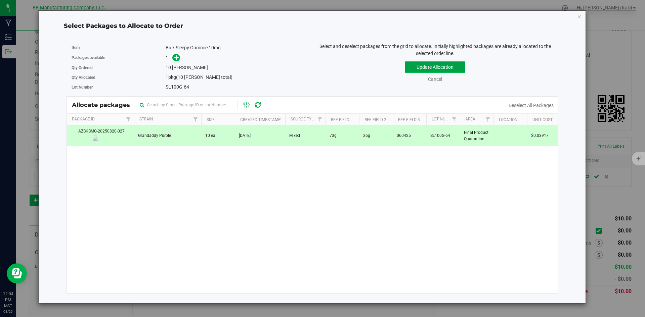
click at [434, 67] on button "Update Allocation" at bounding box center [435, 66] width 60 height 11
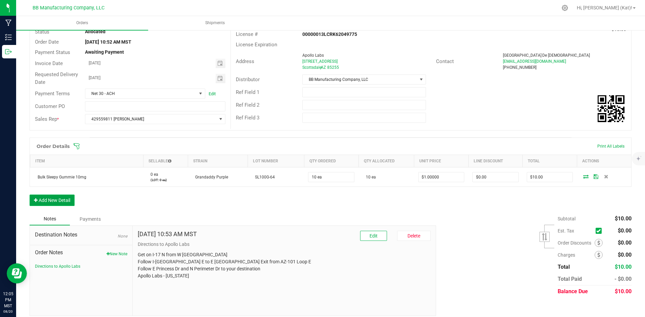
click at [62, 201] on button "Add New Detail" at bounding box center [52, 200] width 45 height 11
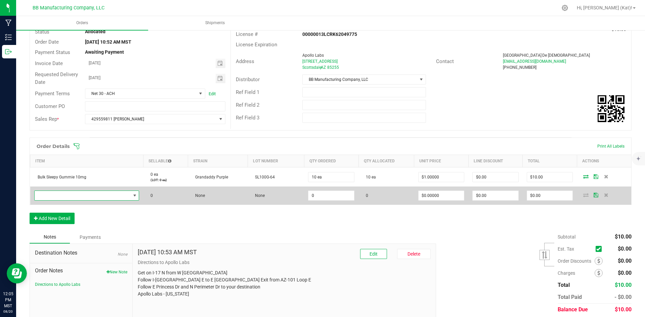
click at [68, 193] on span "NO DATA FOUND" at bounding box center [83, 195] width 96 height 9
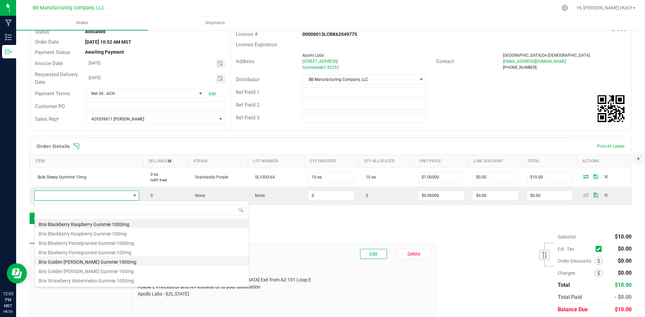
scroll to position [34, 0]
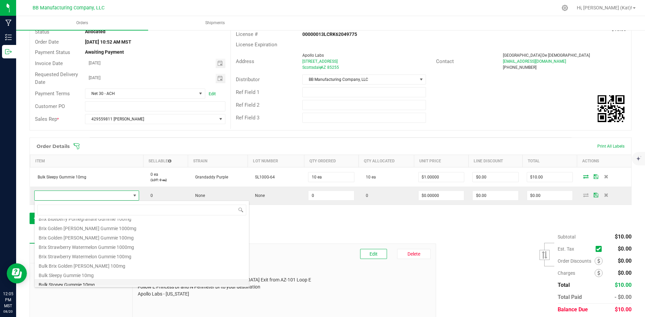
click at [87, 283] on li "Bulk Stoney Gummie 10mg" at bounding box center [142, 284] width 214 height 9
type input "0 ea"
type input "$1.00000"
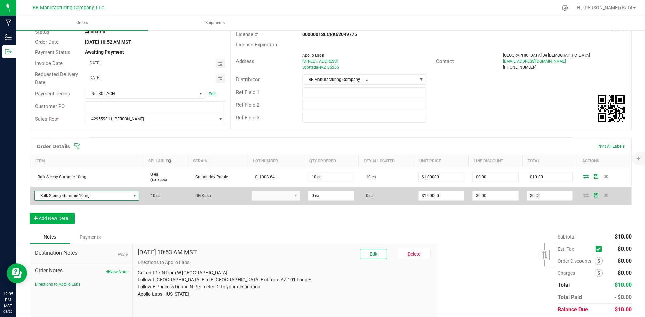
click at [290, 193] on kendo-dropdownlist at bounding box center [276, 196] width 48 height 10
click at [282, 195] on kendo-dropdownlist at bounding box center [276, 196] width 48 height 10
click at [281, 192] on kendo-dropdownlist at bounding box center [276, 196] width 48 height 10
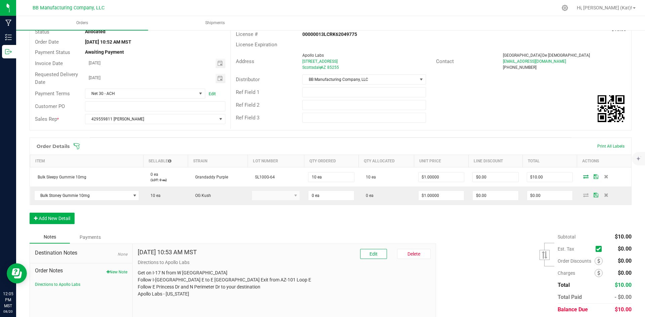
click at [195, 215] on div "Order Details Print All Labels Item Sellable Strain Lot Number Qty Ordered Qty …" at bounding box center [331, 184] width 602 height 93
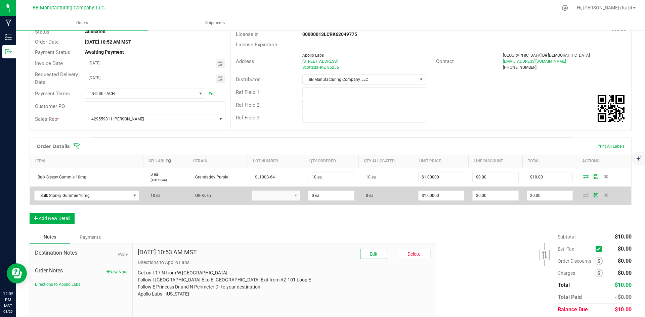
click at [271, 197] on kendo-dropdownlist at bounding box center [276, 196] width 48 height 10
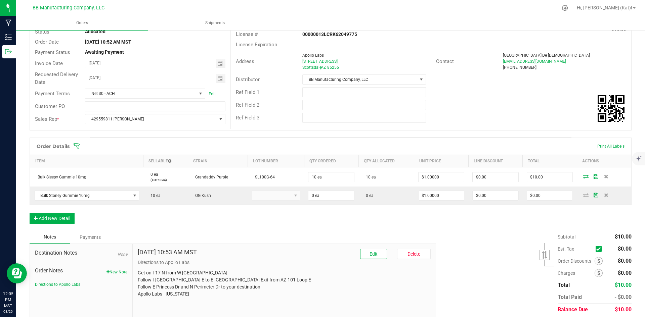
click at [364, 215] on div "Order Details Print All Labels Item Sellable Strain Lot Number Qty Ordered Qty …" at bounding box center [331, 184] width 602 height 93
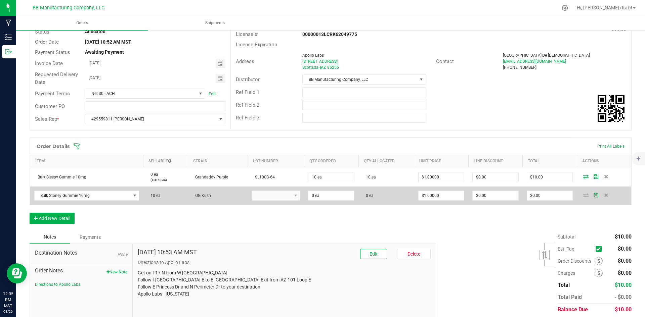
click at [279, 196] on kendo-dropdownlist at bounding box center [276, 196] width 48 height 10
click at [601, 197] on span at bounding box center [606, 195] width 10 height 4
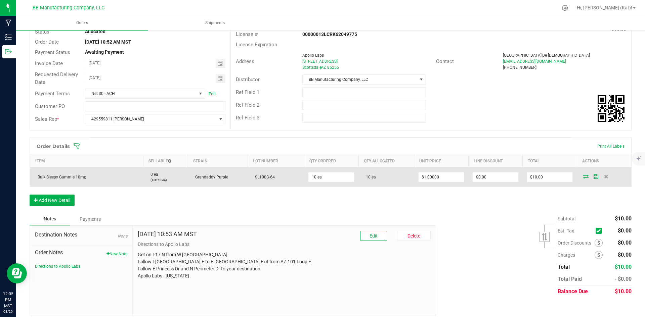
click at [583, 178] on icon at bounding box center [585, 177] width 5 height 4
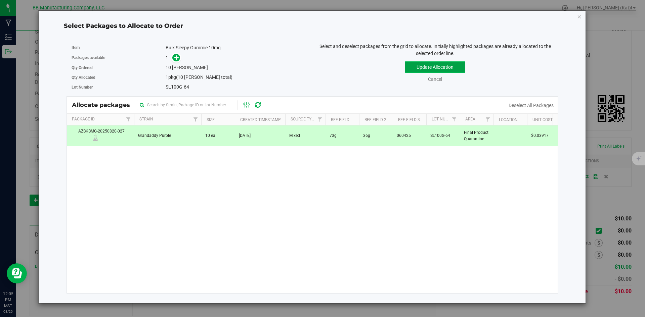
click at [451, 67] on button "Update Allocation" at bounding box center [435, 66] width 60 height 11
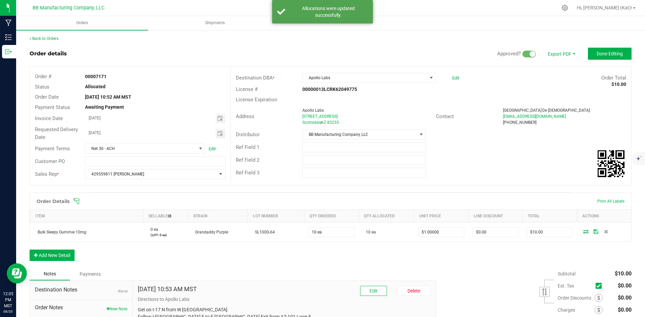
scroll to position [0, 0]
click at [600, 54] on span "Done Editing" at bounding box center [610, 54] width 26 height 5
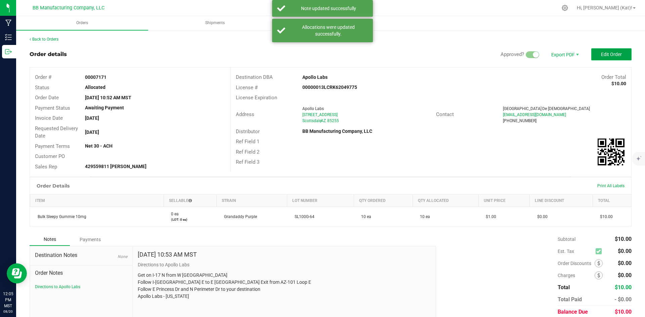
click at [603, 55] on span "Edit Order" at bounding box center [611, 54] width 21 height 5
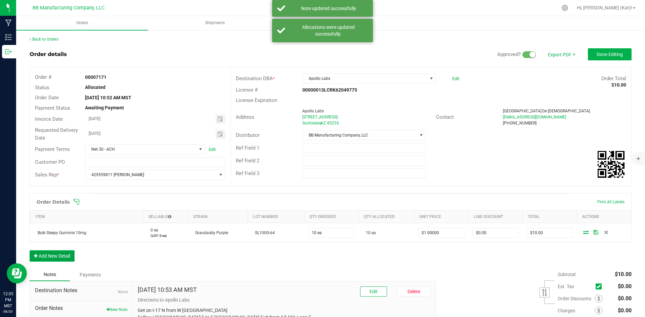
click at [65, 260] on button "Add New Detail" at bounding box center [52, 256] width 45 height 11
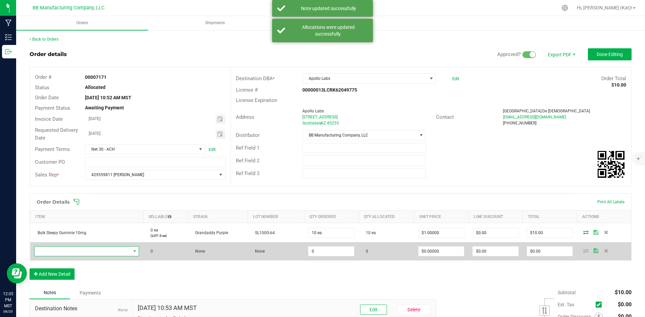
click at [75, 252] on span "NO DATA FOUND" at bounding box center [83, 251] width 96 height 9
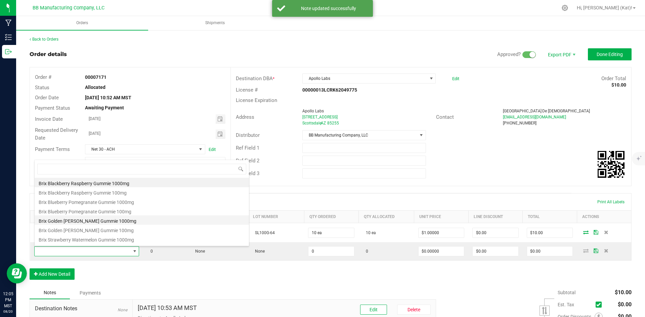
scroll to position [34, 0]
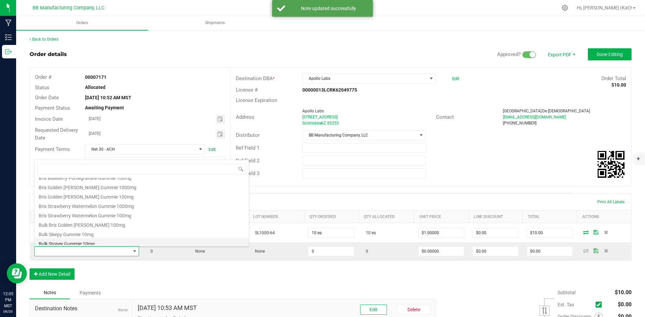
click at [96, 241] on li "Bulk Stoney Gummie 10mg" at bounding box center [142, 243] width 214 height 9
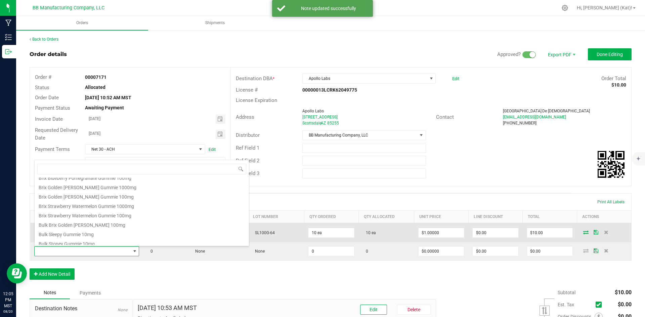
type input "0 ea"
type input "$1.00000"
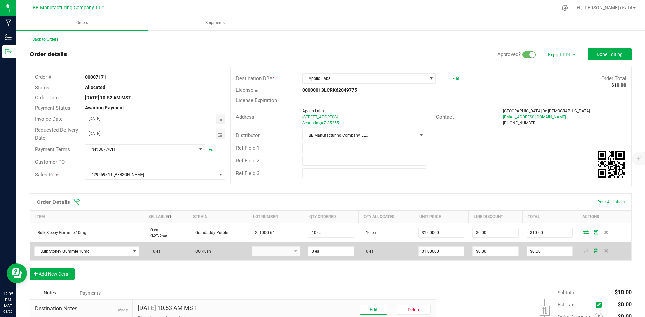
click at [285, 252] on kendo-dropdownlist at bounding box center [276, 252] width 48 height 10
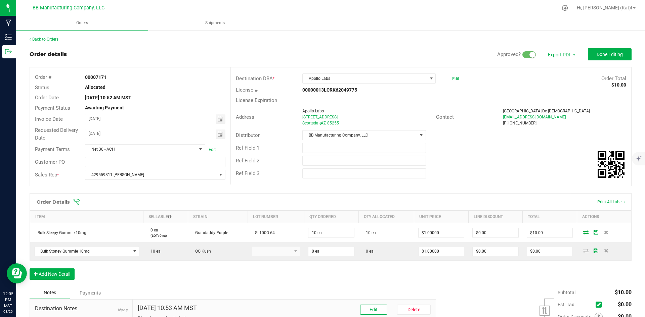
click at [311, 271] on div "Order Details Print All Labels Item Sellable Strain Lot Number Qty Ordered Qty …" at bounding box center [331, 240] width 602 height 93
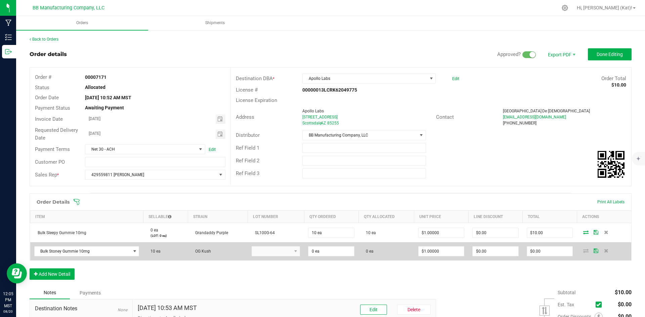
click at [583, 251] on icon at bounding box center [585, 251] width 5 height 4
click at [335, 252] on input "0" at bounding box center [331, 251] width 46 height 9
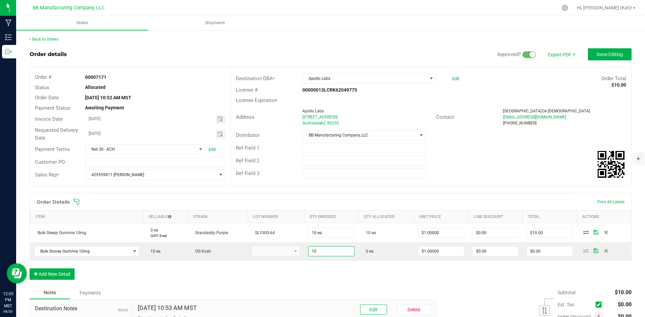
type input "10 ea"
type input "$10.00"
click at [329, 270] on div "Order Details Print All Labels Item Sellable Strain Lot Number Qty Ordered Qty …" at bounding box center [331, 240] width 602 height 93
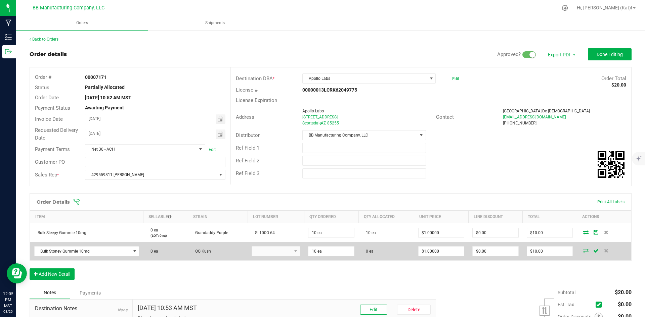
click at [281, 251] on kendo-dropdownlist at bounding box center [276, 252] width 48 height 10
click at [282, 252] on kendo-dropdownlist at bounding box center [276, 252] width 48 height 10
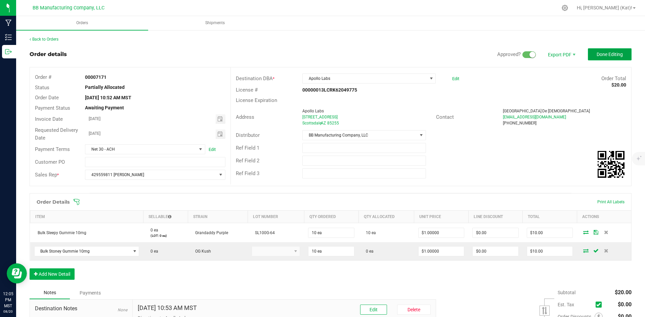
click at [589, 58] on button "Done Editing" at bounding box center [610, 54] width 44 height 12
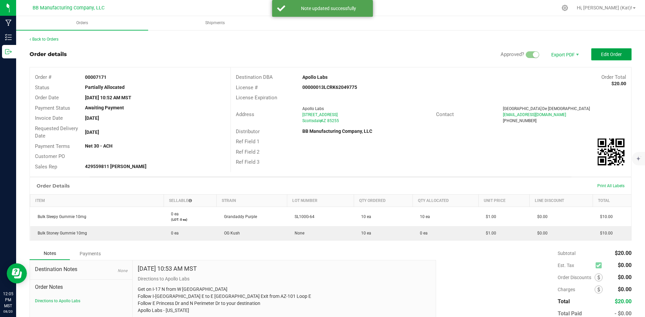
click at [614, 60] on button "Edit Order" at bounding box center [611, 54] width 40 height 12
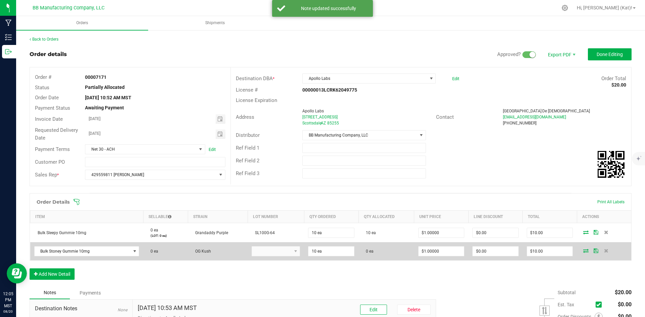
click at [295, 256] on kendo-dropdownlist at bounding box center [276, 252] width 48 height 10
click at [583, 253] on icon at bounding box center [585, 251] width 5 height 4
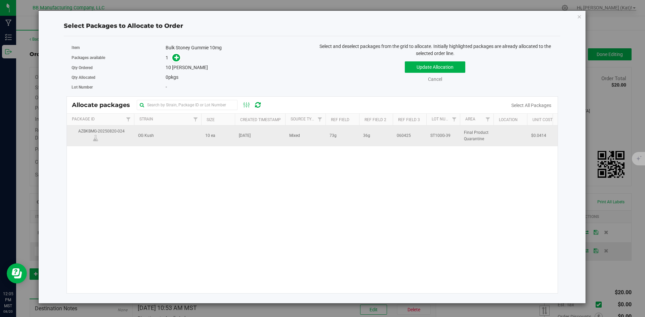
click at [269, 139] on td "[DATE]" at bounding box center [260, 136] width 50 height 20
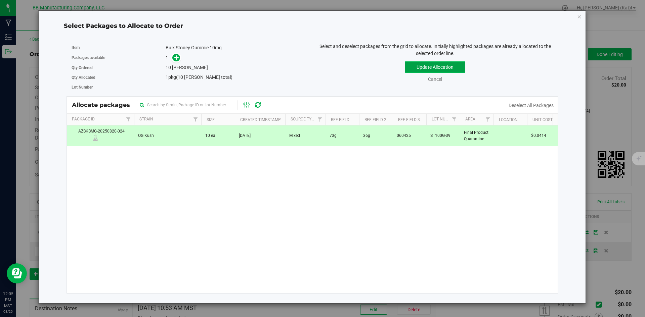
click at [435, 65] on button "Update Allocation" at bounding box center [435, 66] width 60 height 11
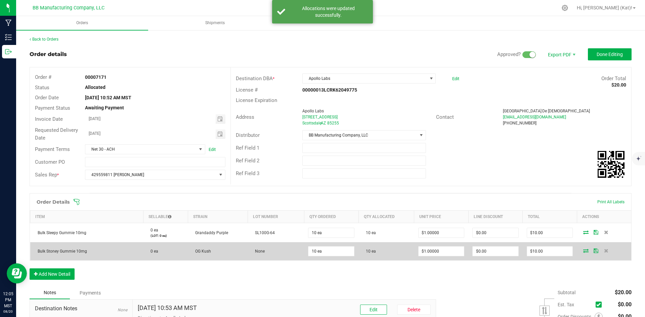
click at [272, 249] on td "None" at bounding box center [276, 252] width 56 height 18
click at [264, 251] on td "None" at bounding box center [276, 252] width 56 height 18
click at [265, 251] on td "None" at bounding box center [276, 252] width 56 height 18
click at [583, 250] on icon at bounding box center [585, 251] width 5 height 4
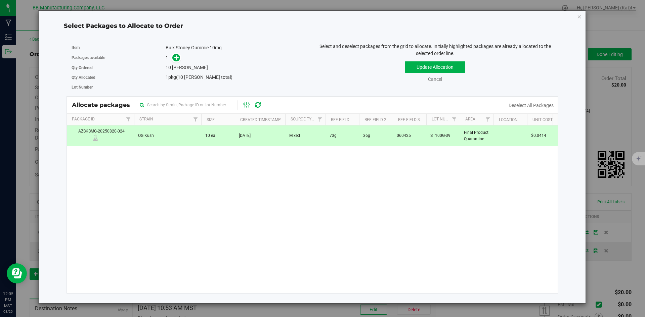
click at [222, 137] on td "10 ea" at bounding box center [218, 136] width 34 height 20
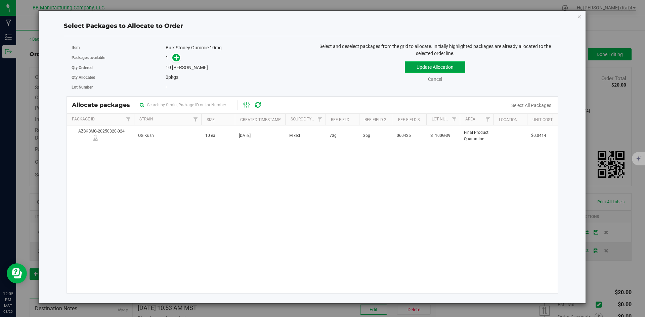
click at [424, 68] on button "Update Allocation" at bounding box center [435, 66] width 60 height 11
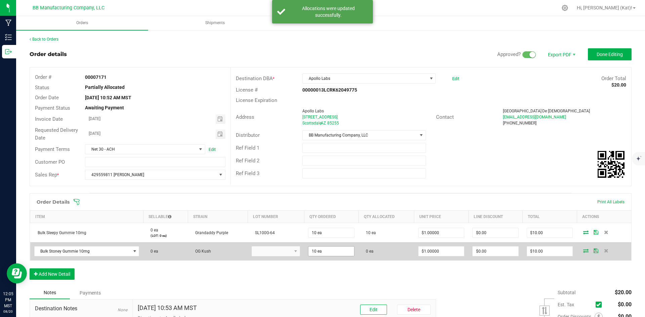
type input "10"
click at [337, 249] on input "10" at bounding box center [331, 251] width 46 height 9
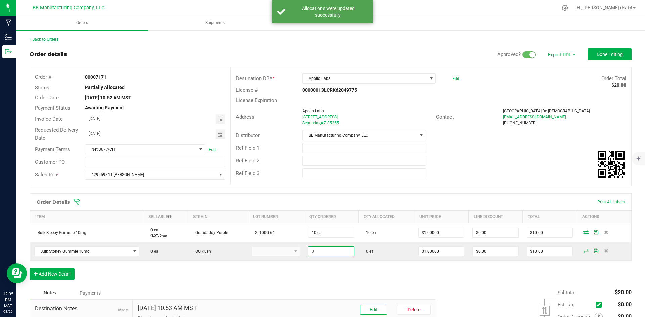
type input "$0.00"
click at [336, 274] on div "Order Details Print All Labels Item Sellable Strain Lot Number Qty Ordered Qty …" at bounding box center [331, 240] width 602 height 93
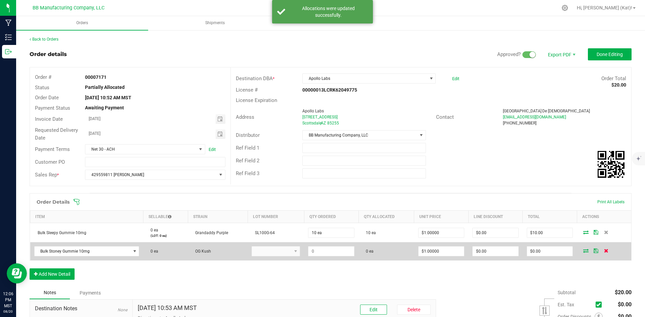
click at [604, 251] on icon at bounding box center [606, 251] width 4 height 4
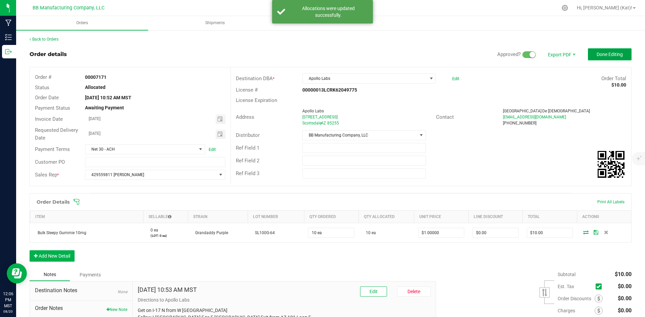
click at [588, 54] on button "Done Editing" at bounding box center [610, 54] width 44 height 12
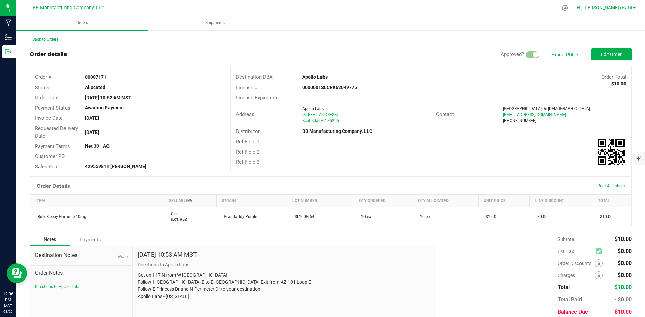
click at [626, 7] on span "Hi, [PERSON_NAME] (Kat)!" at bounding box center [604, 7] width 55 height 5
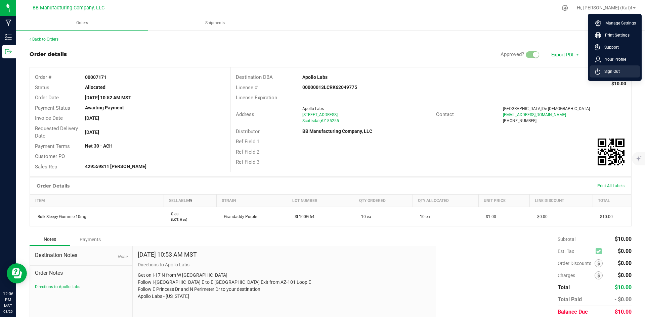
click at [627, 76] on li "Sign Out" at bounding box center [615, 72] width 50 height 12
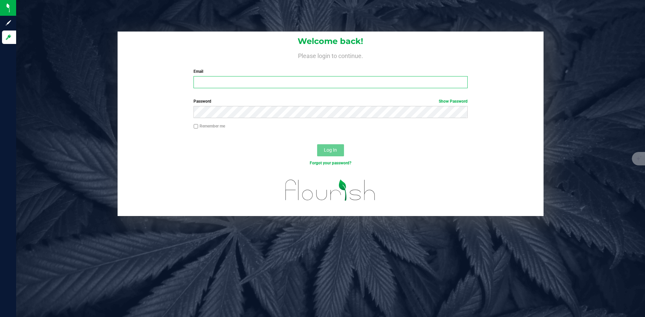
click at [310, 85] on input "Email" at bounding box center [331, 82] width 274 height 12
type input "[EMAIL_ADDRESS][DOMAIN_NAME]"
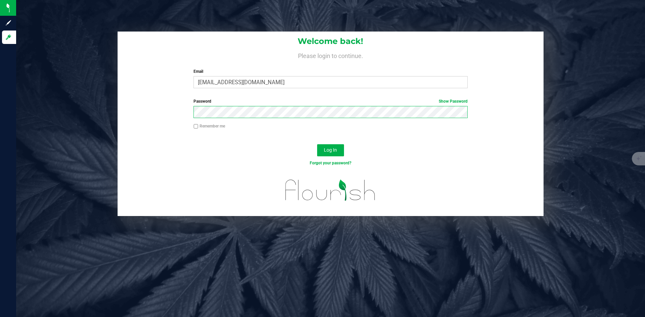
click at [317, 144] on button "Log In" at bounding box center [330, 150] width 27 height 12
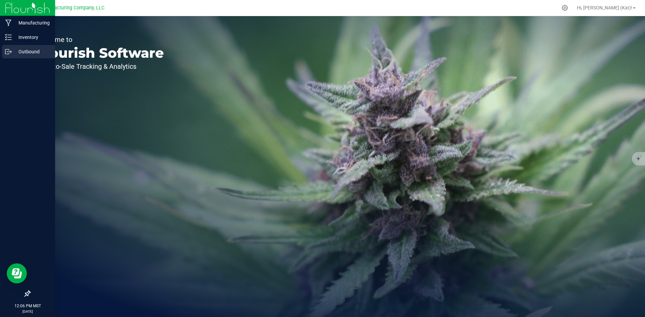
click at [29, 50] on p "Outbound" at bounding box center [32, 52] width 40 height 8
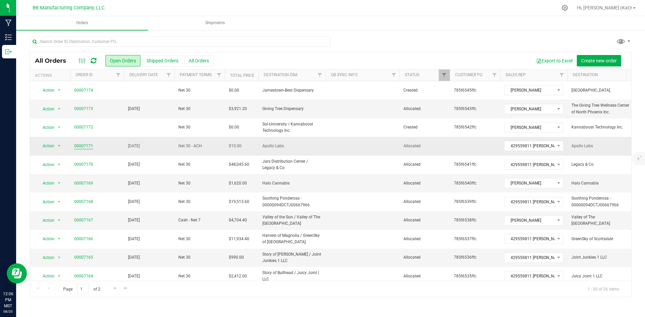
click at [77, 146] on link "00007171" at bounding box center [83, 146] width 19 height 6
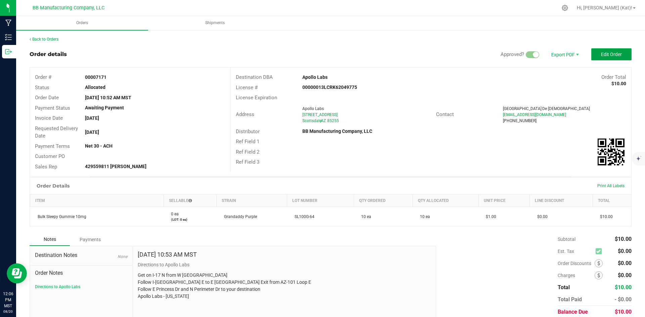
click at [611, 50] on button "Edit Order" at bounding box center [611, 54] width 40 height 12
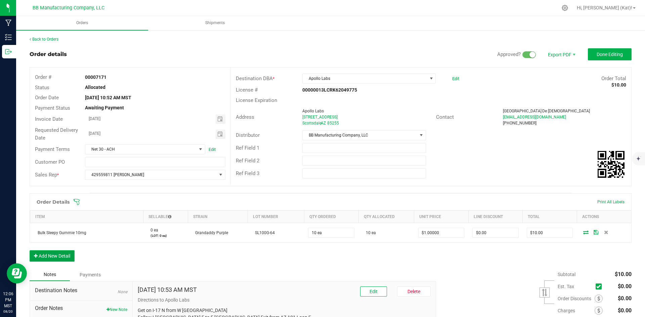
click at [70, 256] on button "Add New Detail" at bounding box center [52, 256] width 45 height 11
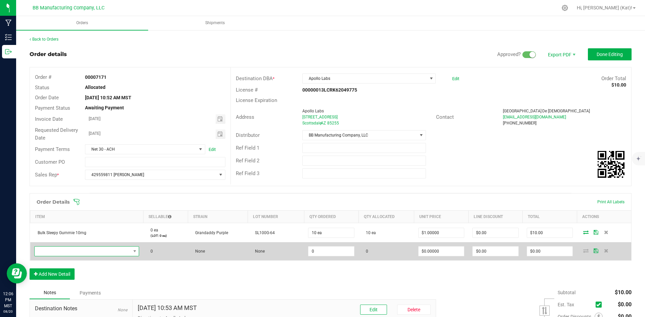
click at [74, 250] on span "NO DATA FOUND" at bounding box center [83, 251] width 96 height 9
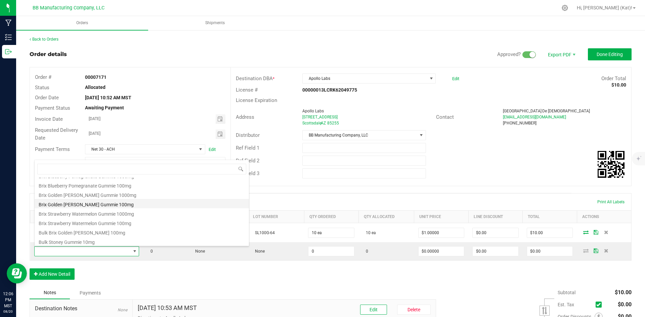
scroll to position [34, 0]
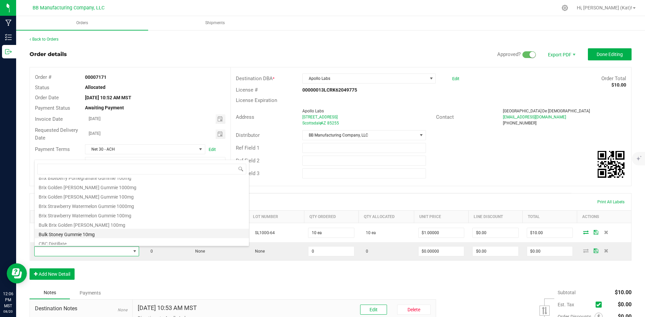
click at [91, 233] on li "Bulk Stoney Gummie 10mg" at bounding box center [142, 233] width 214 height 9
type input "0 ea"
type input "$1.00000"
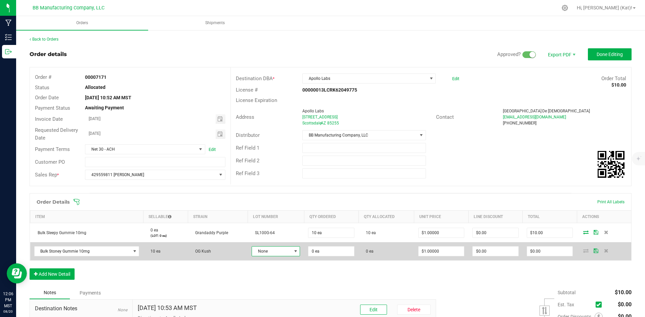
click at [257, 249] on span "None" at bounding box center [271, 251] width 39 height 9
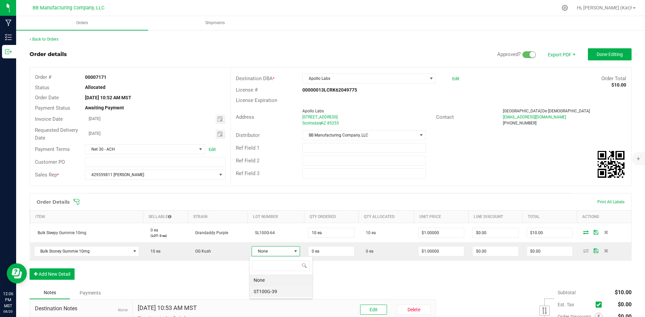
scroll to position [10, 48]
click at [279, 294] on li "ST100G-39" at bounding box center [281, 291] width 63 height 11
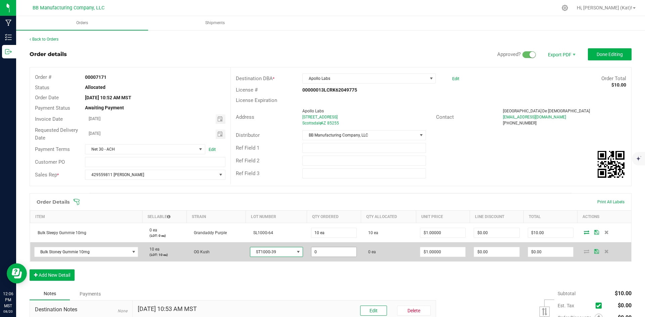
click at [333, 255] on input "0" at bounding box center [333, 252] width 45 height 9
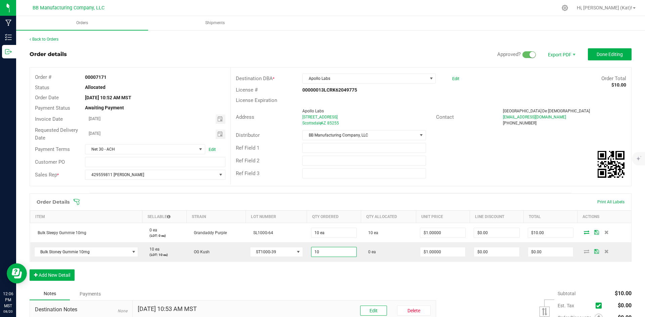
type input "10 ea"
type input "$10.00"
click at [303, 284] on div "Order Details Print All Labels Item Sellable Strain Lot Number Qty Ordered Qty …" at bounding box center [331, 241] width 602 height 94
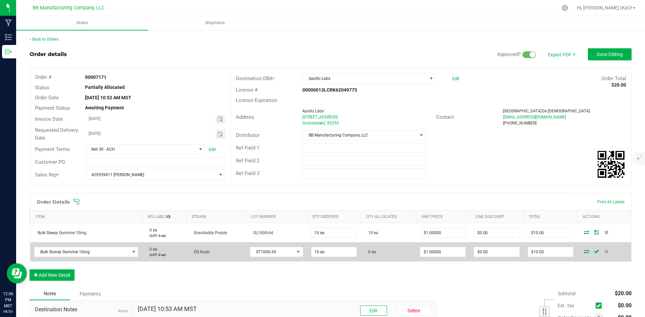
click at [584, 250] on icon at bounding box center [586, 252] width 5 height 4
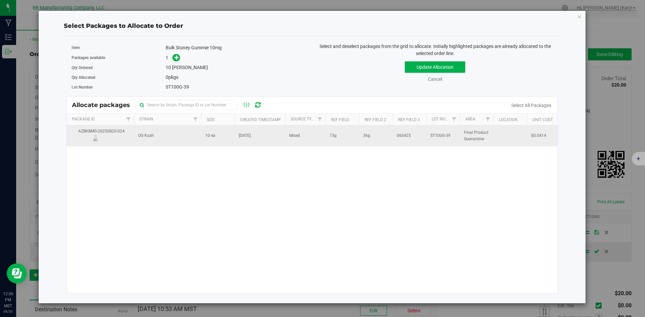
click at [213, 137] on span "10 ea" at bounding box center [210, 136] width 10 height 6
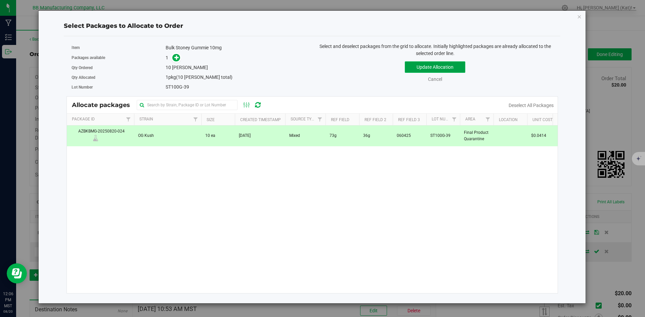
click at [422, 73] on button "Update Allocation" at bounding box center [435, 66] width 60 height 11
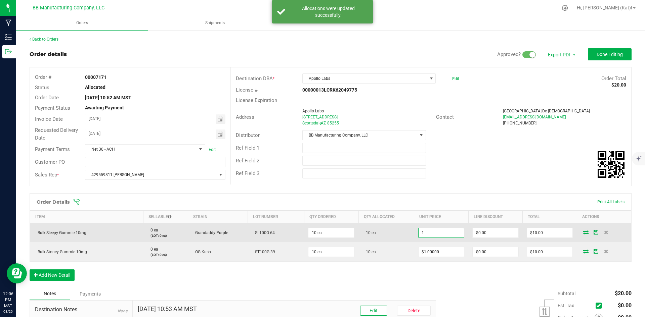
click at [440, 236] on input "1" at bounding box center [442, 232] width 46 height 9
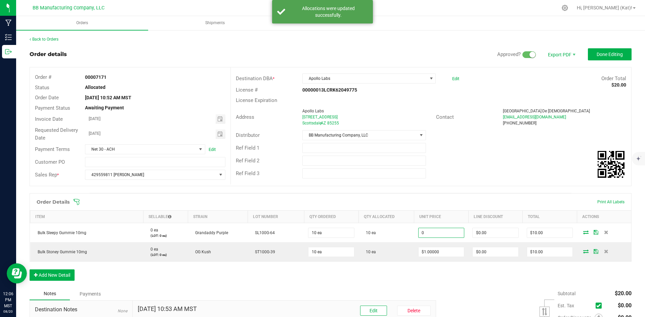
type input "$0.00000"
type input "$0.00"
click at [430, 281] on div "Order Details Print All Labels Item Sellable Strain Lot Number Qty Ordered Qty …" at bounding box center [331, 241] width 602 height 94
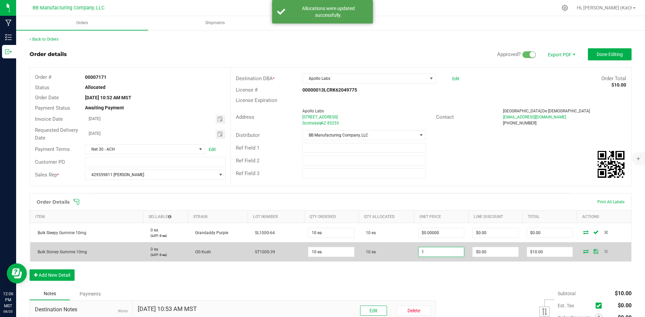
click at [438, 253] on input "1" at bounding box center [442, 252] width 46 height 9
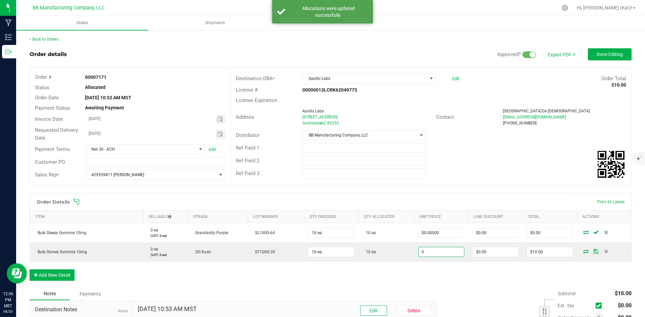
type input "$0.00000"
type input "$0.00"
click at [442, 274] on div "Order Details Print All Labels Item Sellable Strain Lot Number Qty Ordered Qty …" at bounding box center [331, 241] width 602 height 94
click at [612, 57] on span "Done Editing" at bounding box center [610, 54] width 26 height 5
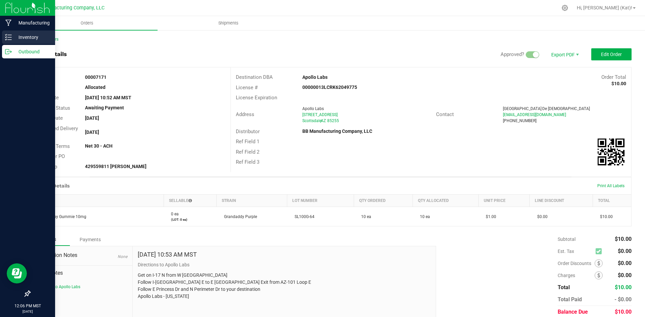
click at [14, 37] on p "Inventory" at bounding box center [32, 37] width 40 height 8
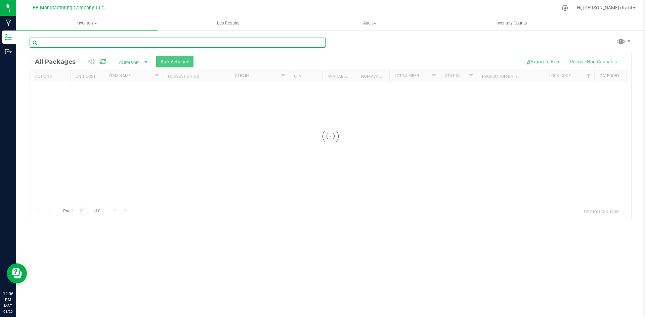
click at [159, 41] on input "text" at bounding box center [178, 43] width 296 height 10
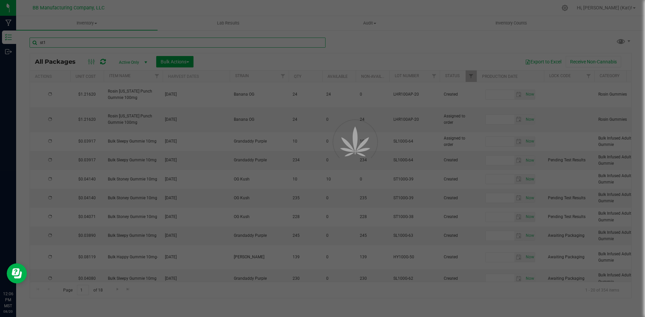
type input "st10"
type input "[DATE]"
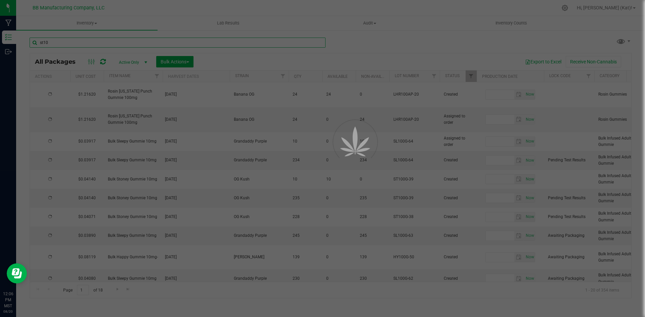
type input "[DATE]"
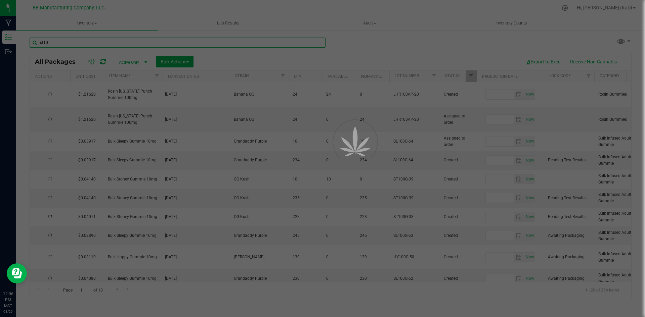
type input "[DATE]"
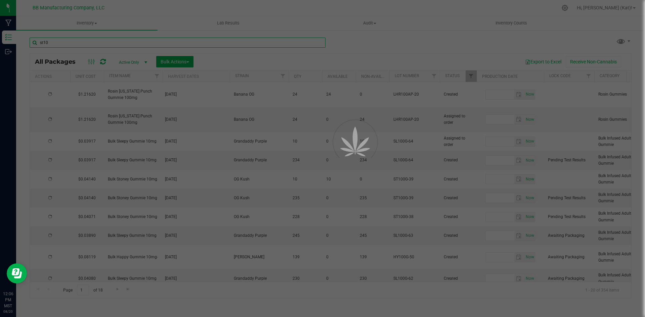
type input "[DATE]"
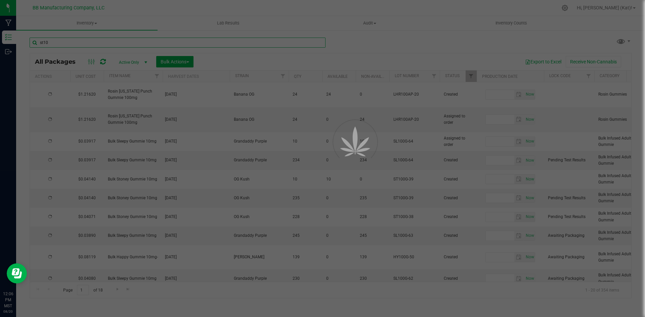
type input "[DATE]"
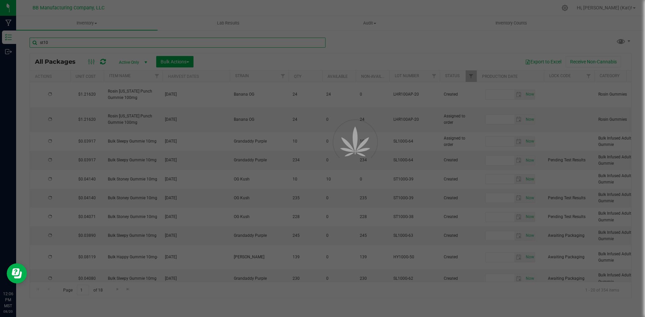
type input "[DATE]"
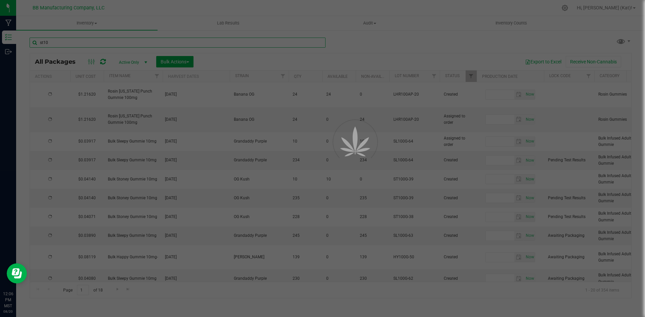
type input "[DATE]"
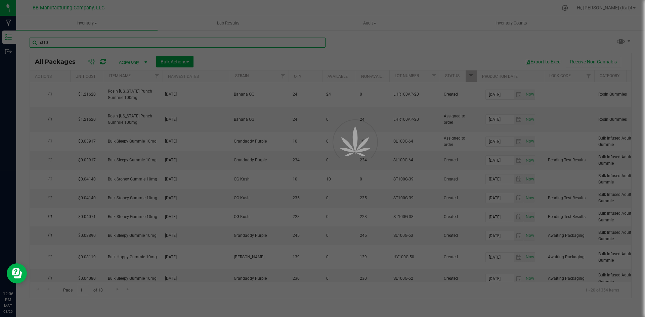
type input "[DATE]"
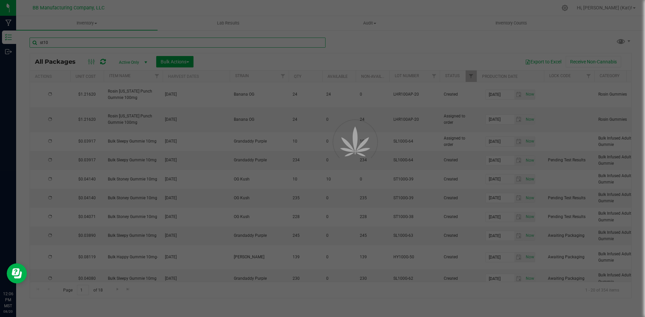
type input "[DATE]"
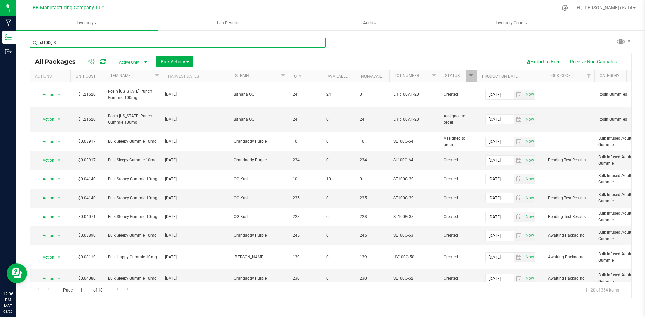
type input "st100g-39"
